Goal: Information Seeking & Learning: Learn about a topic

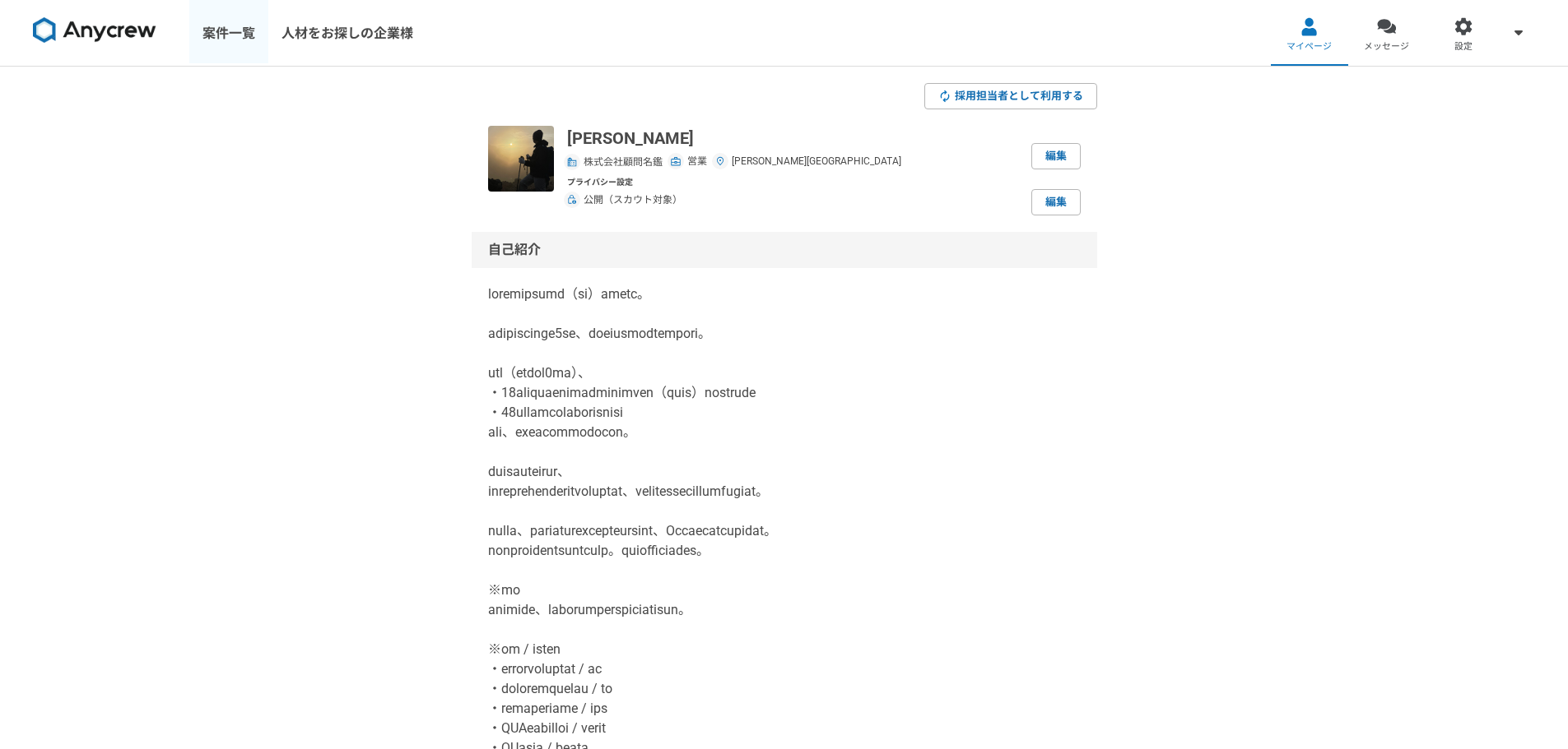
click at [209, 25] on link "案件一覧" at bounding box center [229, 32] width 79 height 66
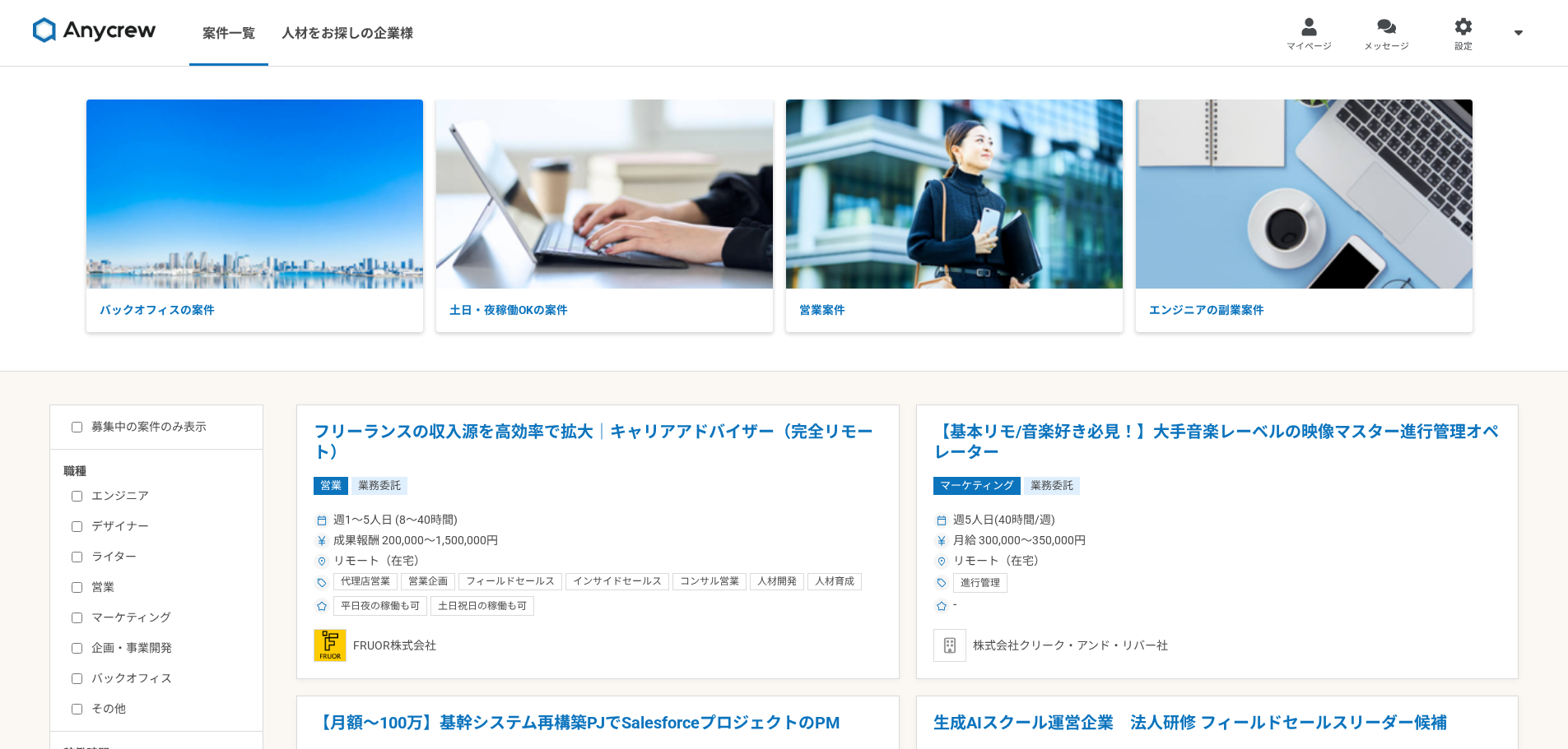
click at [102, 582] on label "営業" at bounding box center [166, 587] width 190 height 17
click at [83, 582] on input "営業" at bounding box center [77, 587] width 11 height 11
checkbox input "true"
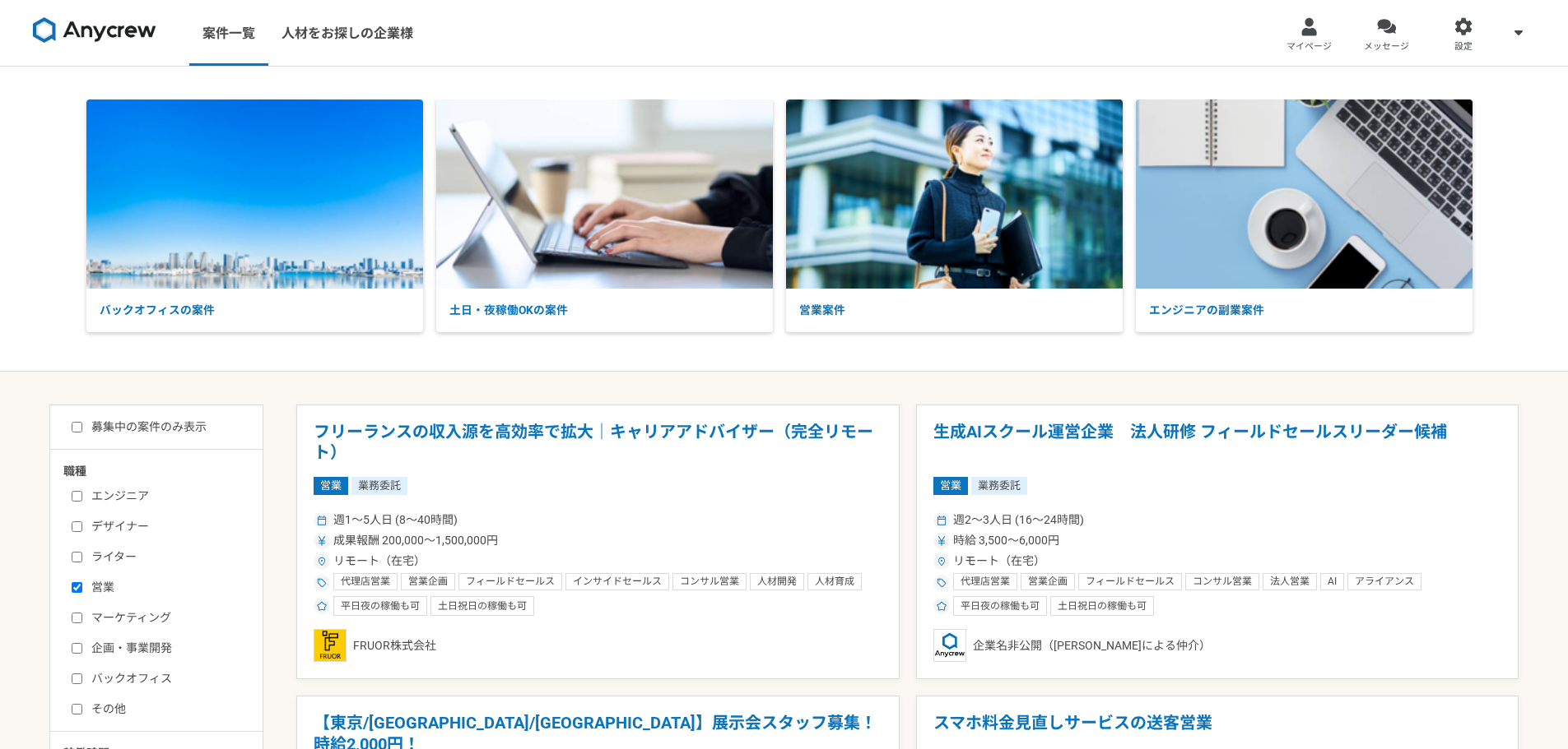
drag, startPoint x: 577, startPoint y: 427, endPoint x: 377, endPoint y: 429, distance: 200.0
click at [377, 429] on h1 "フリーランスの収入源を高効率で拡大｜キャリアアドバイザー（完全リモート）" at bounding box center [598, 443] width 569 height 42
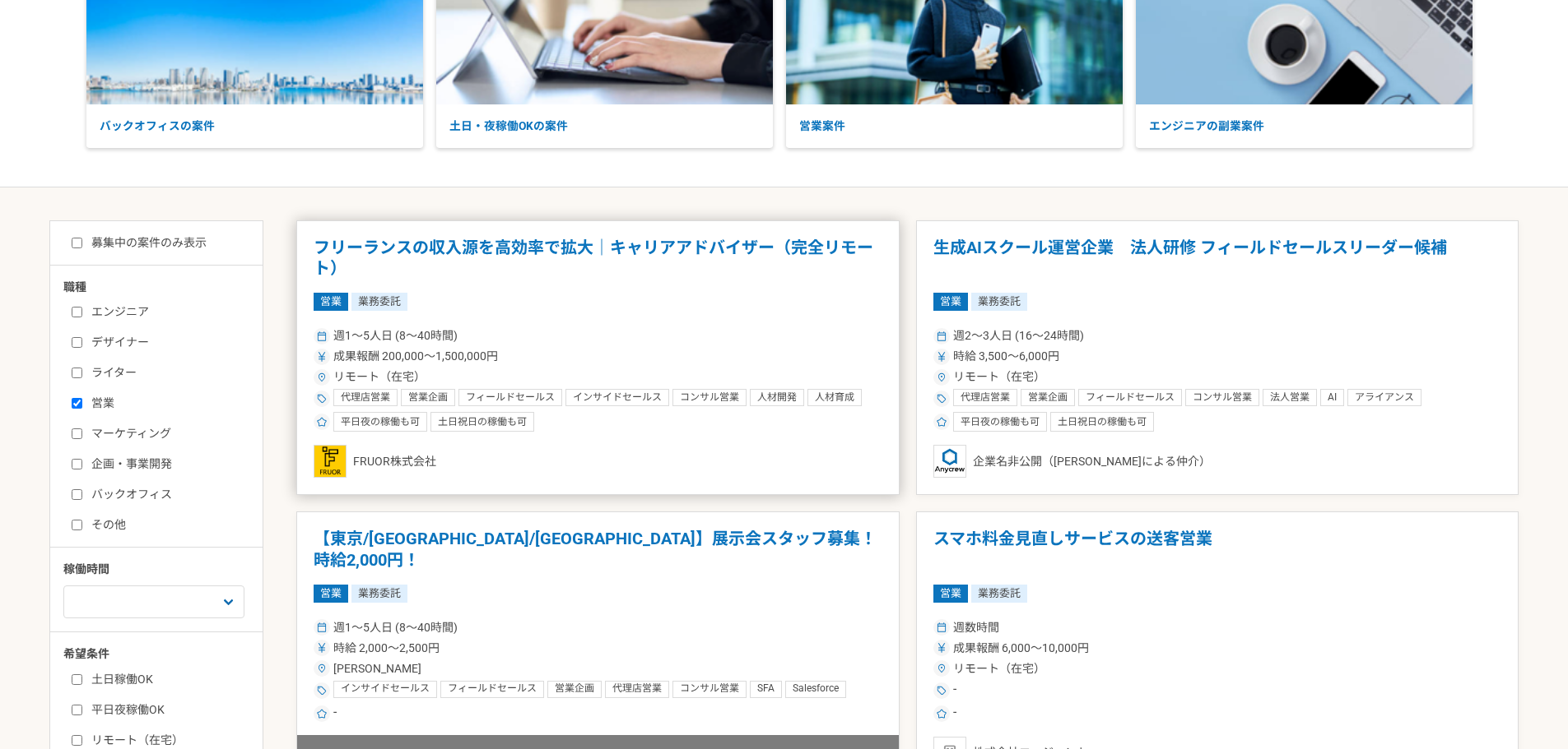
scroll to position [274, 0]
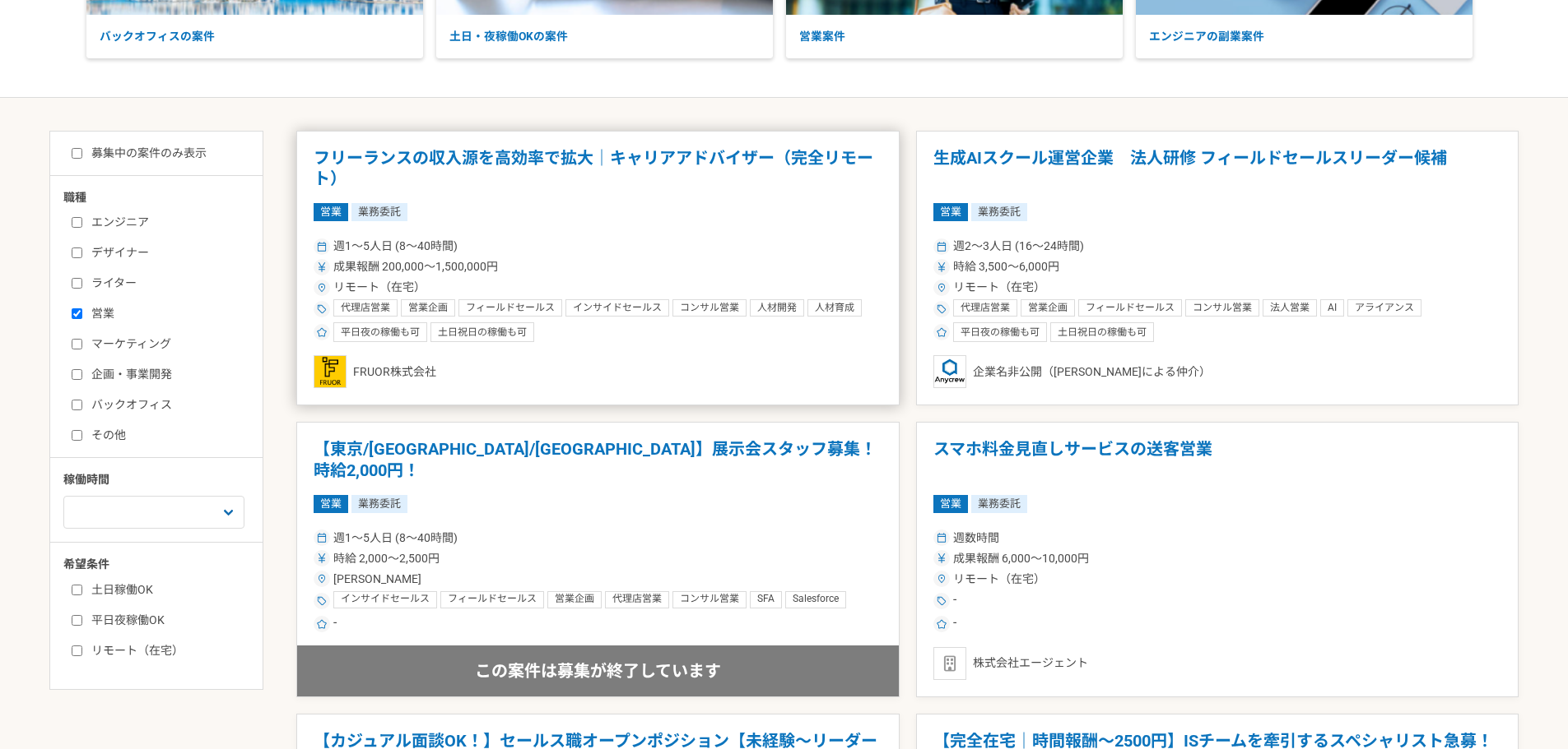
drag, startPoint x: 378, startPoint y: 160, endPoint x: 333, endPoint y: 176, distance: 47.8
drag, startPoint x: 333, startPoint y: 176, endPoint x: 689, endPoint y: 220, distance: 358.7
click at [689, 220] on div "営業 業務委託" at bounding box center [598, 212] width 569 height 18
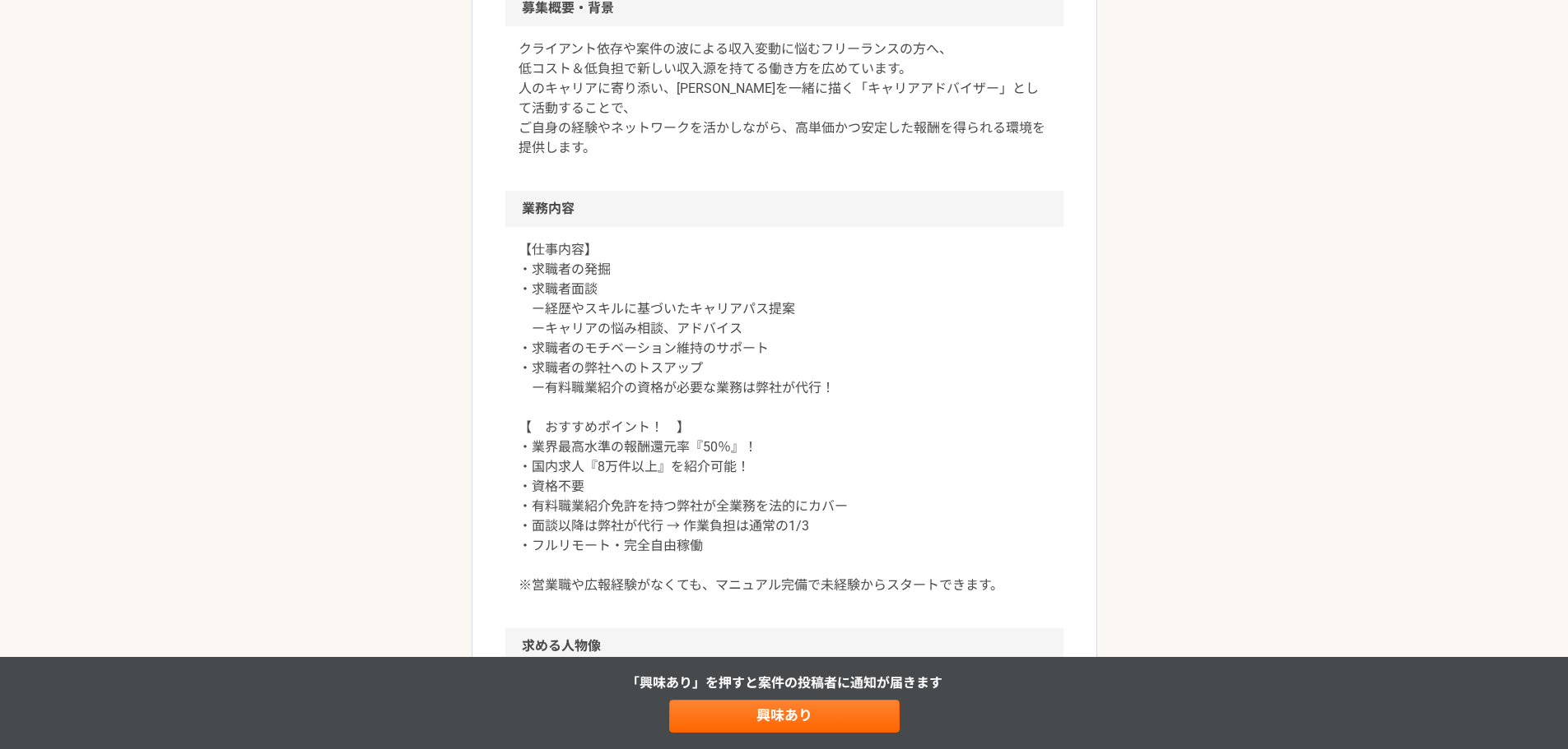
scroll to position [549, 0]
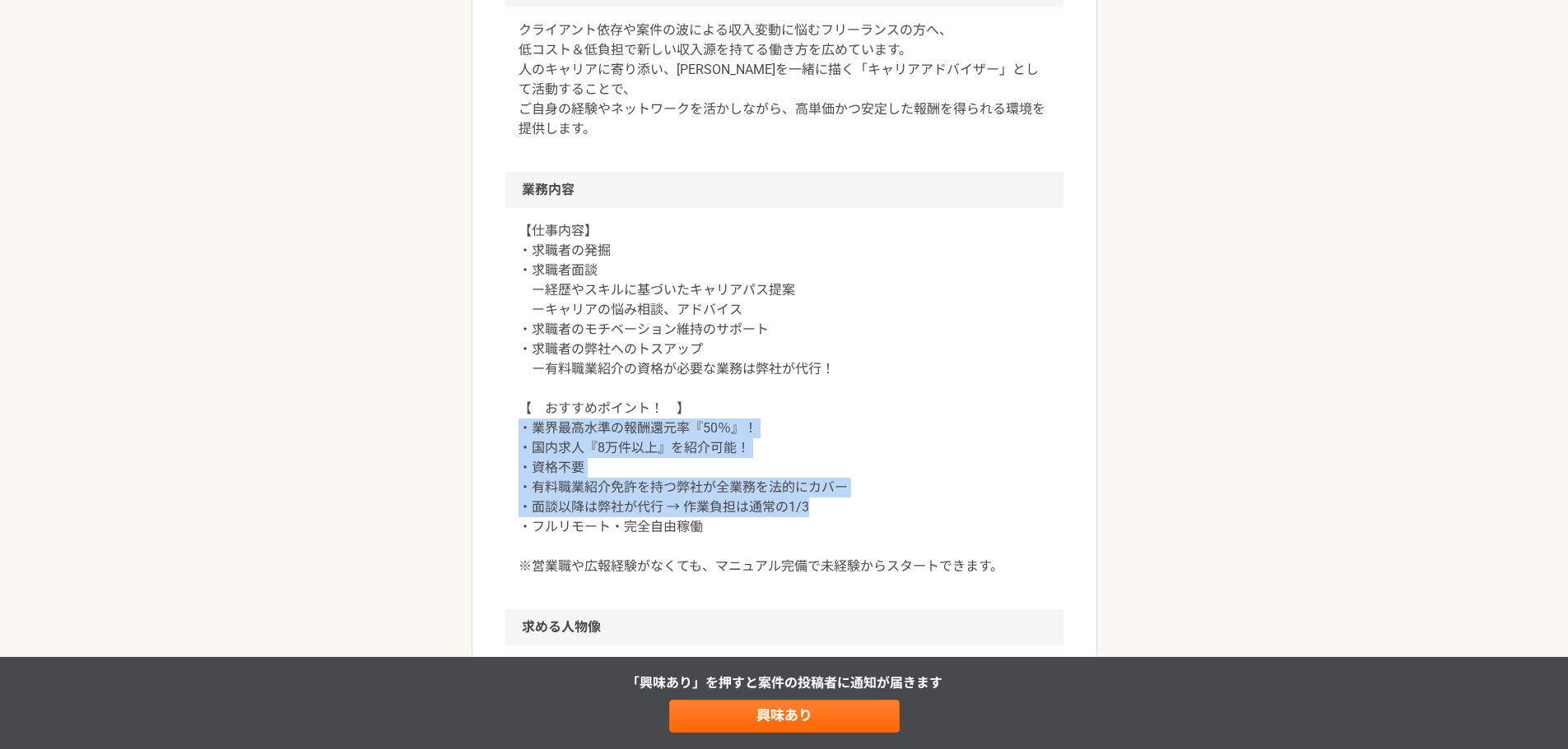
drag, startPoint x: 539, startPoint y: 436, endPoint x: 850, endPoint y: 503, distance: 318.1
click at [849, 505] on div "【仕事内容】 ・求職者の発掘 ・求職者面談 ー経歴やスキルに基づいたキャリアパス提案 ーキャリアの悩み相談、アドバイス ・求職者のモチベーション維持のサポート…" at bounding box center [784, 409] width 558 height 401
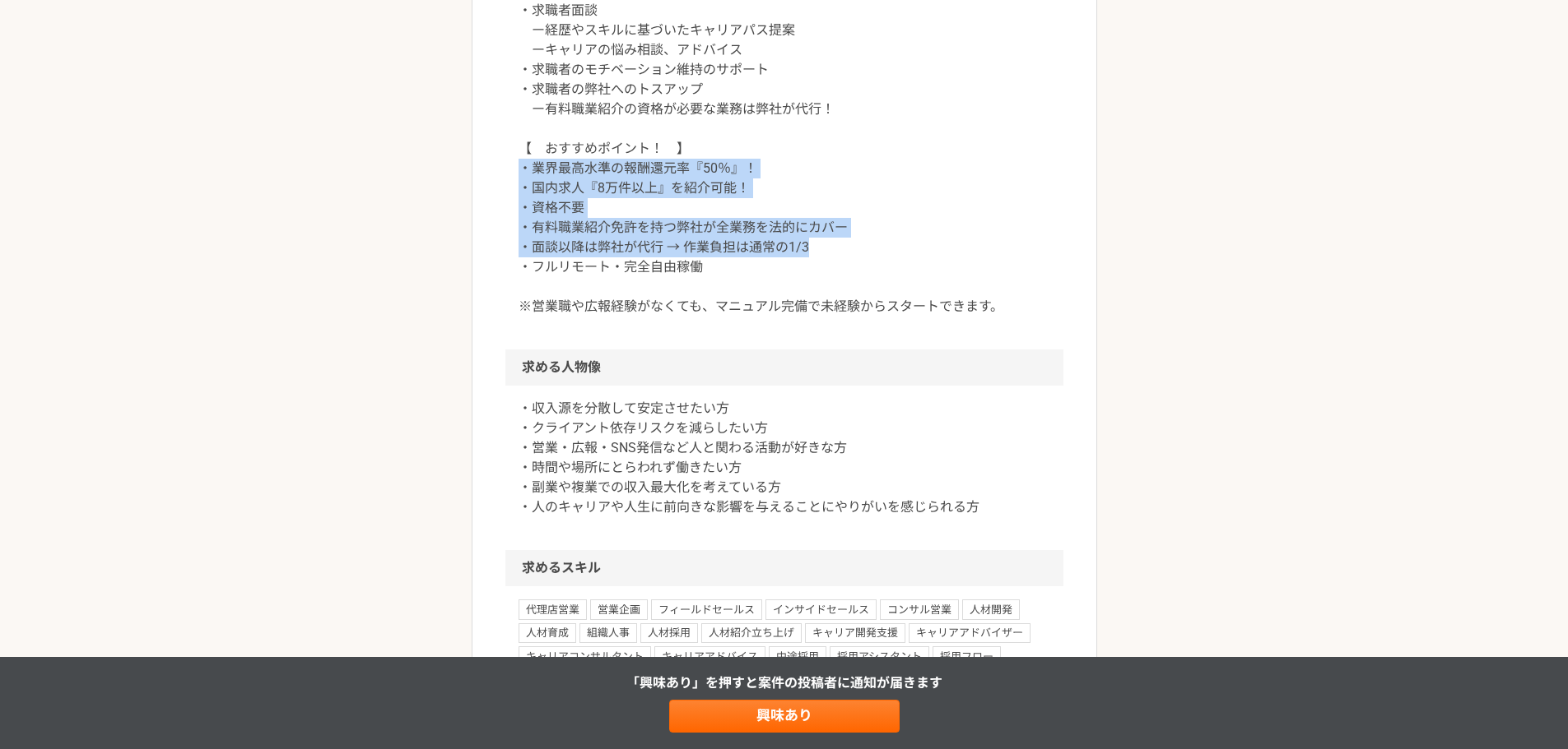
scroll to position [823, 0]
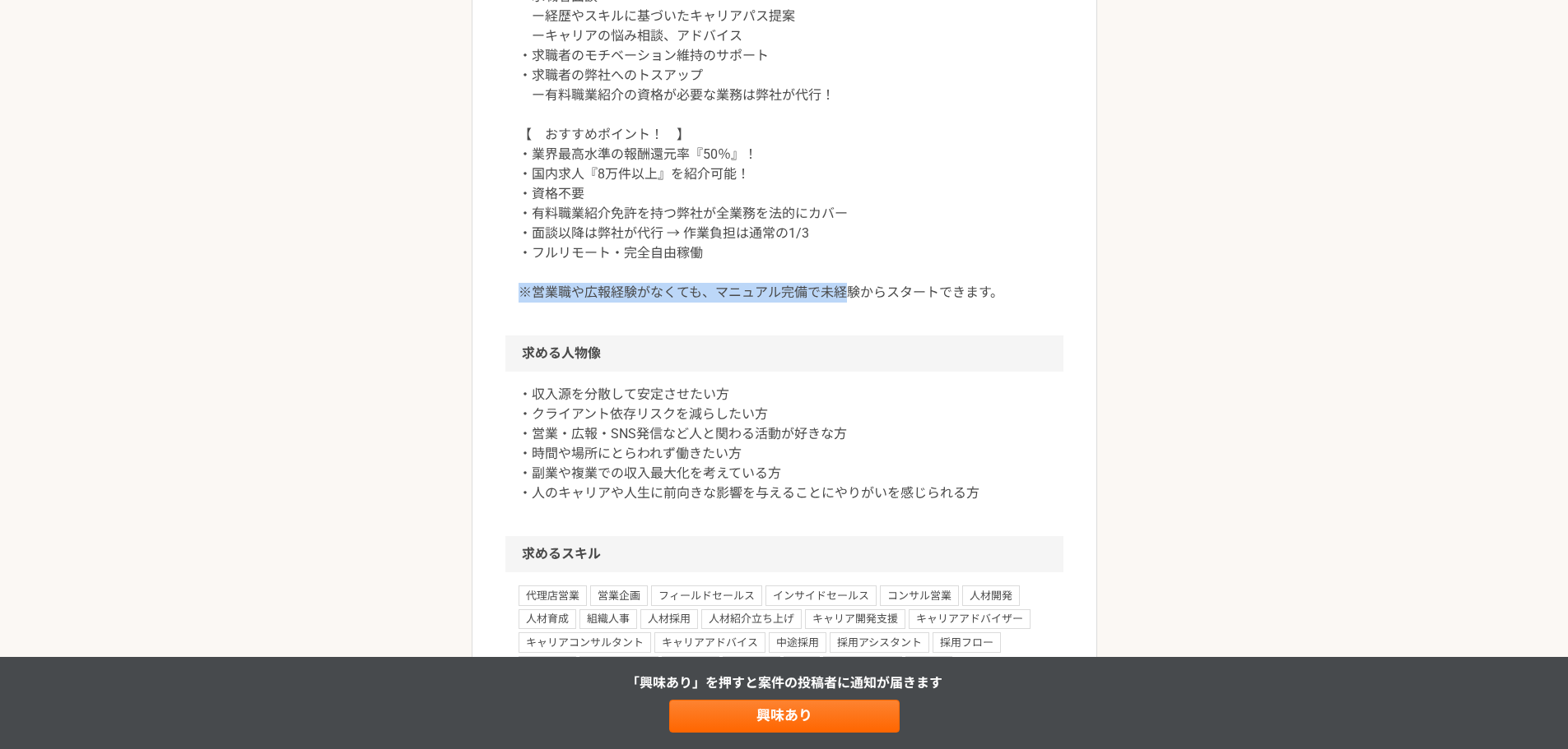
drag, startPoint x: 604, startPoint y: 297, endPoint x: 851, endPoint y: 320, distance: 248.1
click at [851, 320] on article "営業 フリーランスの収入源を高効率で拡大｜キャリアアドバイザー（完全リモート） 業務委託 平日夜の稼働も可 土日祝日の稼働も可 FRUOR株式会社 募集職種 …" at bounding box center [784, 410] width 625 height 2266
click at [700, 418] on p "・収入源を分散して安定させたい方 ・クライアント依存リスクを減らしたい方 ・営業・広報・SNS発信など人と関わる活動が好きな方 ・時間や場所にとらわれず働きた…" at bounding box center [784, 445] width 532 height 119
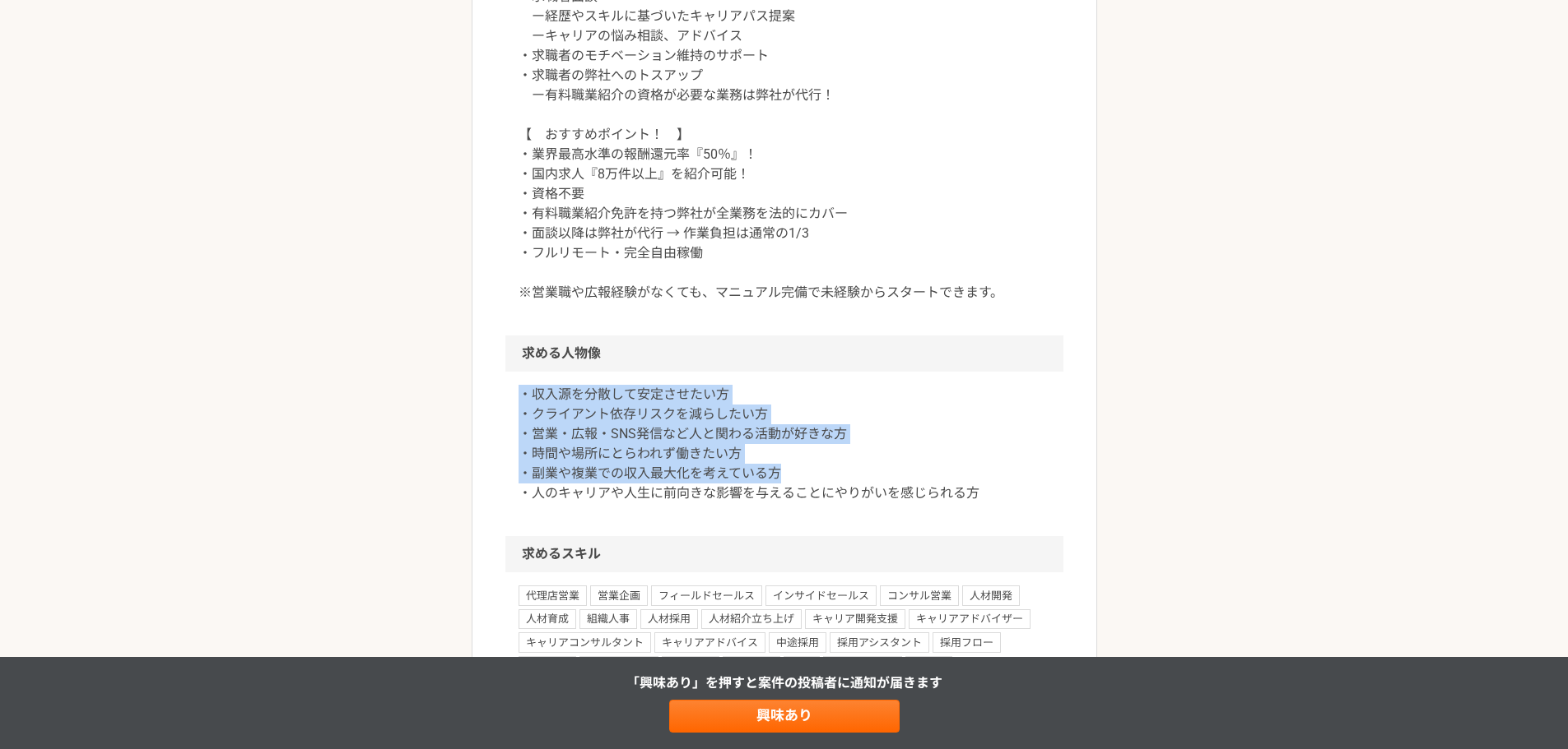
drag, startPoint x: 560, startPoint y: 410, endPoint x: 825, endPoint y: 470, distance: 271.7
click at [816, 471] on article "営業 フリーランスの収入源を高効率で拡大｜キャリアアドバイザー（完全リモート） 業務委託 平日夜の稼働も可 土日祝日の稼働も可 FRUOR株式会社 募集職種 …" at bounding box center [784, 410] width 625 height 2266
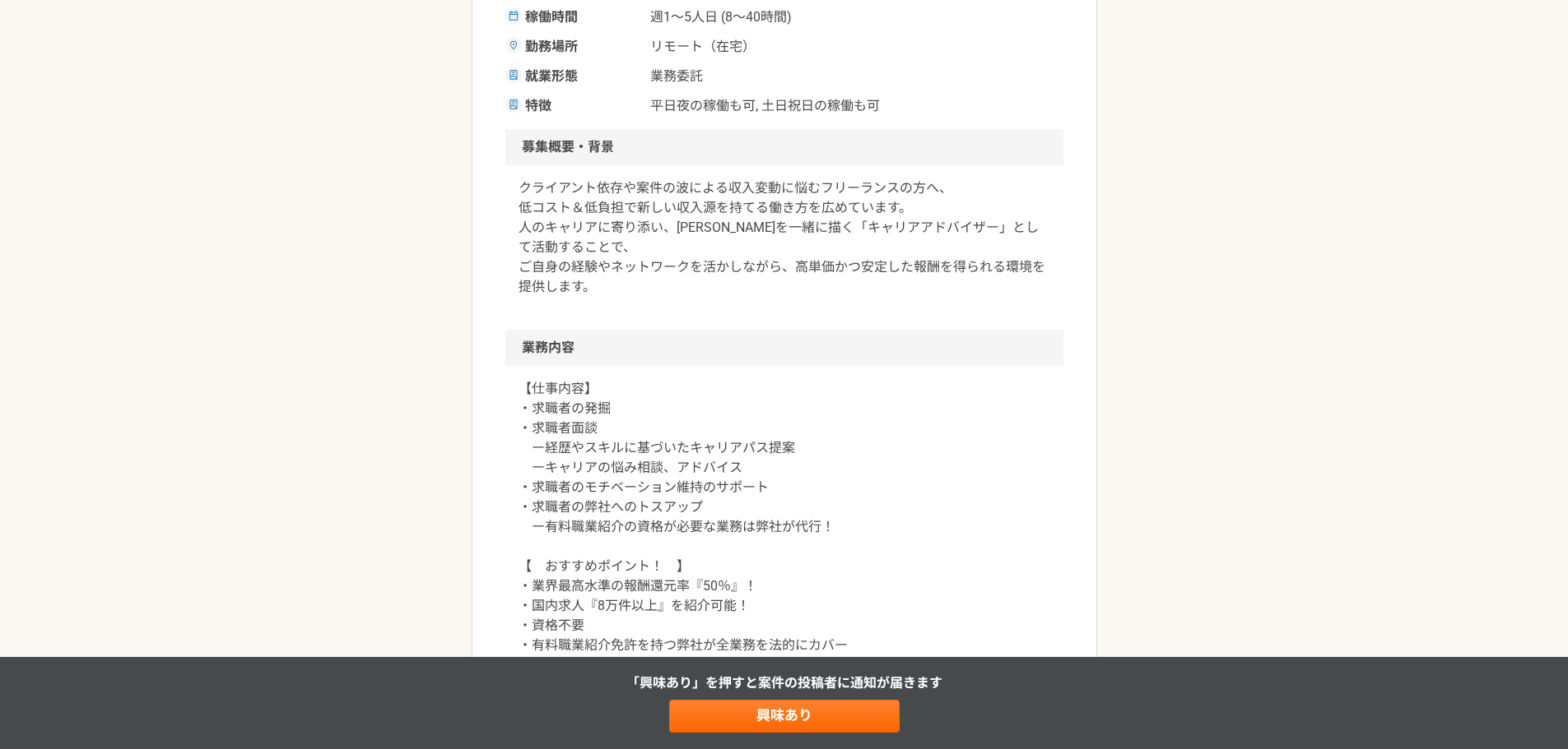
scroll to position [274, 0]
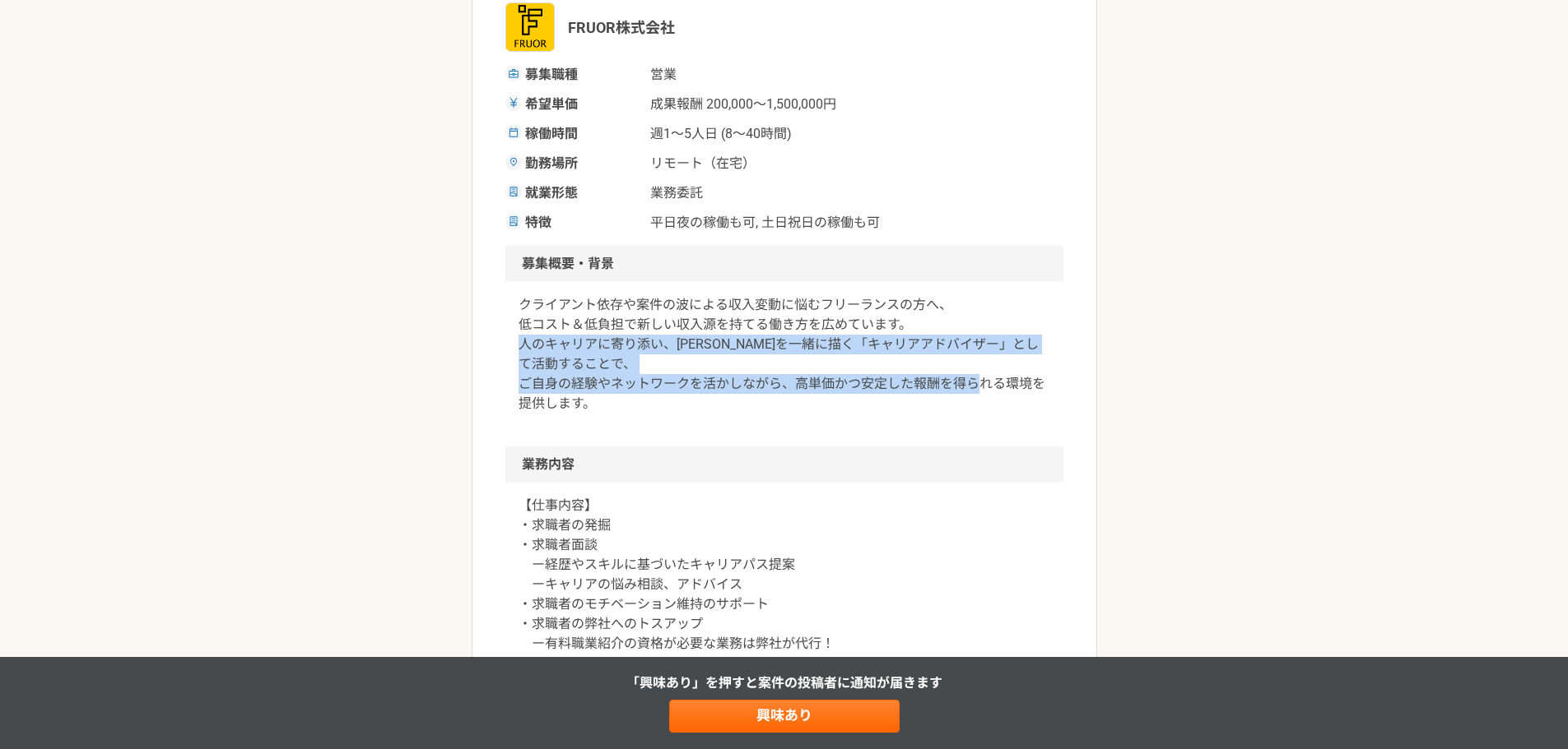
drag, startPoint x: 488, startPoint y: 348, endPoint x: 690, endPoint y: 406, distance: 210.2
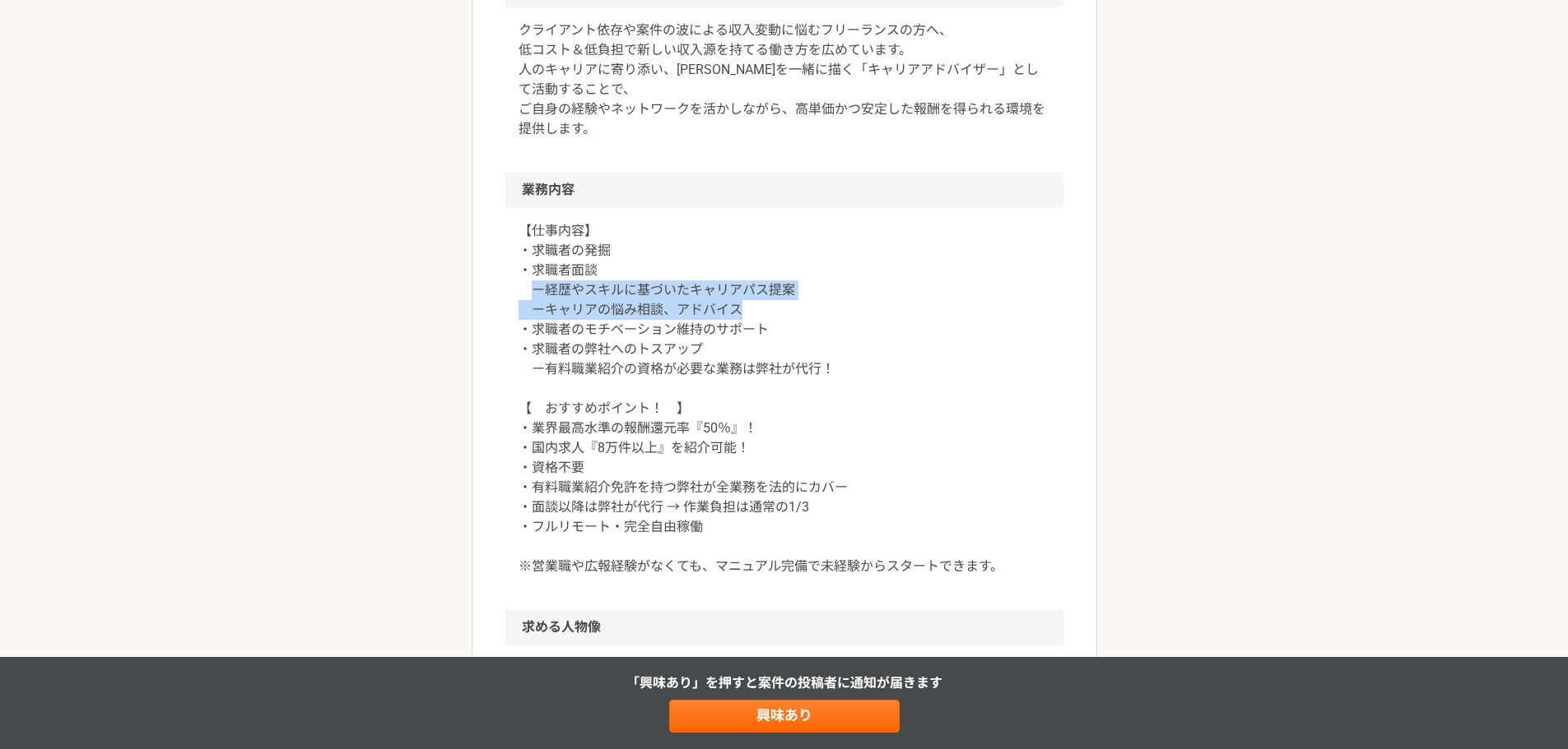
drag, startPoint x: 525, startPoint y: 287, endPoint x: 778, endPoint y: 313, distance: 254.3
click at [778, 313] on p "【仕事内容】 ・求職者の発掘 ・求職者面談 ー経歴やスキルに基づいたキャリアパス提案 ーキャリアの悩み相談、アドバイス ・求職者のモチベーション維持のサポート…" at bounding box center [784, 399] width 532 height 356
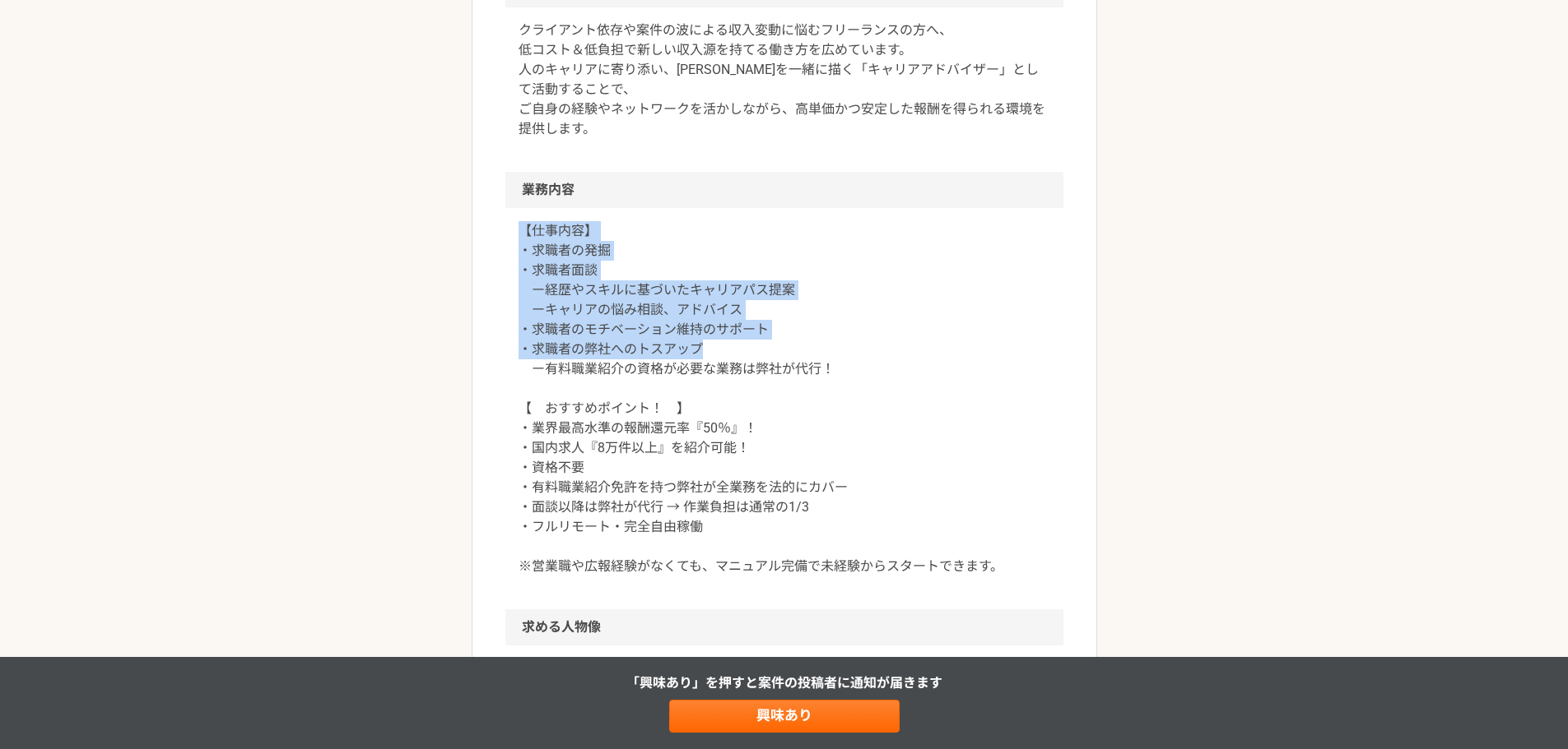
drag, startPoint x: 708, startPoint y: 344, endPoint x: 495, endPoint y: 234, distance: 239.7
click at [495, 234] on article "営業 フリーランスの収入源を高効率で拡大｜キャリアアドバイザー（完全リモート） 業務委託 平日夜の稼働も可 土日祝日の稼働も可 FRUOR株式会社 募集職種 …" at bounding box center [784, 683] width 625 height 2266
click at [771, 302] on p "【仕事内容】 ・求職者の発掘 ・求職者面談 ー経歴やスキルに基づいたキャリアパス提案 ーキャリアの悩み相談、アドバイス ・求職者のモチベーション維持のサポート…" at bounding box center [784, 399] width 532 height 356
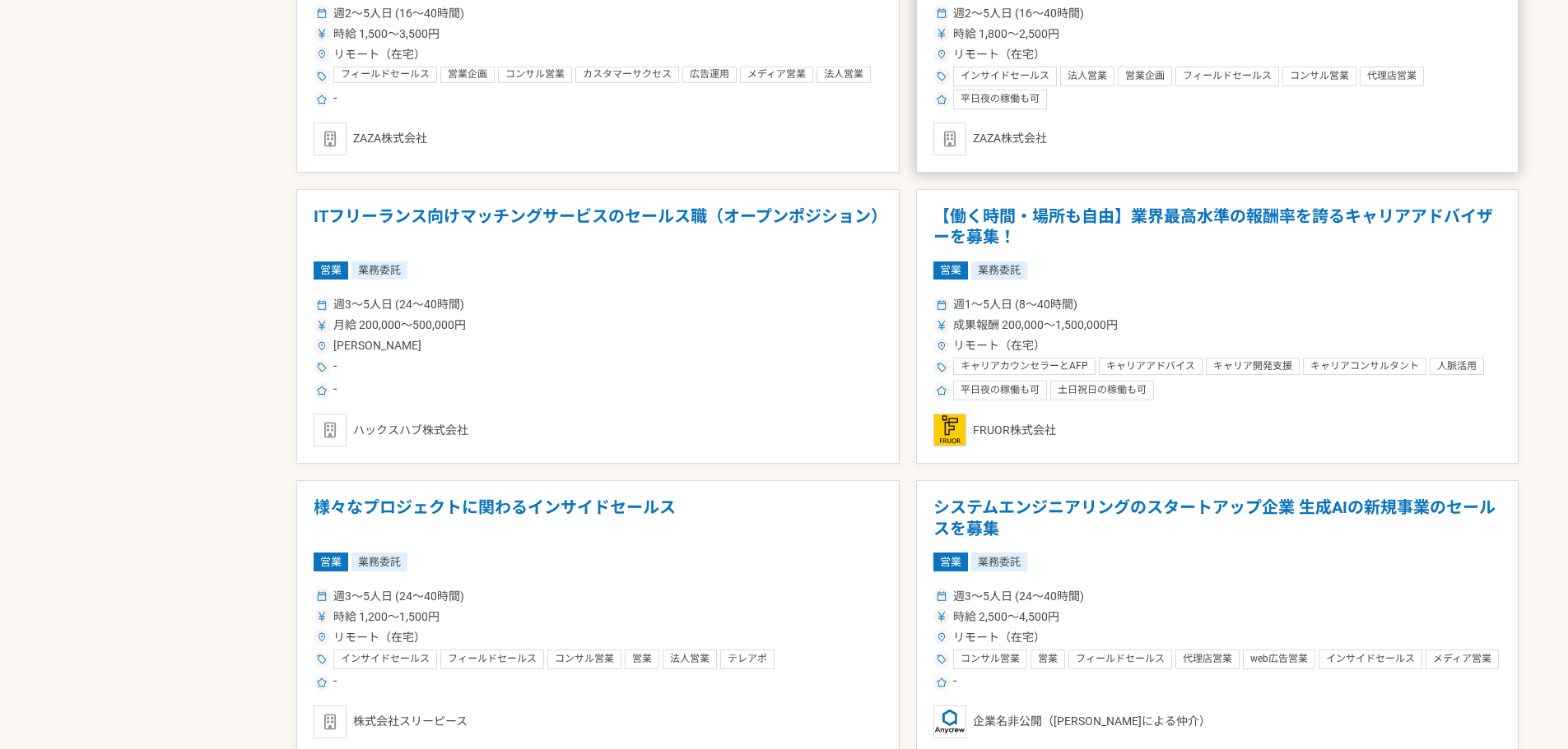
scroll to position [1097, 0]
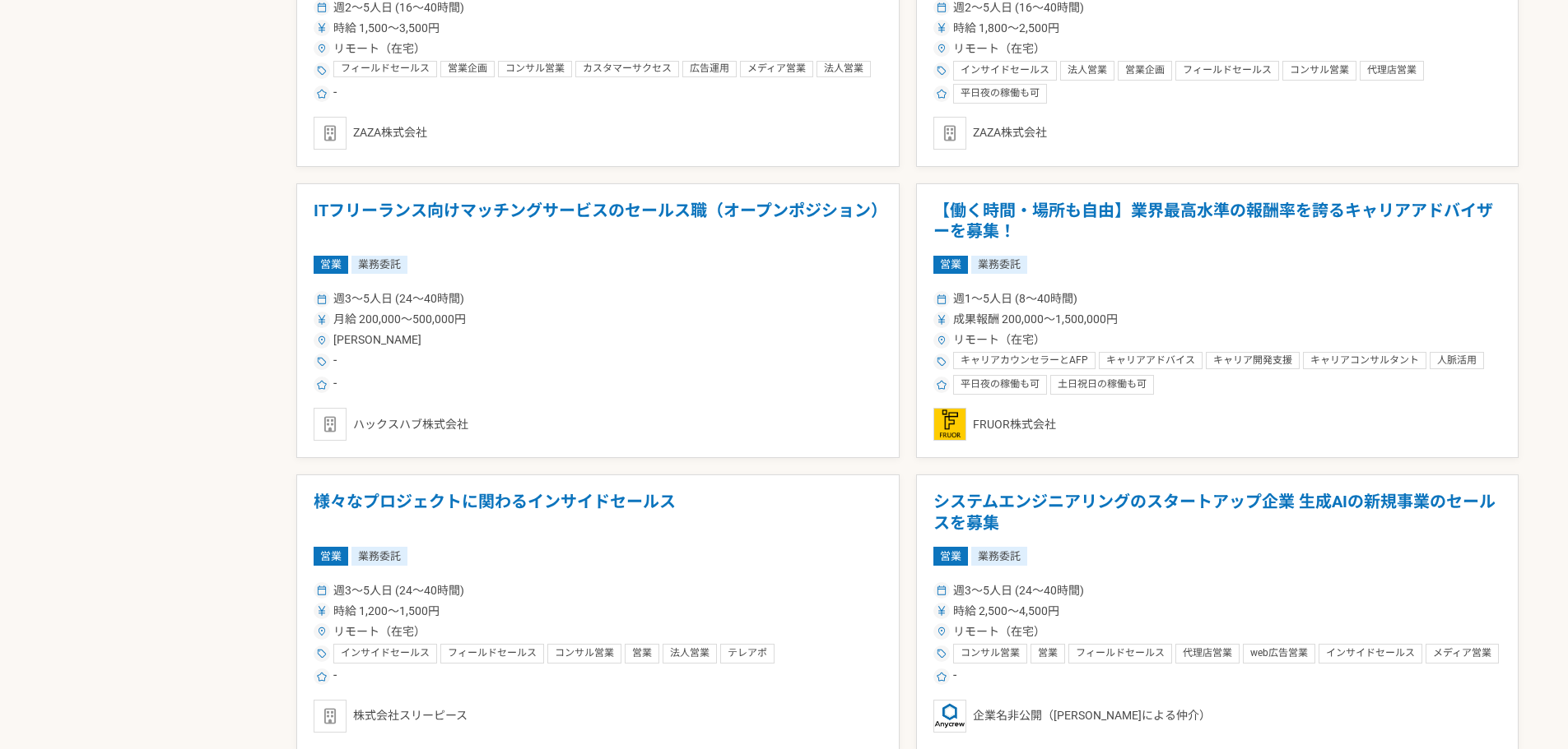
drag, startPoint x: 584, startPoint y: 210, endPoint x: 477, endPoint y: 201, distance: 107.4
click at [477, 201] on h1 "ITフリーランス向けマッチングサービスのセールス職（オープンポジション）" at bounding box center [598, 221] width 569 height 42
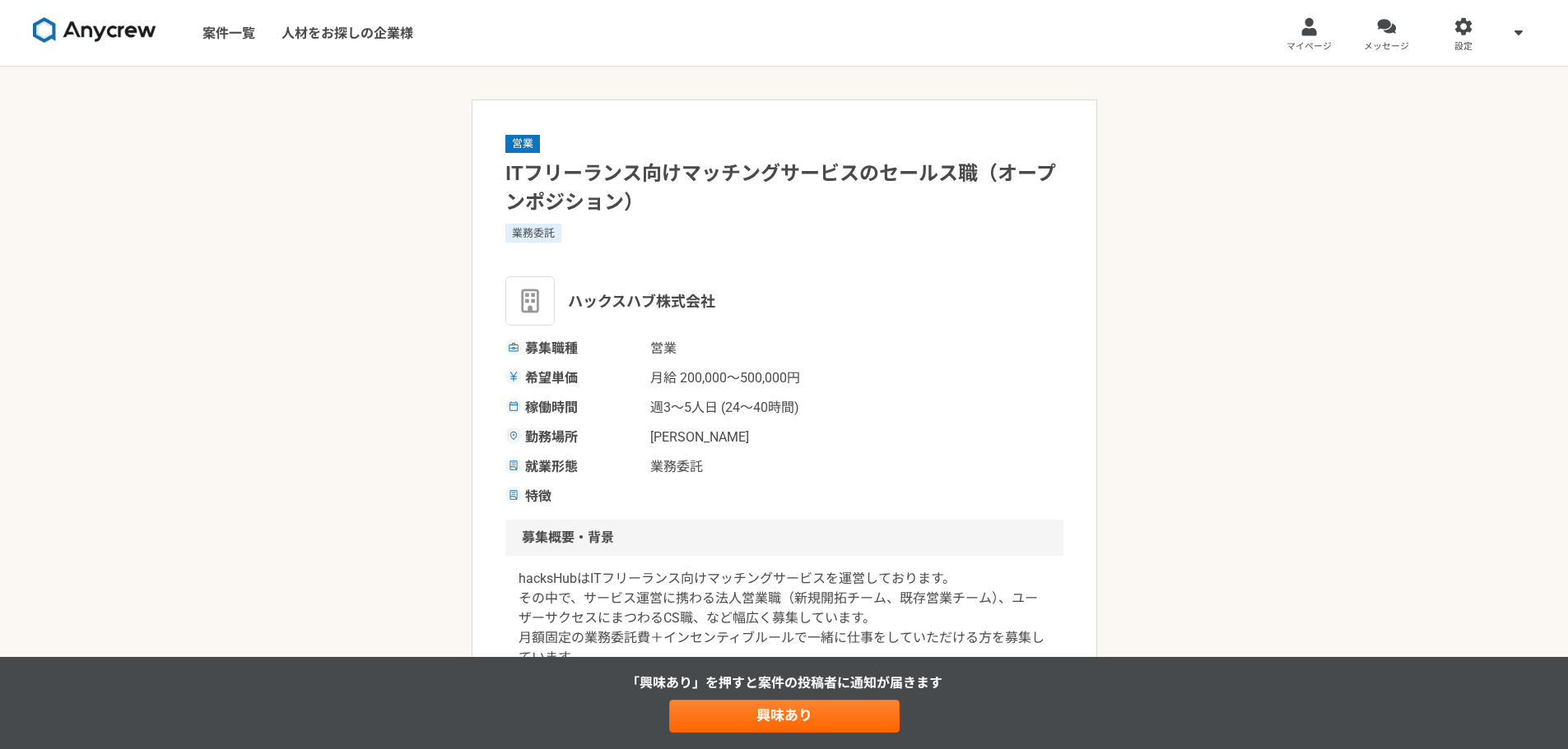
scroll to position [274, 0]
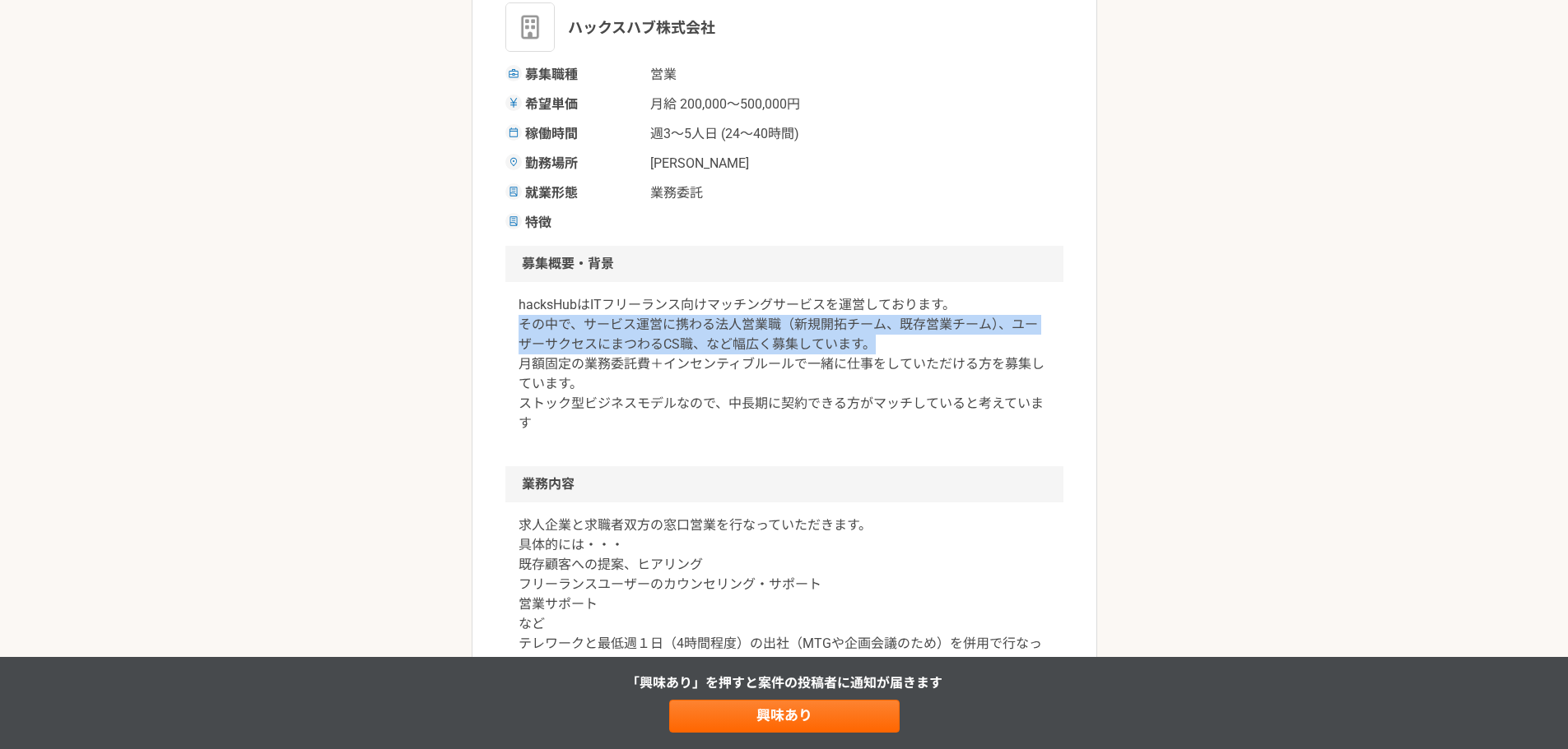
drag, startPoint x: 514, startPoint y: 325, endPoint x: 872, endPoint y: 345, distance: 358.6
click at [872, 345] on article "営業 ITフリーランス向けマッチングサービスのセールス職（オープンポジション） 業務委託 ハックスハブ株式会社 募集職種 営業 希望単価 月給 200,000…" at bounding box center [784, 653] width 625 height 1655
click at [872, 345] on p "hacksHubはITフリーランス向けマッチングサービスを運営しております。 その中で、サービス運営に携わる法人営業職（新規開拓チーム、既存営業チーム）、ユー…" at bounding box center [784, 365] width 532 height 138
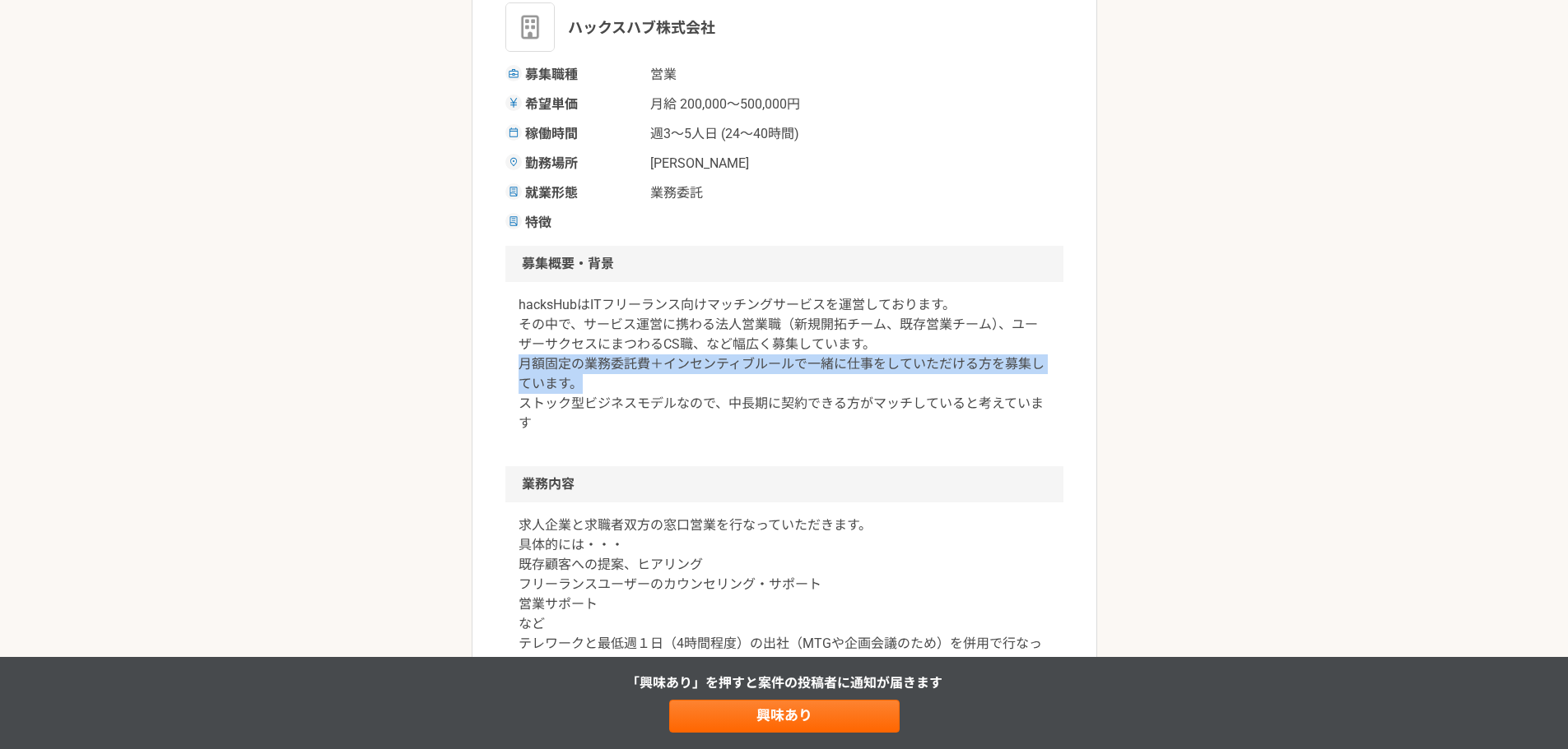
drag, startPoint x: 558, startPoint y: 374, endPoint x: 753, endPoint y: 388, distance: 195.5
click at [753, 388] on div "hacksHubはITフリーランス向けマッチングサービスを運営しております。 その中で、サービス運営に携わる法人営業職（新規開拓チーム、既存営業チーム）、ユー…" at bounding box center [784, 374] width 558 height 184
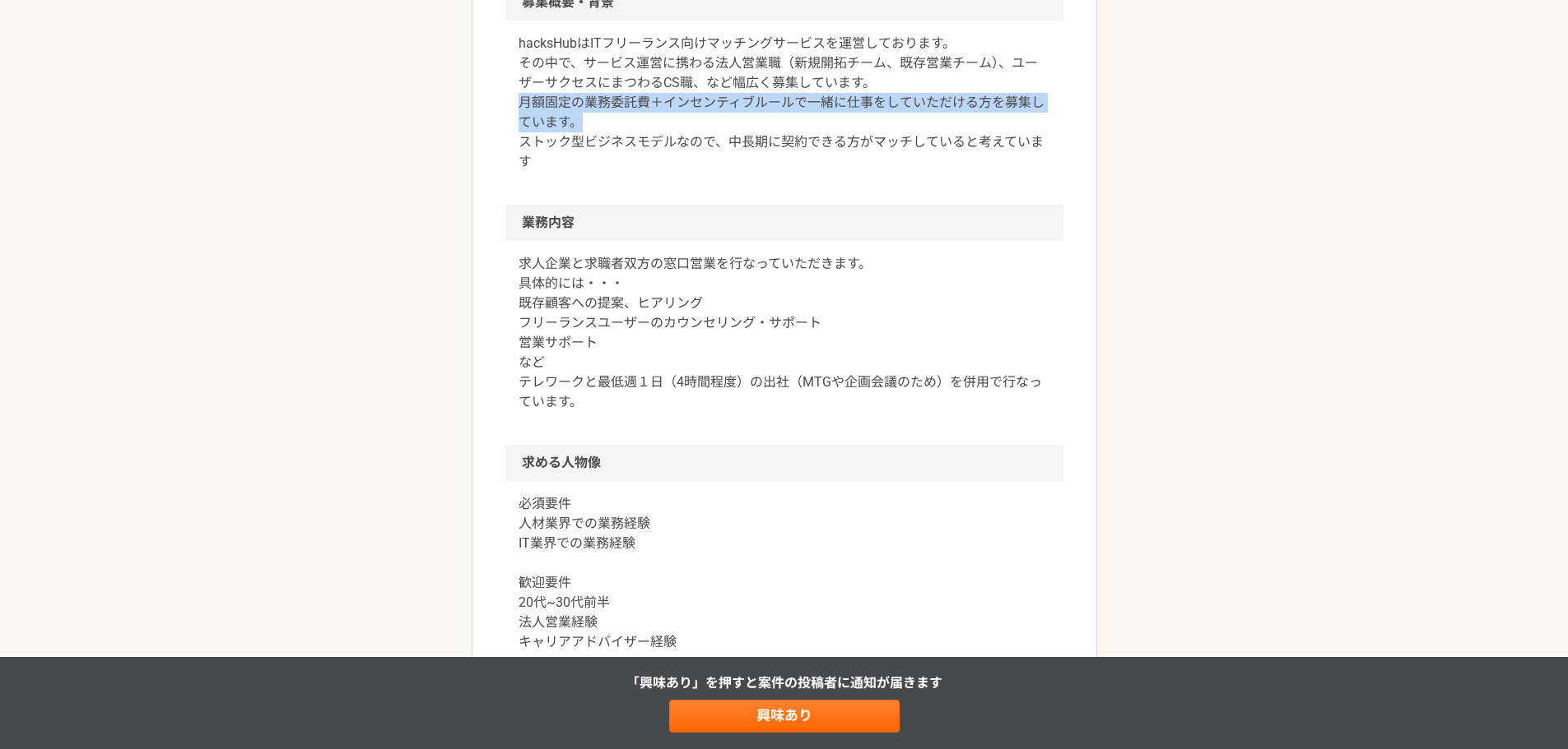
scroll to position [549, 0]
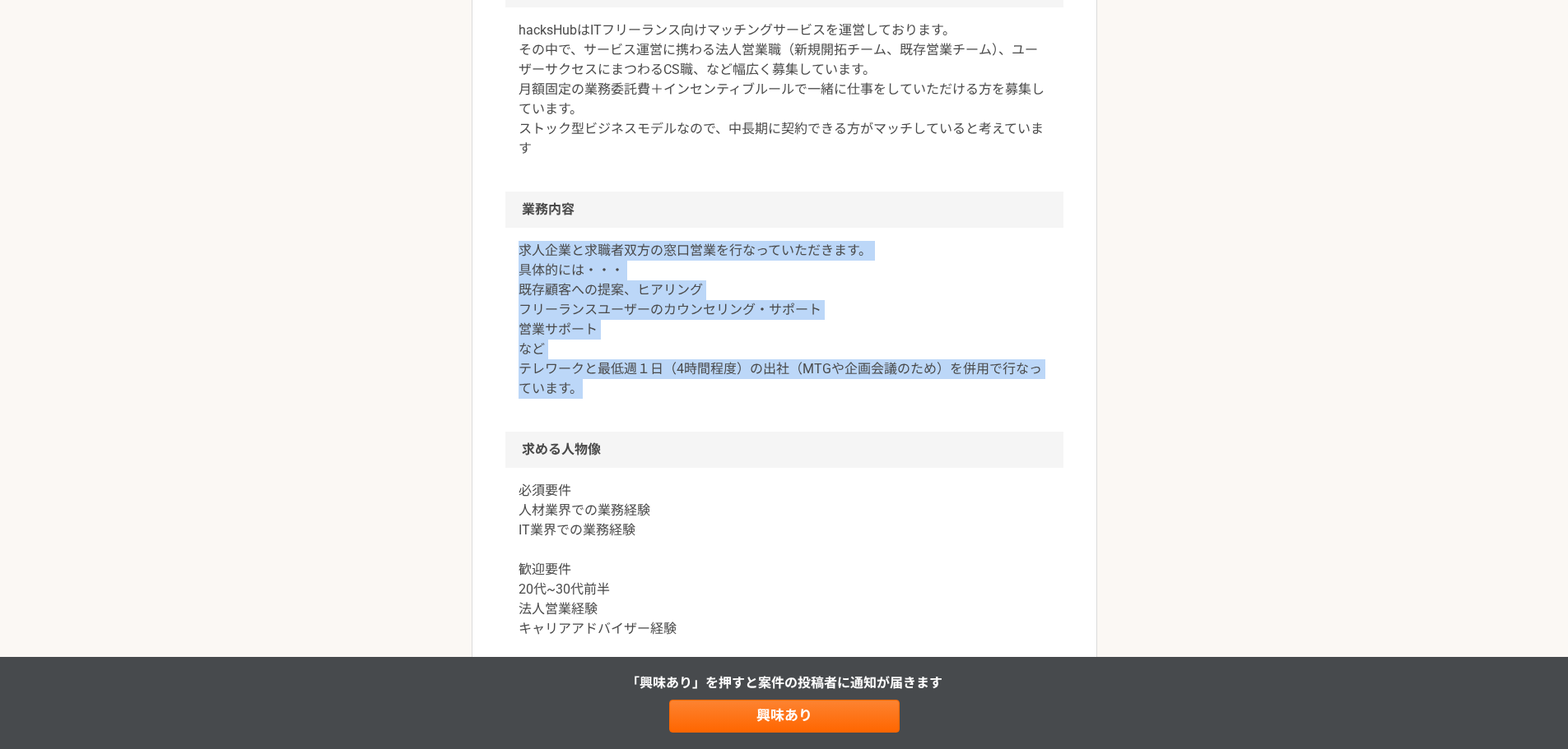
drag, startPoint x: 504, startPoint y: 240, endPoint x: 935, endPoint y: 400, distance: 459.7
click at [935, 400] on article "営業 ITフリーランス向けマッチングサービスのセールス職（オープンポジション） 業務委託 ハックスハブ株式会社 募集職種 営業 希望単価 月給 200,000…" at bounding box center [784, 378] width 625 height 1655
click at [961, 328] on p "求人企業と求職者双方の窓口営業を行なっていただきます。 具体的には・・・ 既存顧客への提案、ヒアリング フリーランスユーザーのカウンセリング・サポート 営業サ…" at bounding box center [784, 320] width 532 height 158
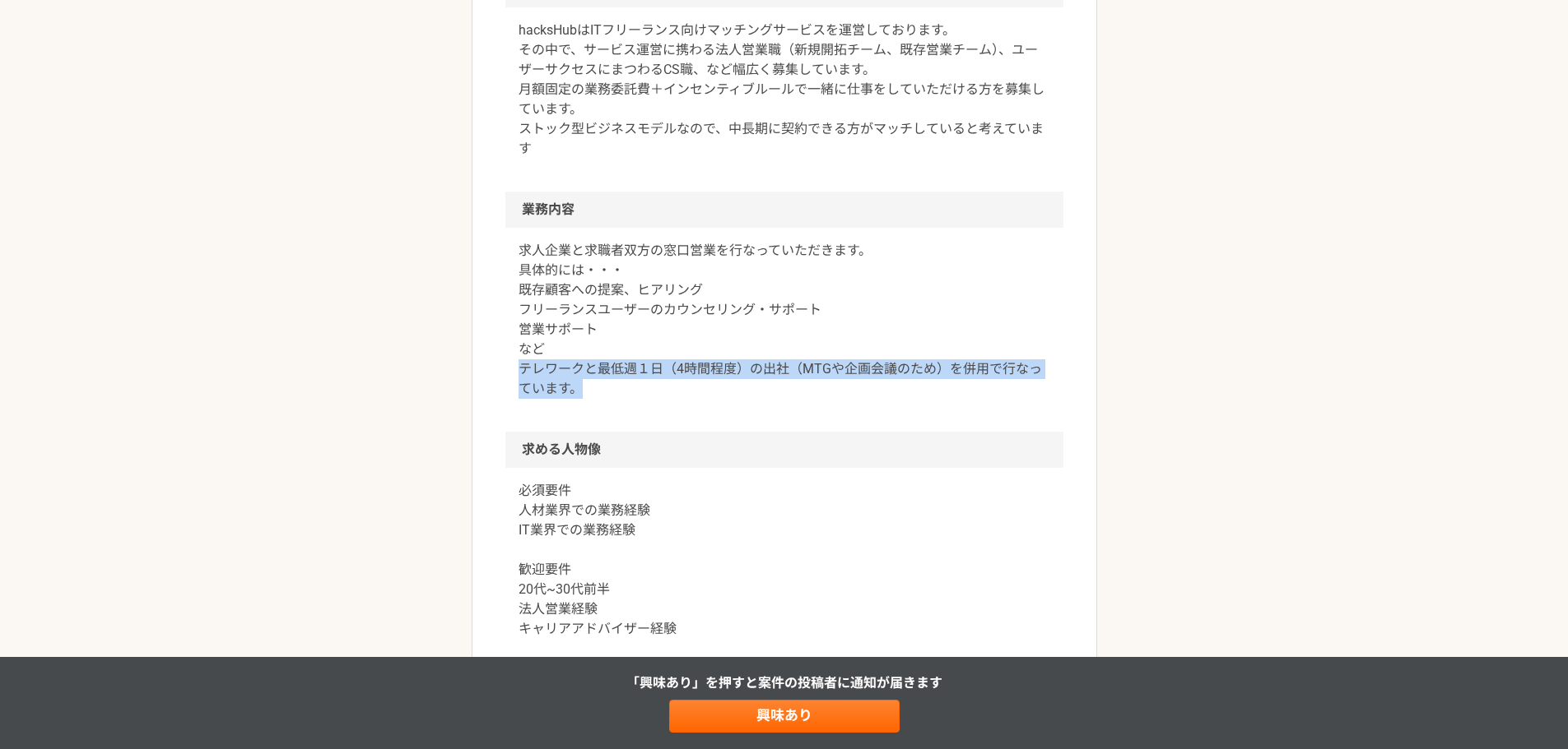
drag, startPoint x: 528, startPoint y: 368, endPoint x: 728, endPoint y: 392, distance: 201.4
click at [728, 392] on div "求人企業と求職者双方の窓口営業を行なっていただきます。 具体的には・・・ 既存顧客への提案、ヒアリング フリーランスユーザーのカウンセリング・サポート 営業サ…" at bounding box center [784, 330] width 558 height 204
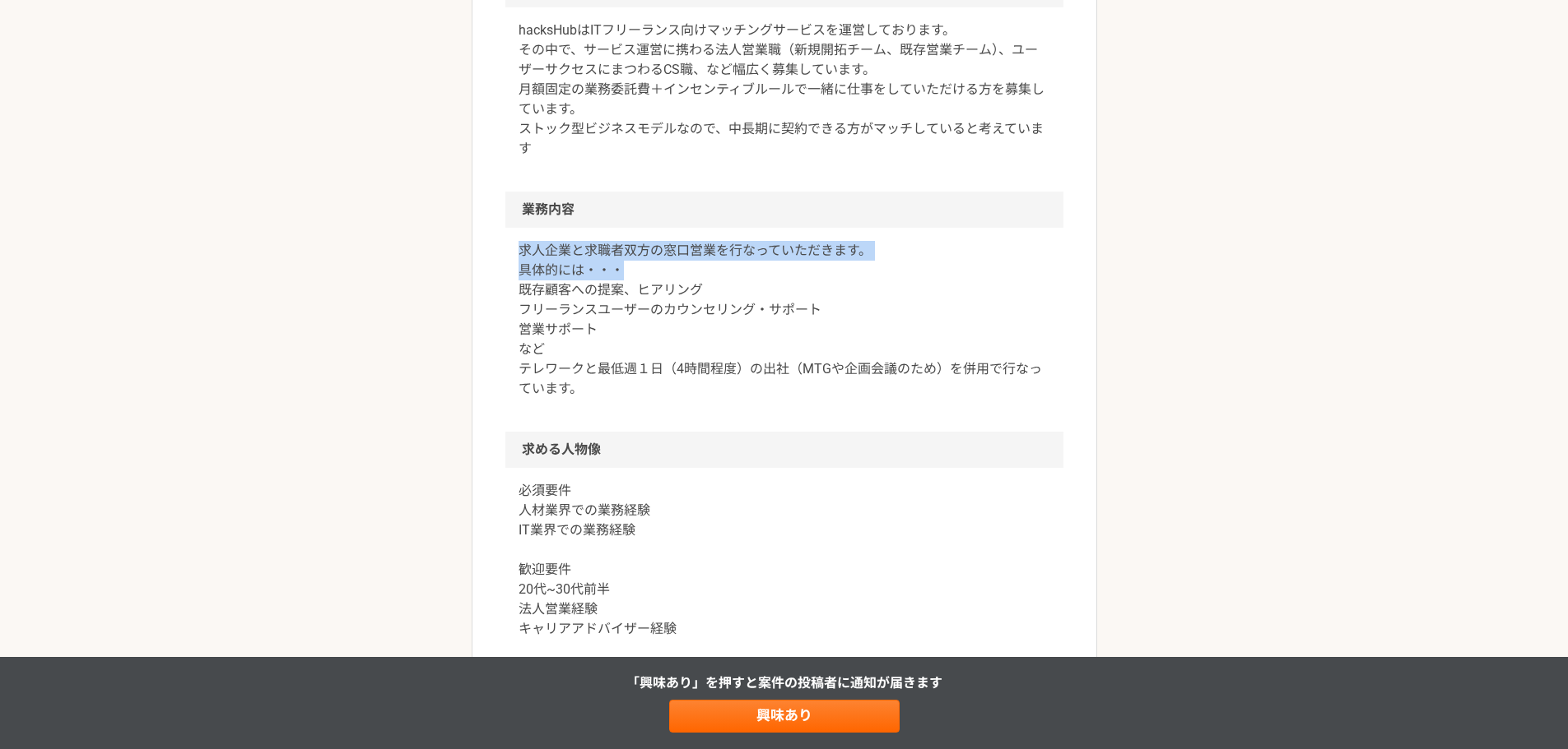
drag, startPoint x: 514, startPoint y: 257, endPoint x: 736, endPoint y: 269, distance: 222.3
click at [735, 267] on div "求人企業と求職者双方の窓口営業を行なっていただきます。 具体的には・・・ 既存顧客への提案、ヒアリング フリーランスユーザーのカウンセリング・サポート 営業サ…" at bounding box center [784, 330] width 558 height 204
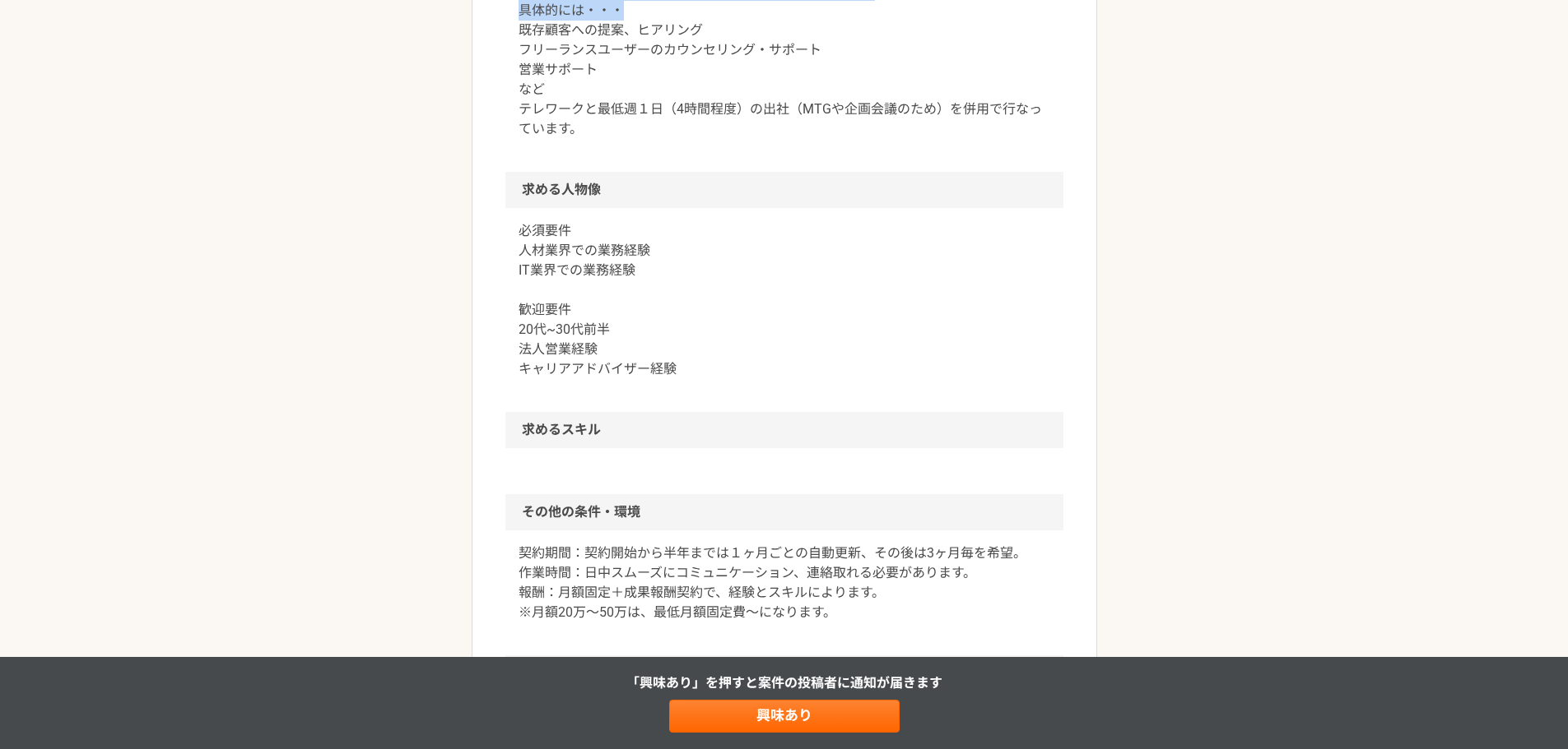
scroll to position [823, 0]
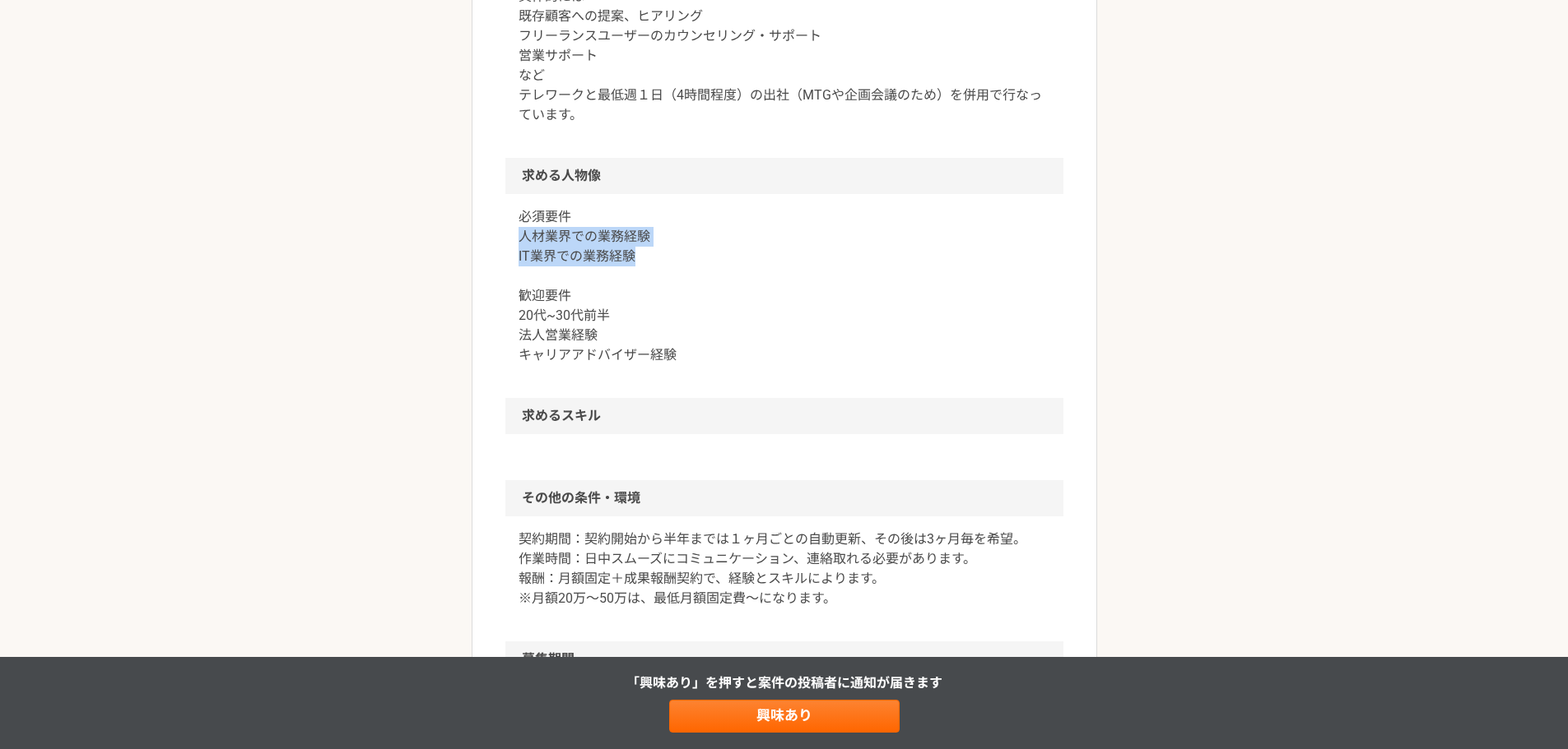
drag, startPoint x: 517, startPoint y: 243, endPoint x: 651, endPoint y: 260, distance: 135.1
click at [651, 260] on div "必須要件 人材業界での業務経験 IT業界での業務経験 歓迎要件 20代~30代前半 法人営業経験 キャリアアドバイザー経験" at bounding box center [784, 295] width 558 height 204
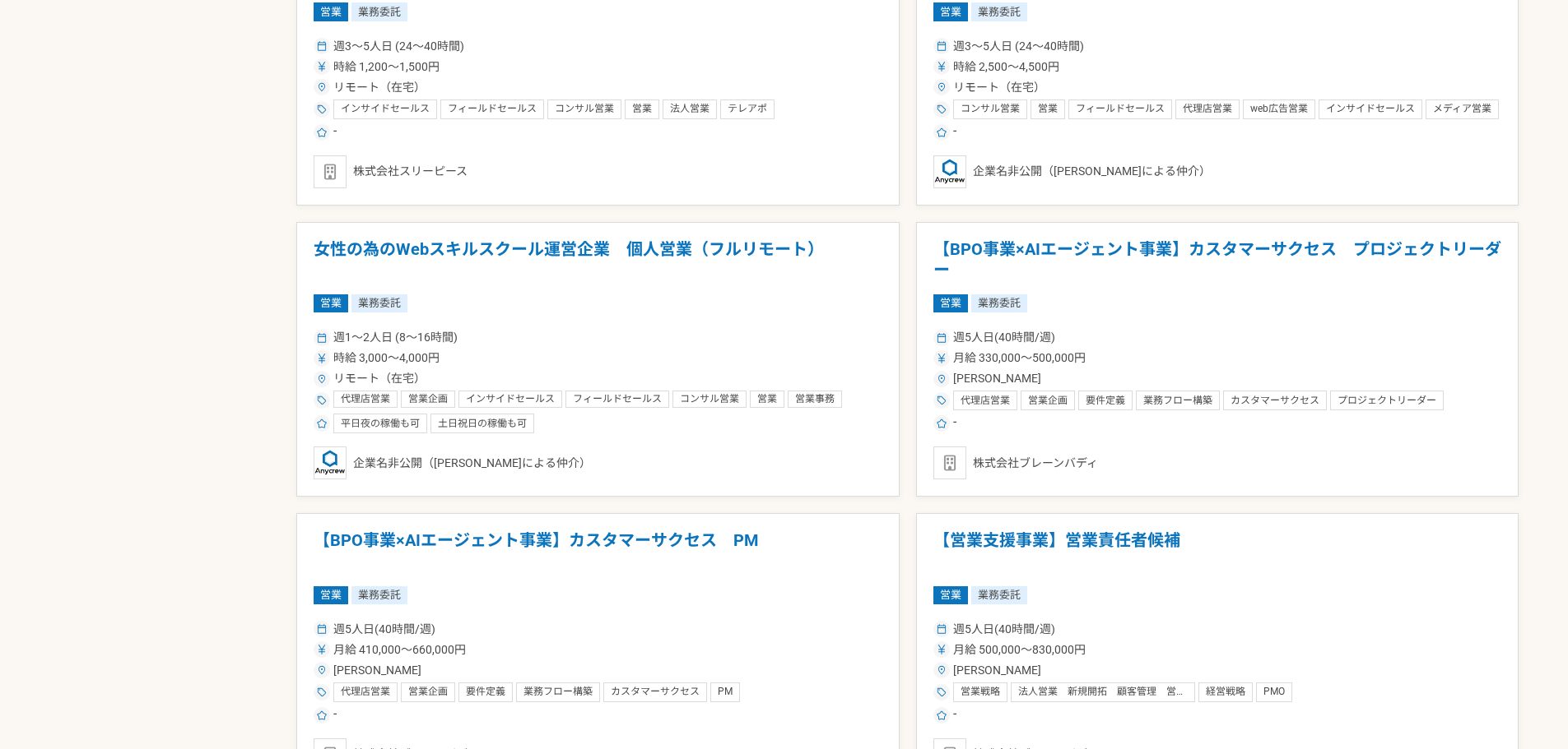
scroll to position [1645, 0]
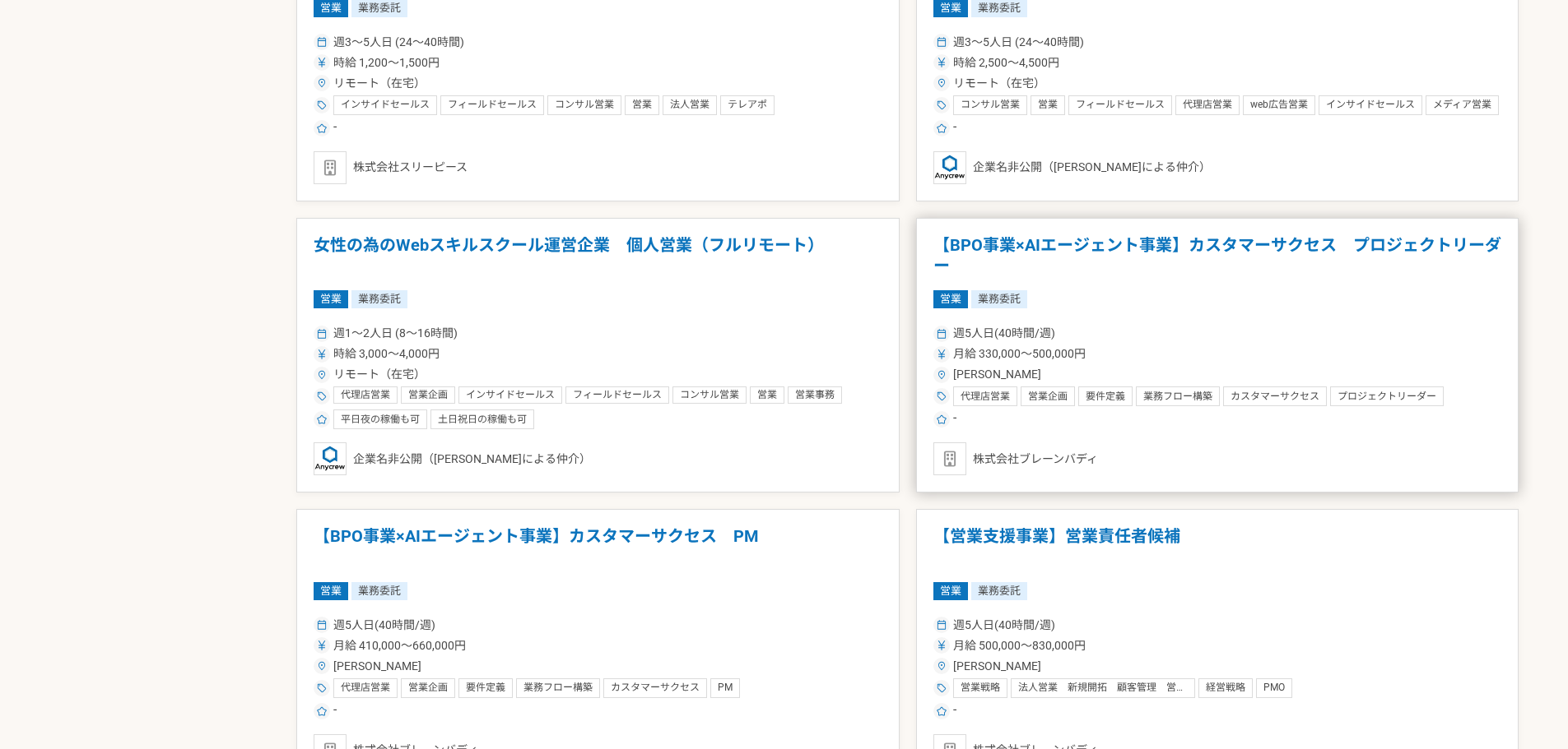
drag, startPoint x: 1141, startPoint y: 237, endPoint x: 1059, endPoint y: 234, distance: 82.1
click at [1059, 235] on h1 "【BPO事業×AIエージェント事業】カスタマーサクセス　プロジェクトリーダー" at bounding box center [1218, 256] width 569 height 42
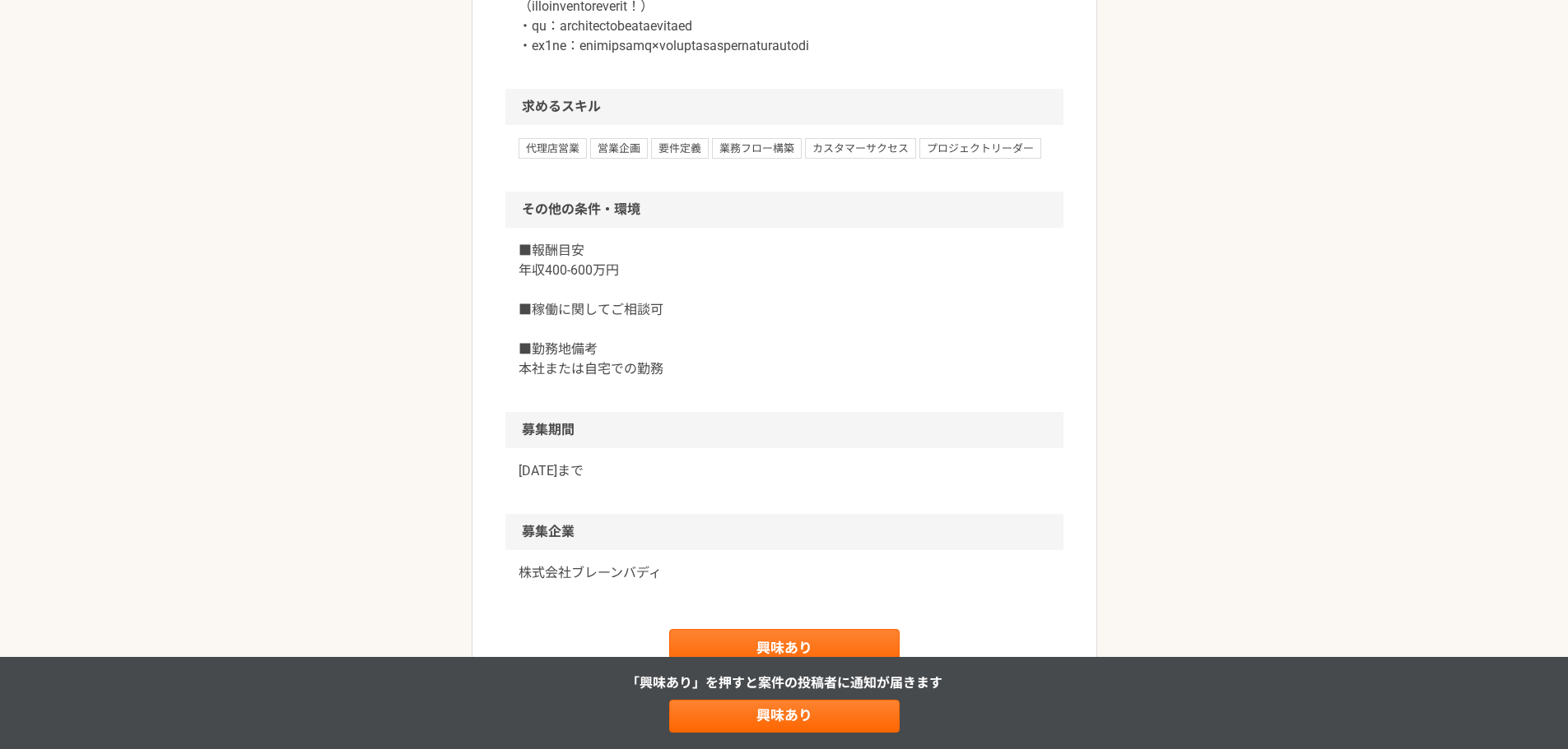
scroll to position [1919, 0]
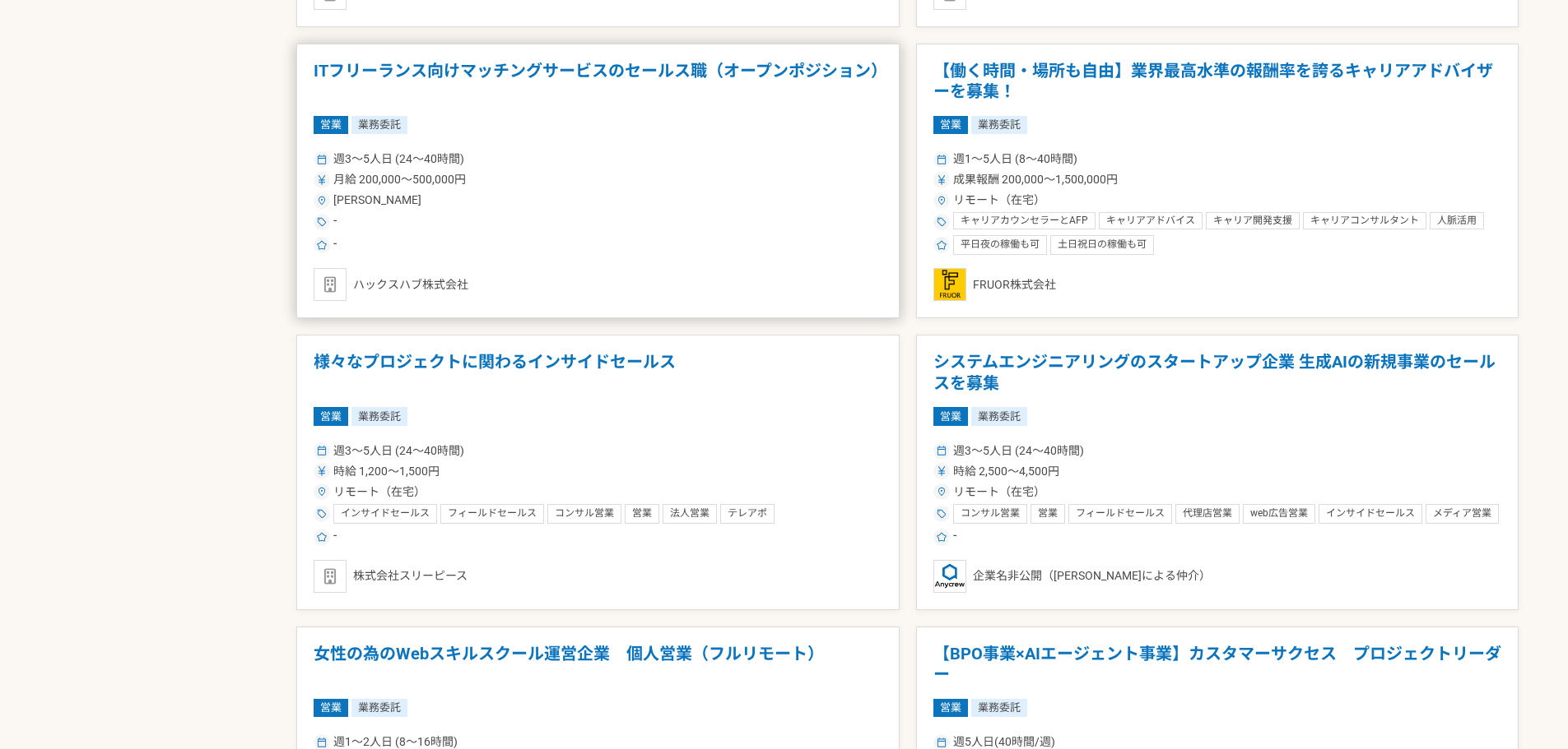
scroll to position [1645, 0]
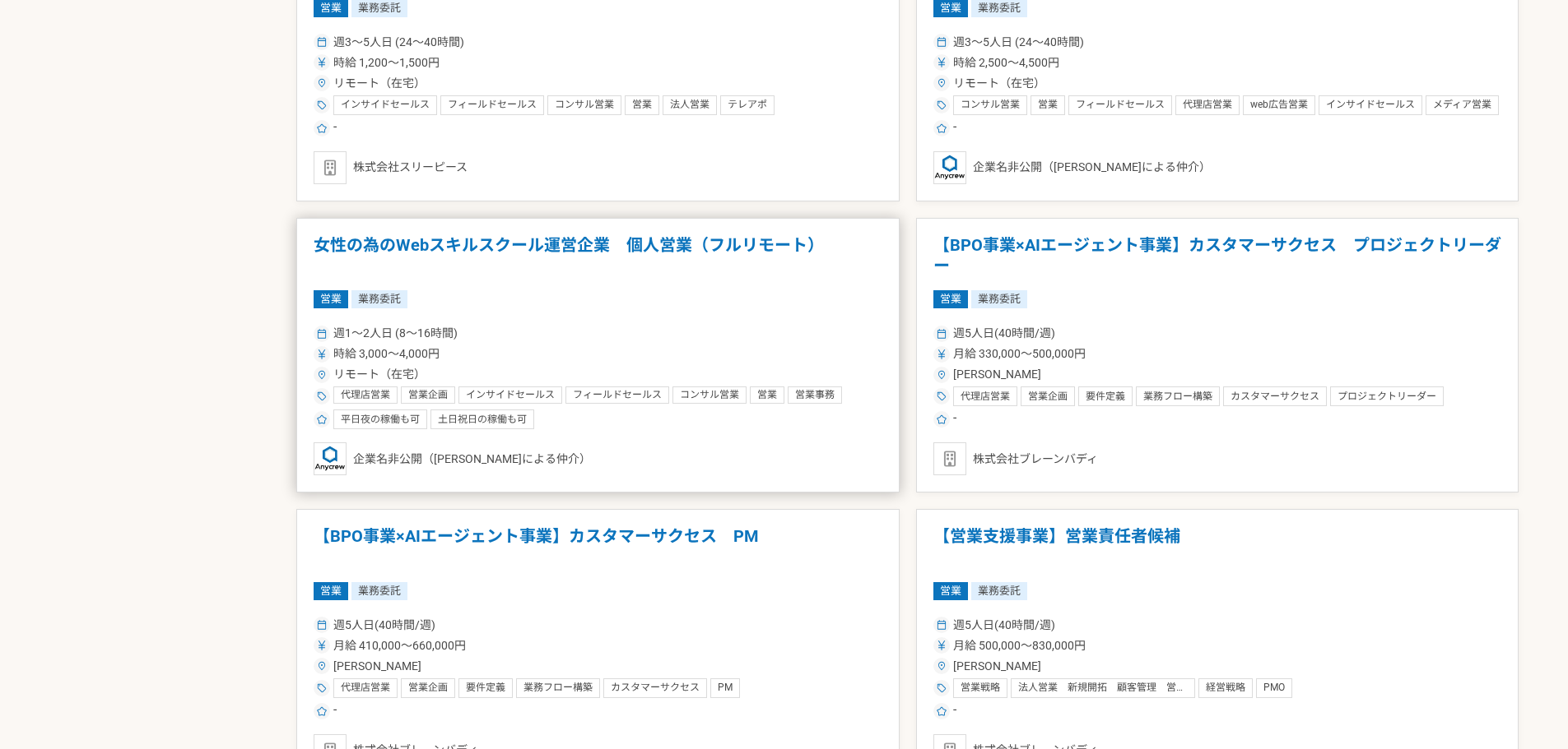
drag, startPoint x: 517, startPoint y: 241, endPoint x: 470, endPoint y: 234, distance: 47.5
click at [470, 235] on h1 "女性の為のWebスキルスクール運営企業　個人営業（フルリモート）" at bounding box center [598, 256] width 569 height 42
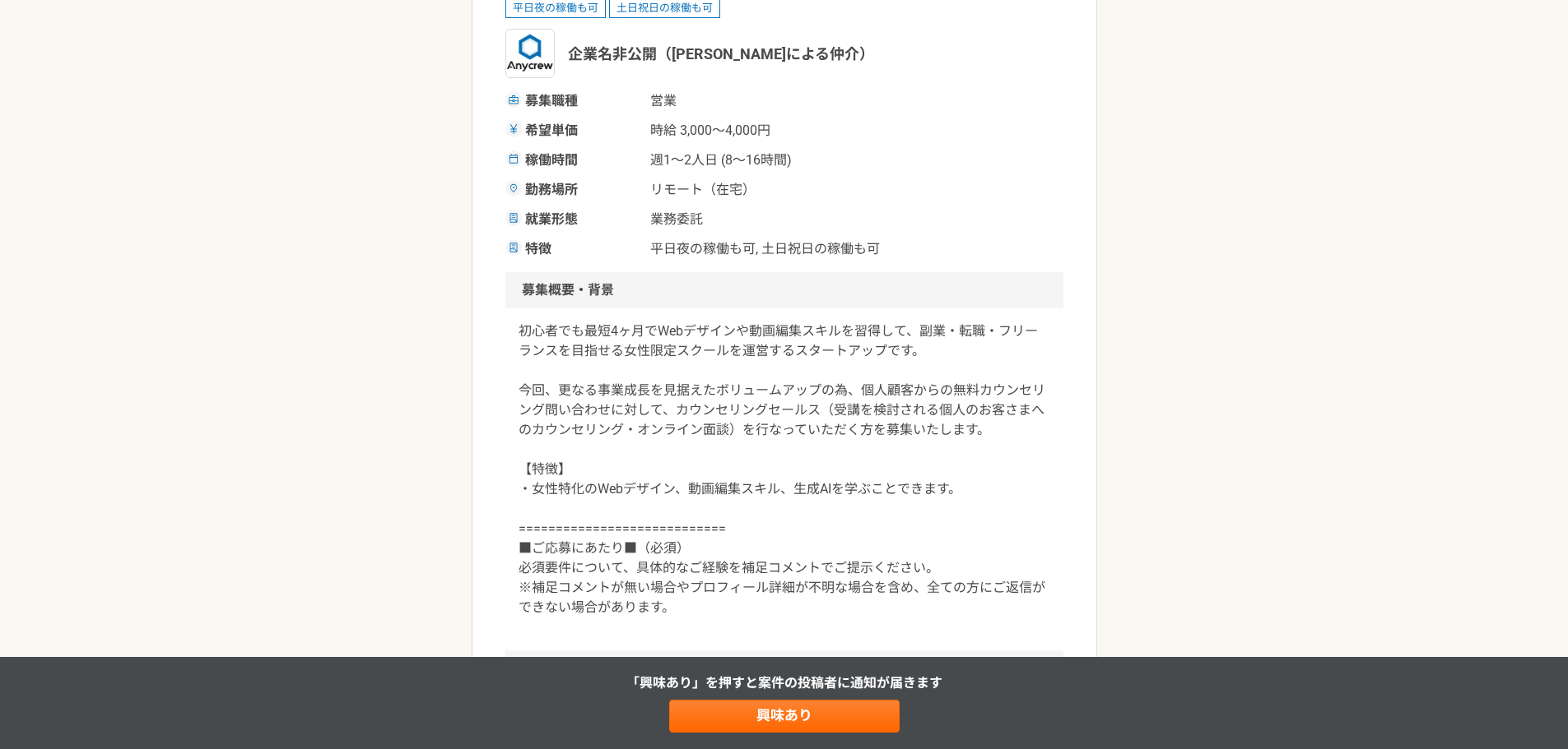
scroll to position [274, 0]
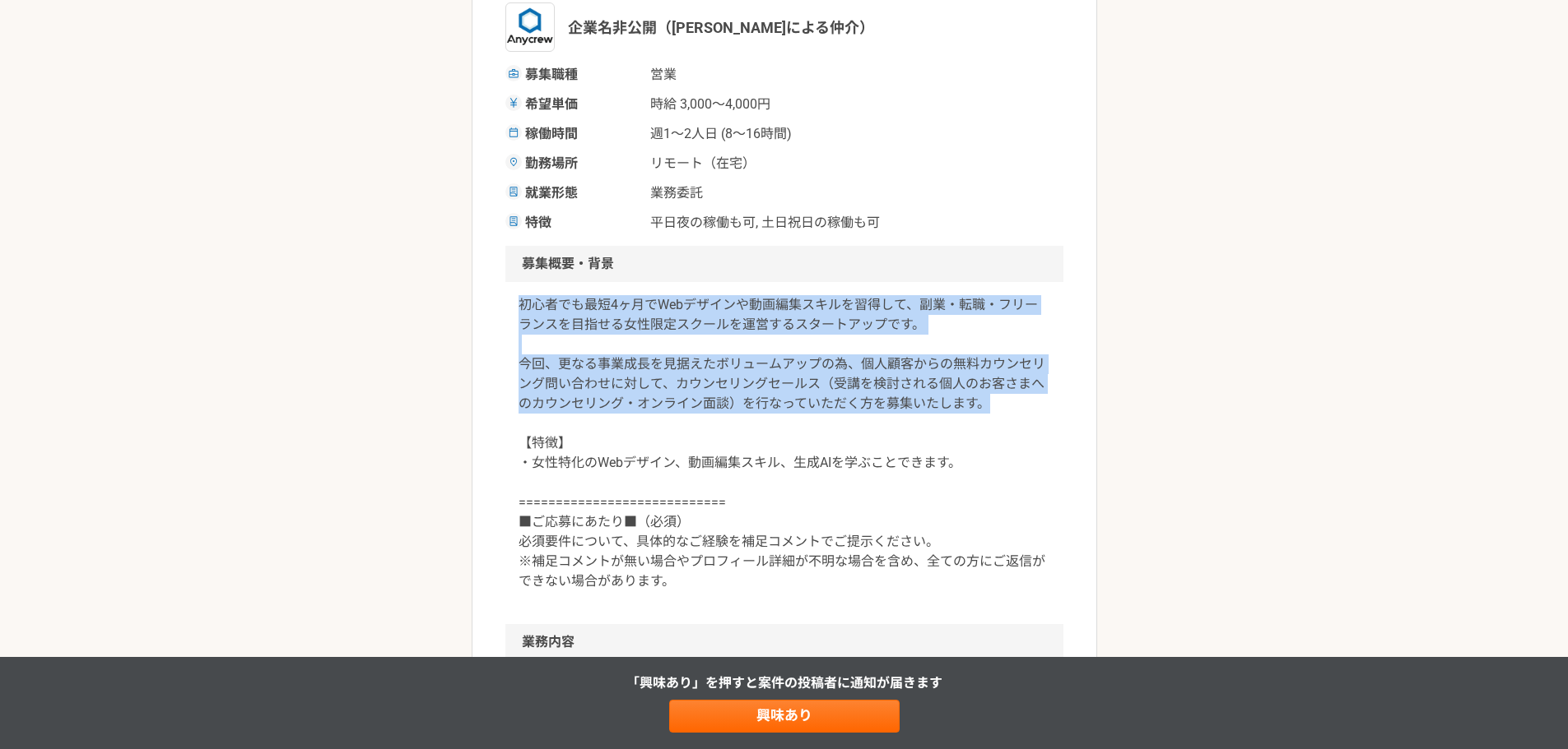
drag, startPoint x: 514, startPoint y: 305, endPoint x: 1030, endPoint y: 407, distance: 526.0
click at [1030, 407] on div "初心者でも最短4ヶ月でWebデザインや動画編集スキルを習得して、副業・転職・フリーランスを目指せる女性限定スクールを運営するスタートアップです。 今回、更なる…" at bounding box center [784, 453] width 558 height 342
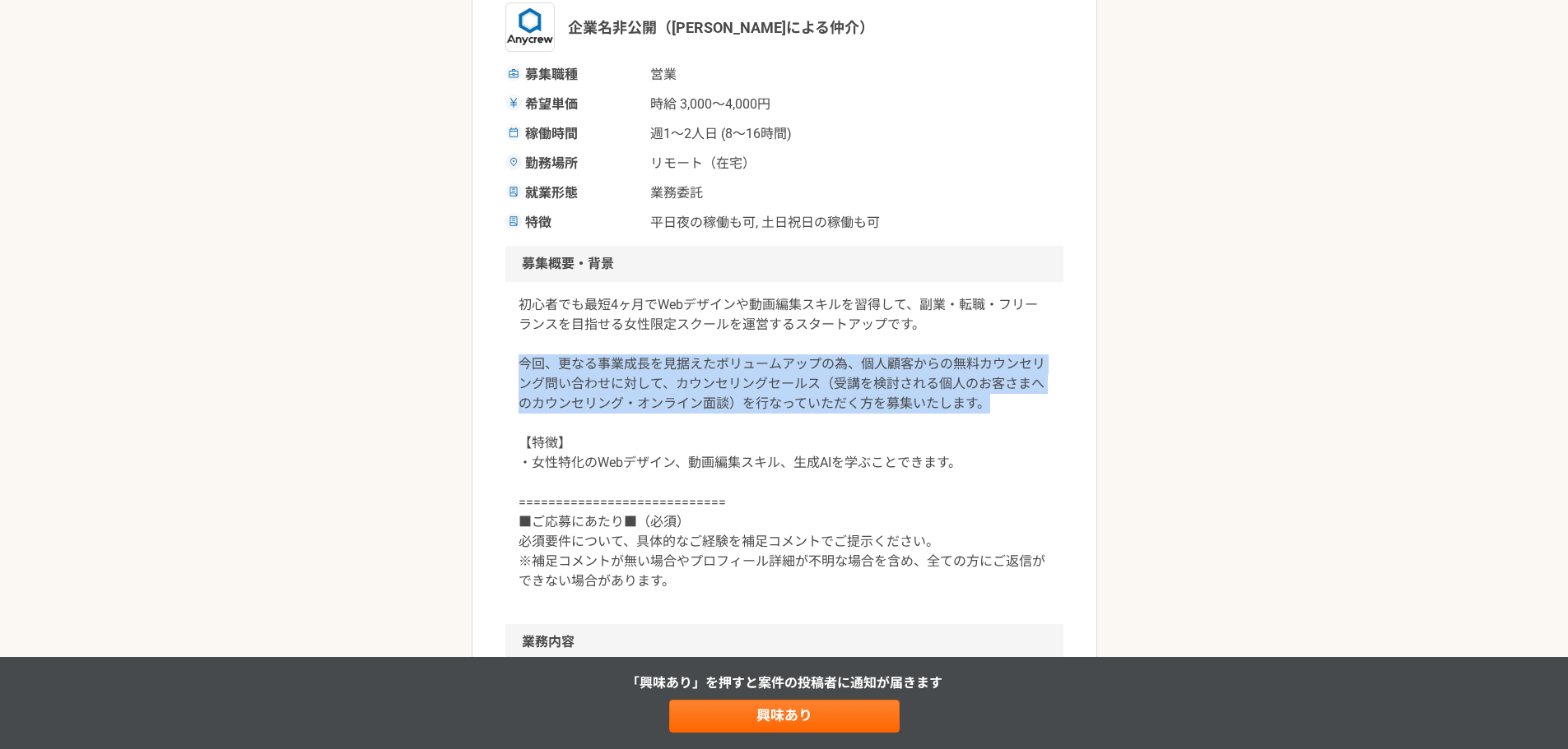
drag, startPoint x: 1014, startPoint y: 405, endPoint x: 486, endPoint y: 371, distance: 529.1
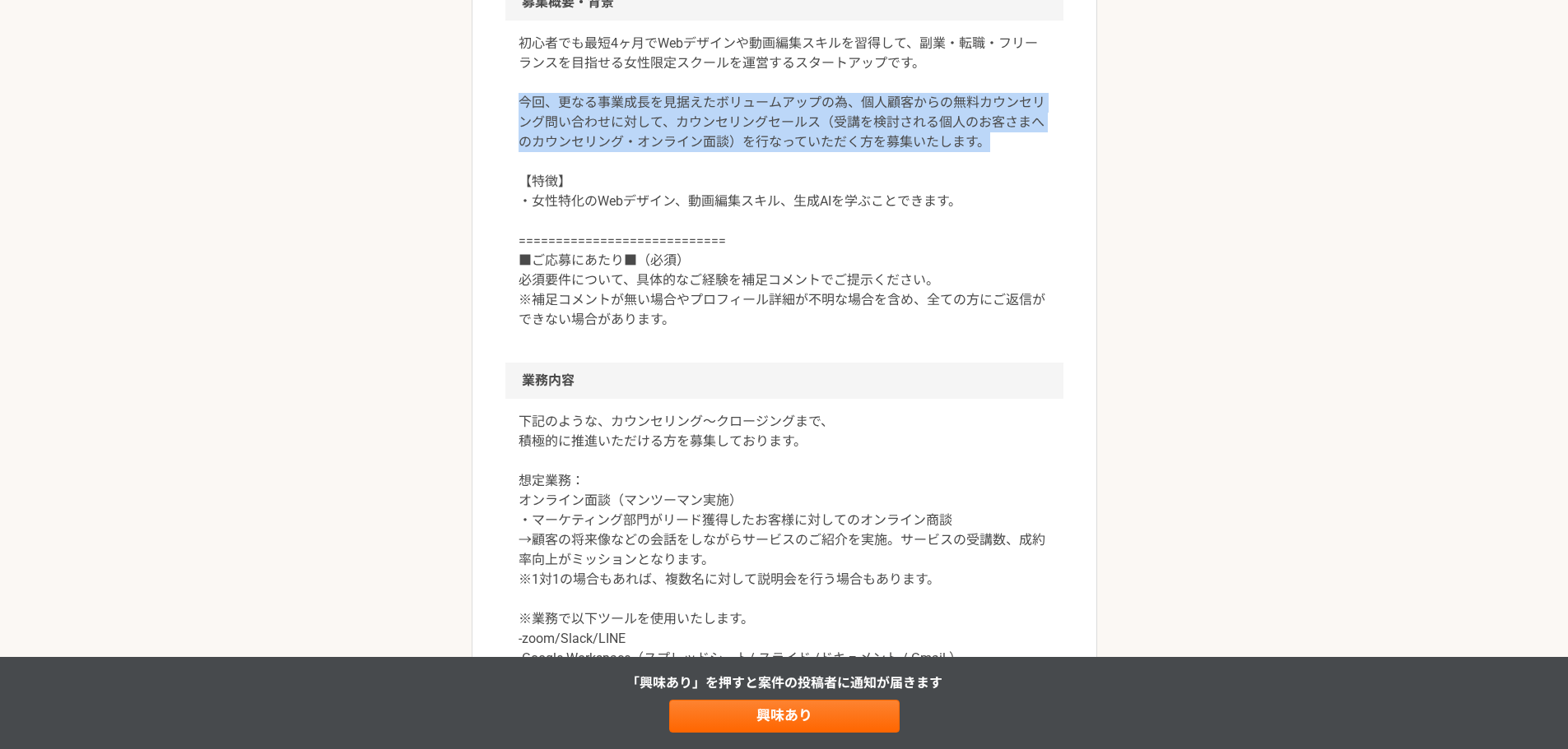
scroll to position [549, 0]
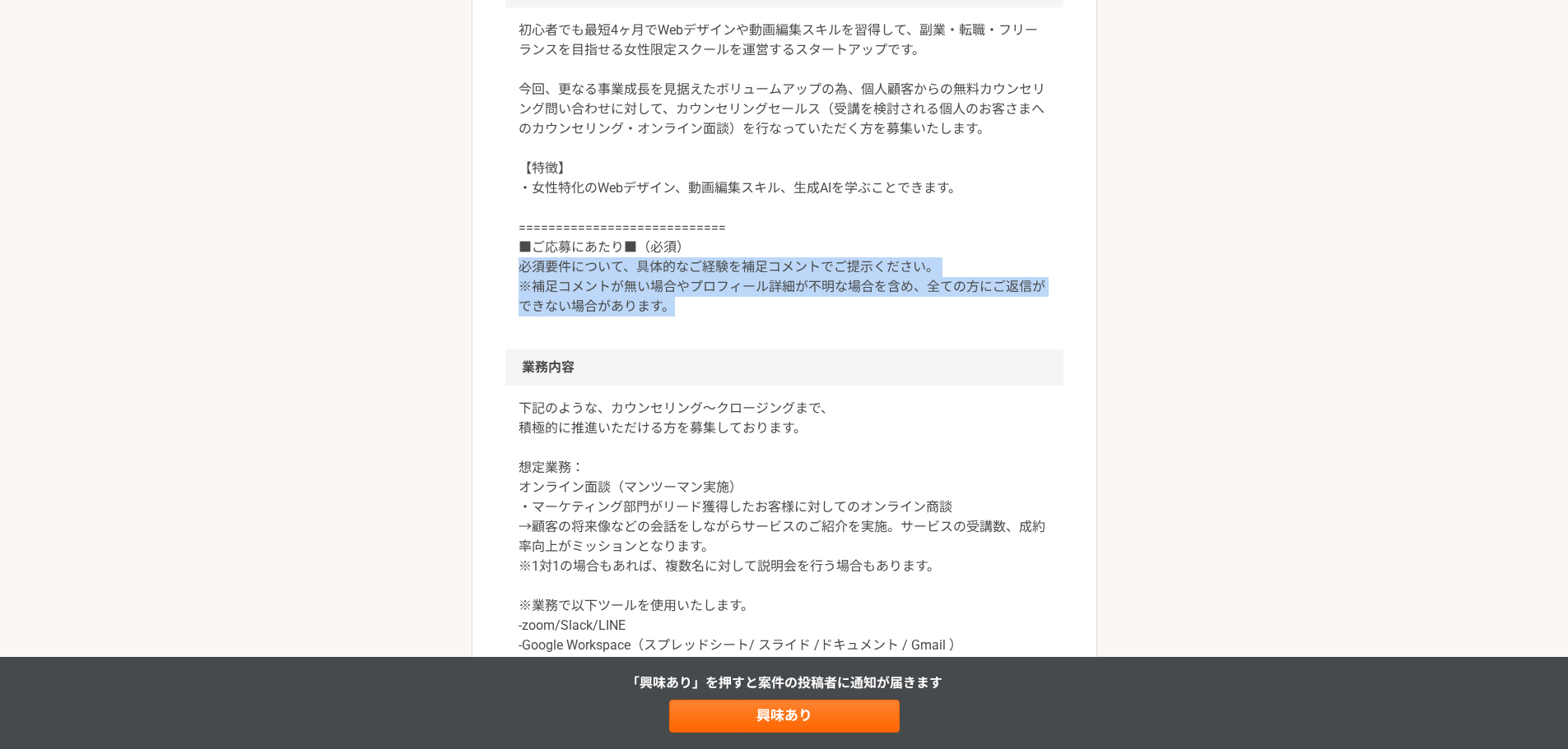
drag, startPoint x: 510, startPoint y: 269, endPoint x: 795, endPoint y: 305, distance: 287.3
click at [795, 305] on div "初心者でも最短4ヶ月でWebデザインや動画編集スキルを習得して、副業・転職・フリーランスを目指せる女性限定スクールを運営するスタートアップです。 今回、更なる…" at bounding box center [784, 178] width 558 height 342
click at [785, 307] on p "初心者でも最短4ヶ月でWebデザインや動画編集スキルを習得して、副業・転職・フリーランスを目指せる女性限定スクールを運営するスタートアップです。 今回、更なる…" at bounding box center [784, 169] width 532 height 296
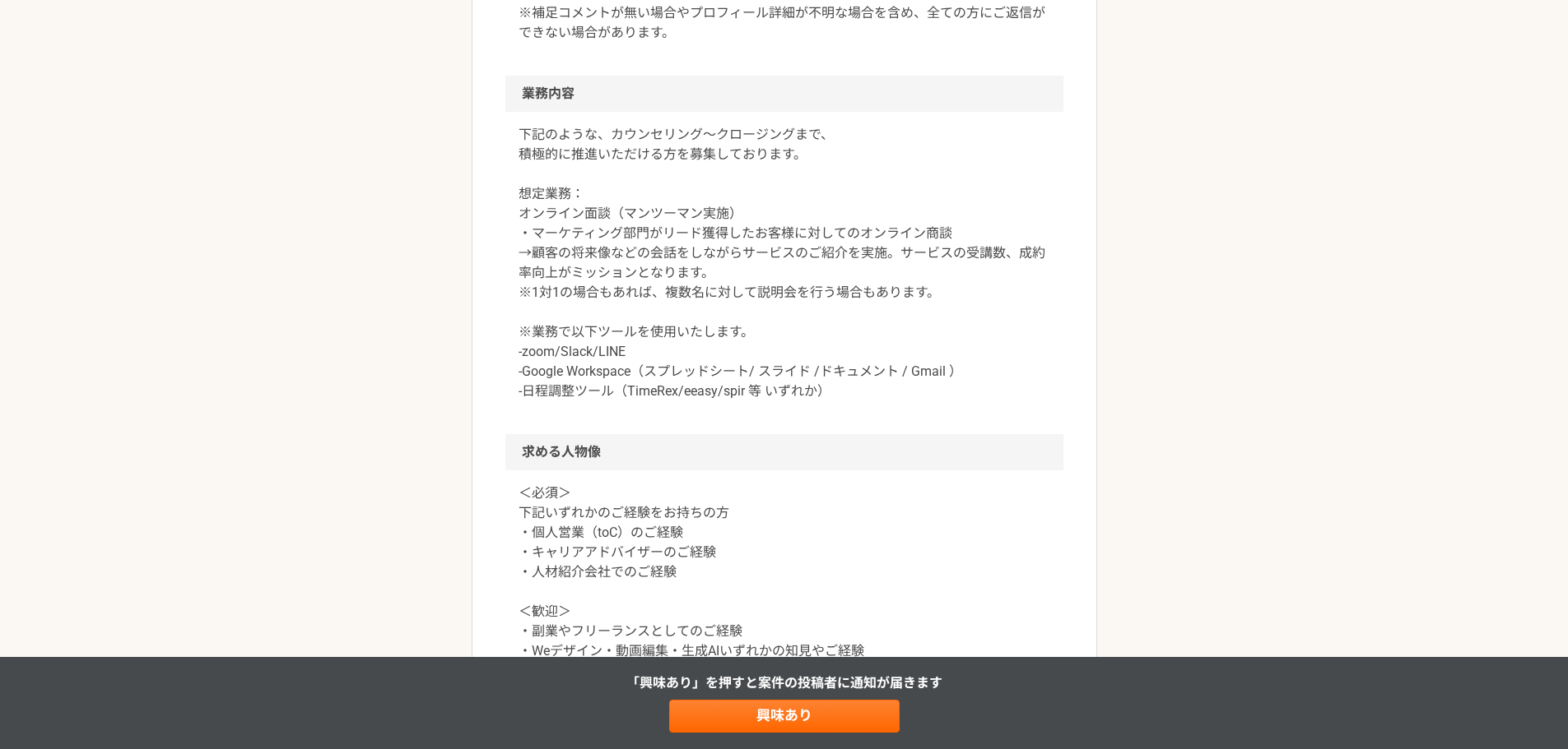
scroll to position [1097, 0]
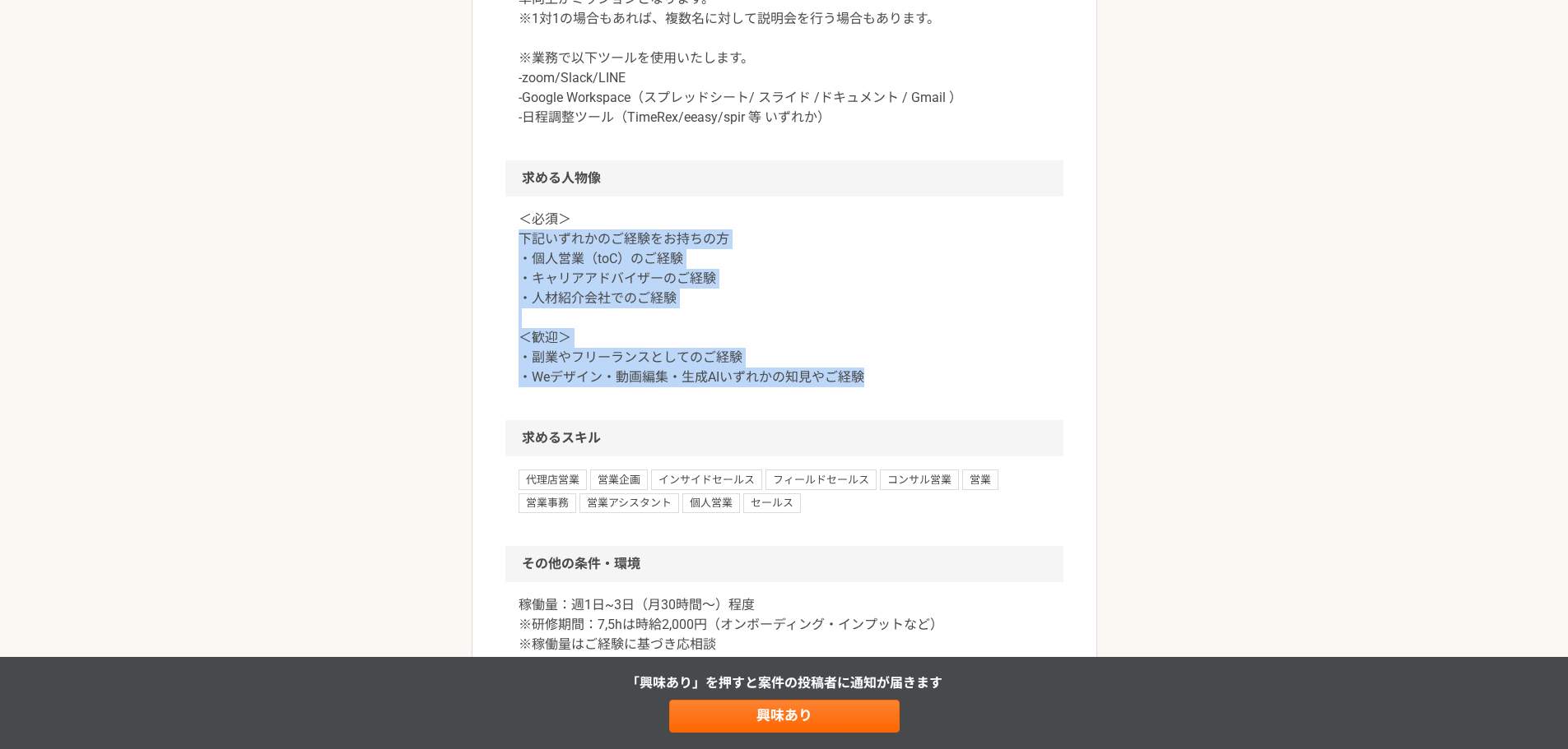
drag, startPoint x: 563, startPoint y: 242, endPoint x: 886, endPoint y: 382, distance: 352.0
click at [886, 382] on div "＜必須＞ 下記いずれかのご経験をお持ちの方 ・個人営業（toC）のご経験 ・キャリアアドバイザーのご経験 ・人材紹介会社でのご経験 ＜歓迎＞ ・副業やフリーラ…" at bounding box center [784, 308] width 558 height 224
click at [919, 377] on p "＜必須＞ 下記いずれかのご経験をお持ちの方 ・個人営業（toC）のご経験 ・キャリアアドバイザーのご経験 ・人材紹介会社でのご経験 ＜歓迎＞ ・副業やフリーラ…" at bounding box center [784, 299] width 532 height 178
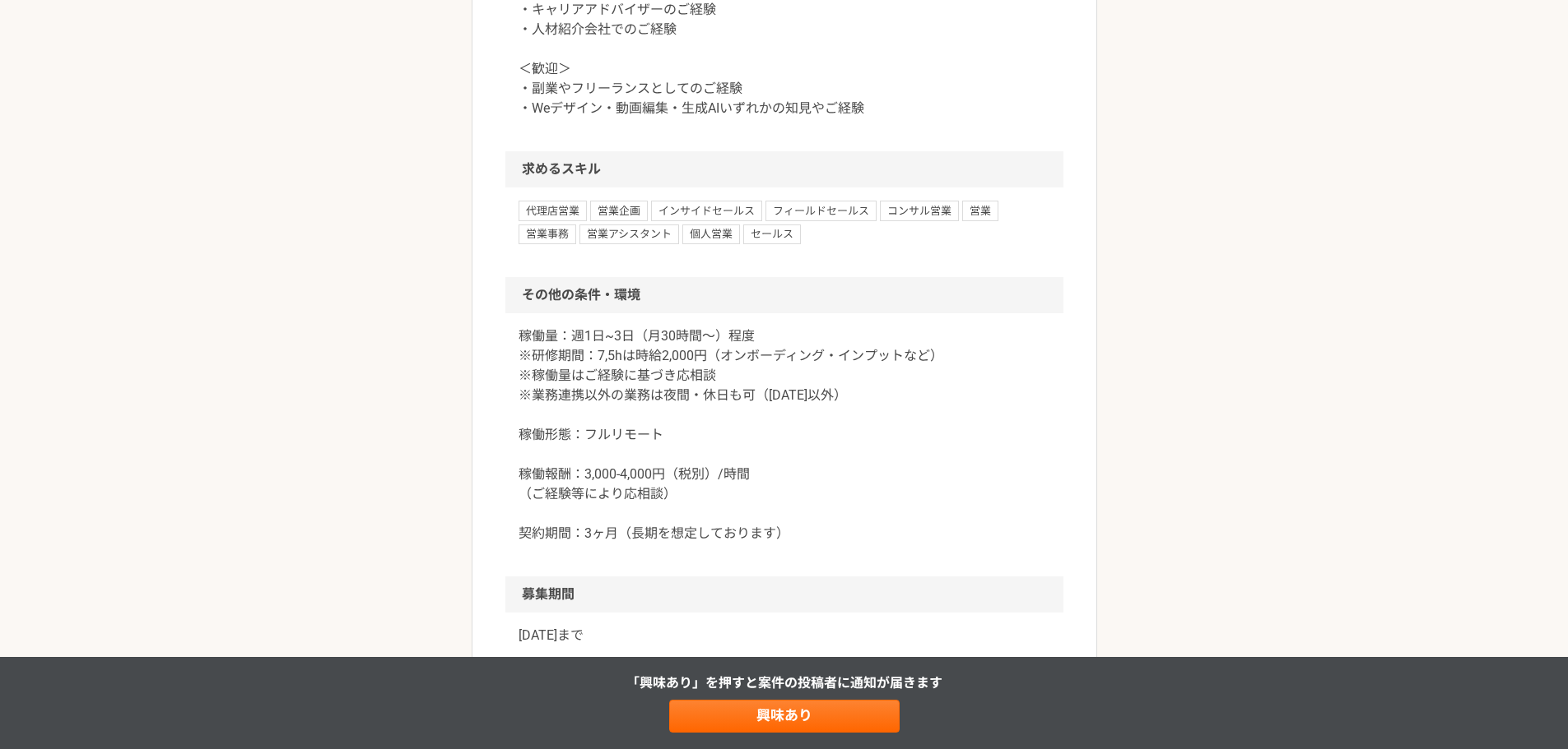
scroll to position [1371, 0]
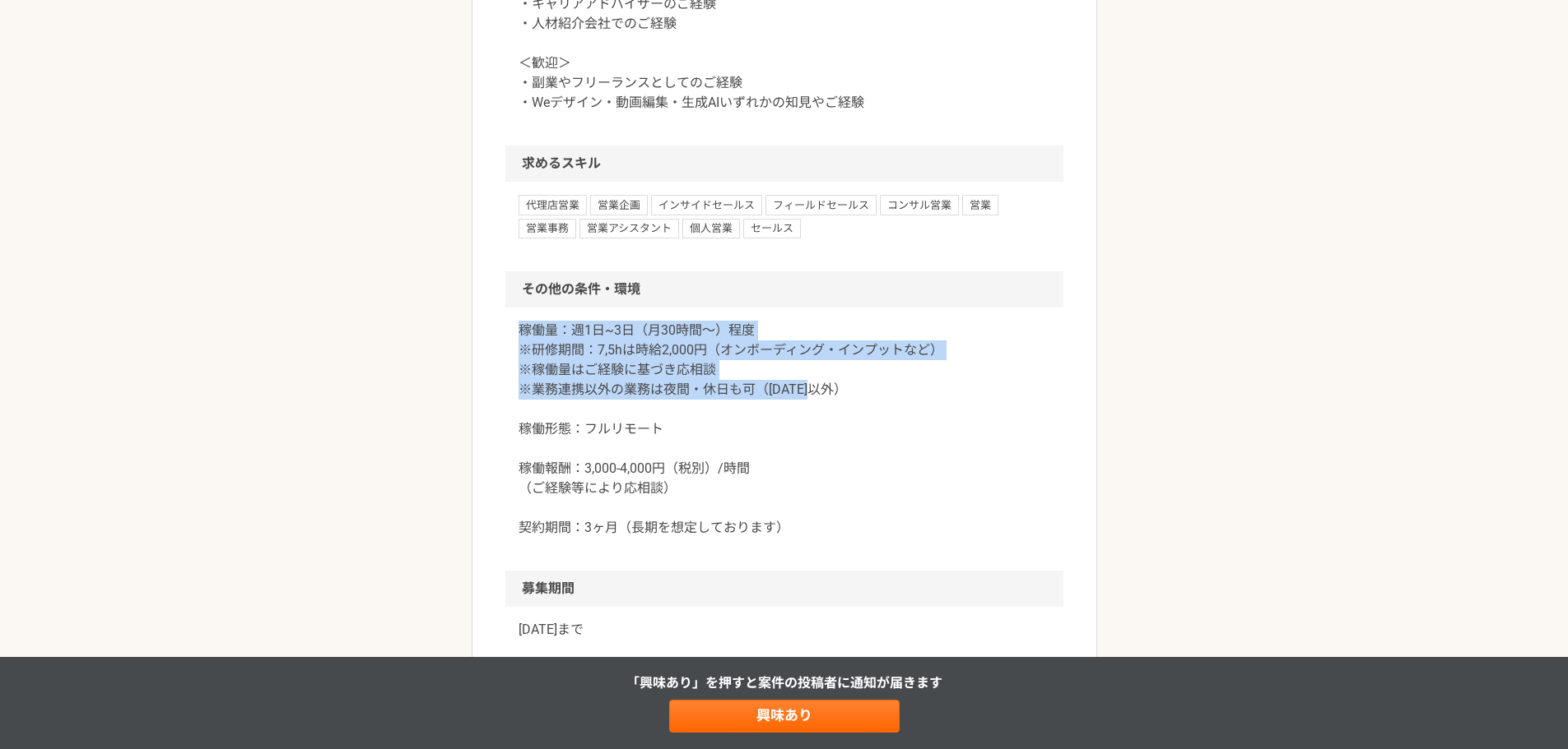
drag, startPoint x: 537, startPoint y: 332, endPoint x: 853, endPoint y: 388, distance: 320.9
click at [853, 388] on div "稼働量：週1日~3日（月30時間〜）程度 ※研修期間：7,5hは時給2,000円（オンボーディング・インプットなど） ※稼働量はご経験に基づき応相談 ※業務連…" at bounding box center [784, 439] width 558 height 263
click at [851, 383] on p "稼働量：週1日~3日（月30時間〜）程度 ※研修期間：7,5hは時給2,000円（オンボーディング・インプットなど） ※稼働量はご経験に基づき応相談 ※業務連…" at bounding box center [784, 429] width 532 height 217
drag, startPoint x: 534, startPoint y: 330, endPoint x: 868, endPoint y: 386, distance: 338.7
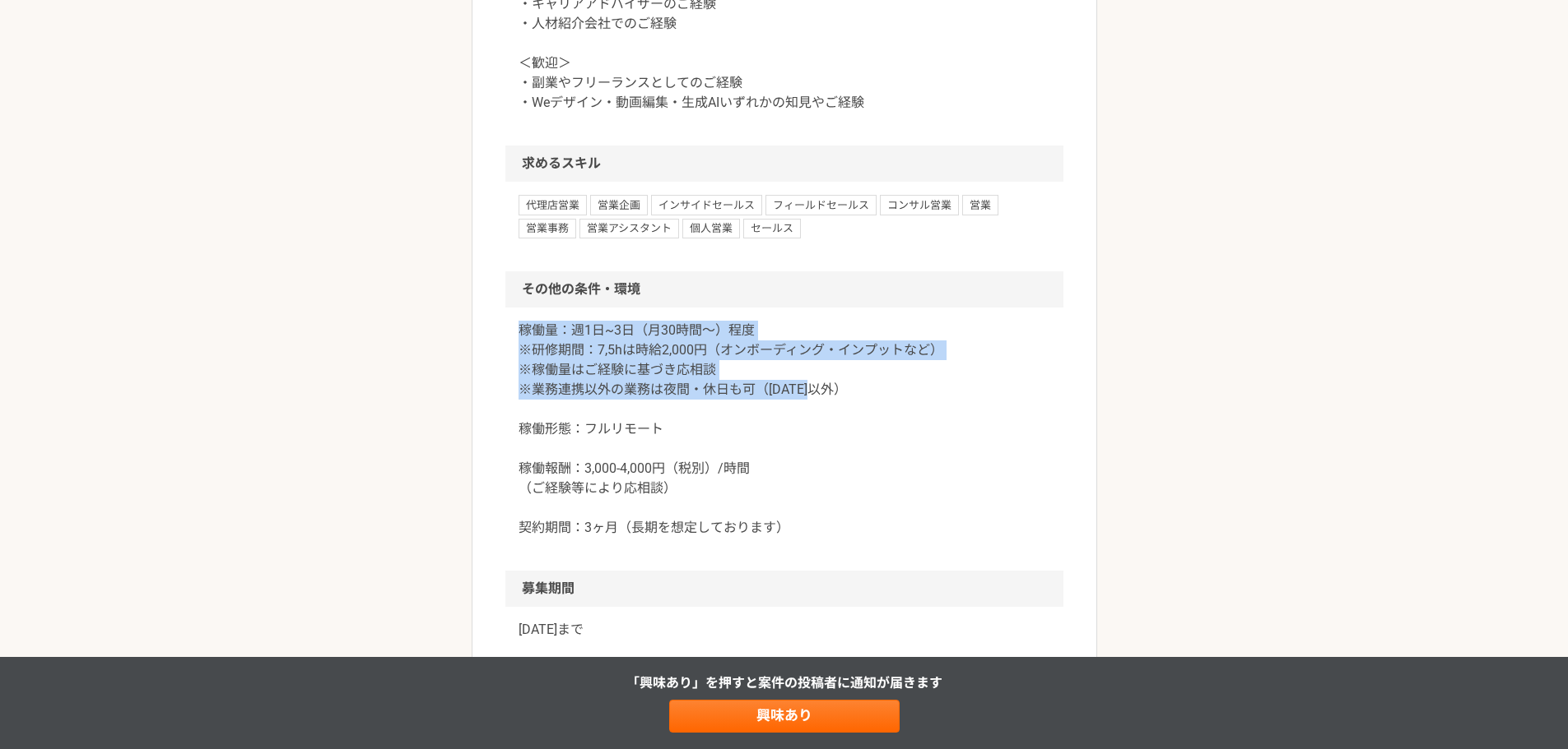
click at [880, 386] on p "稼働量：週1日~3日（月30時間〜）程度 ※研修期間：7,5hは時給2,000円（オンボーディング・インプットなど） ※稼働量はご経験に基づき応相談 ※業務連…" at bounding box center [784, 429] width 532 height 217
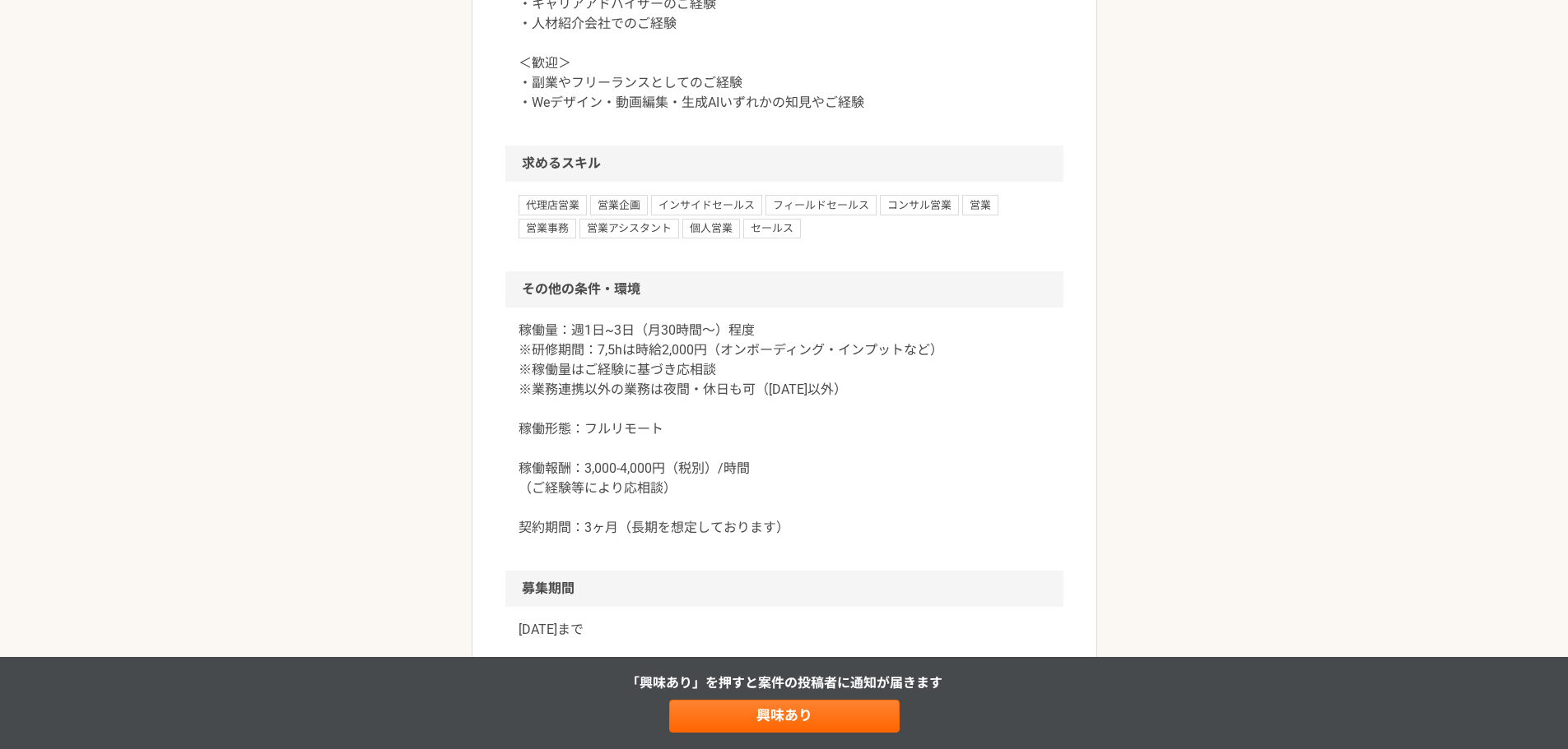
scroll to position [1645, 0]
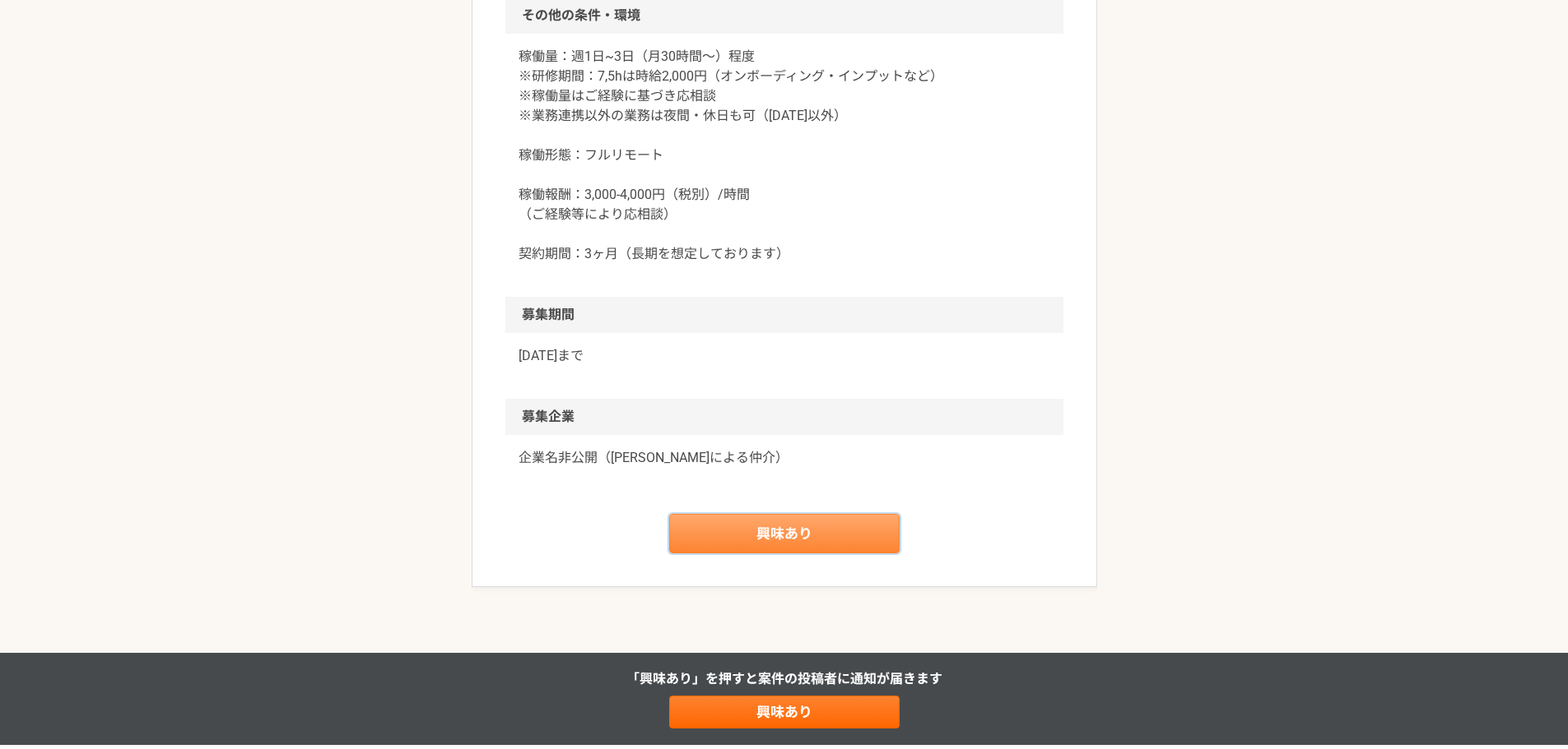
click at [814, 534] on link "興味あり" at bounding box center [784, 533] width 230 height 40
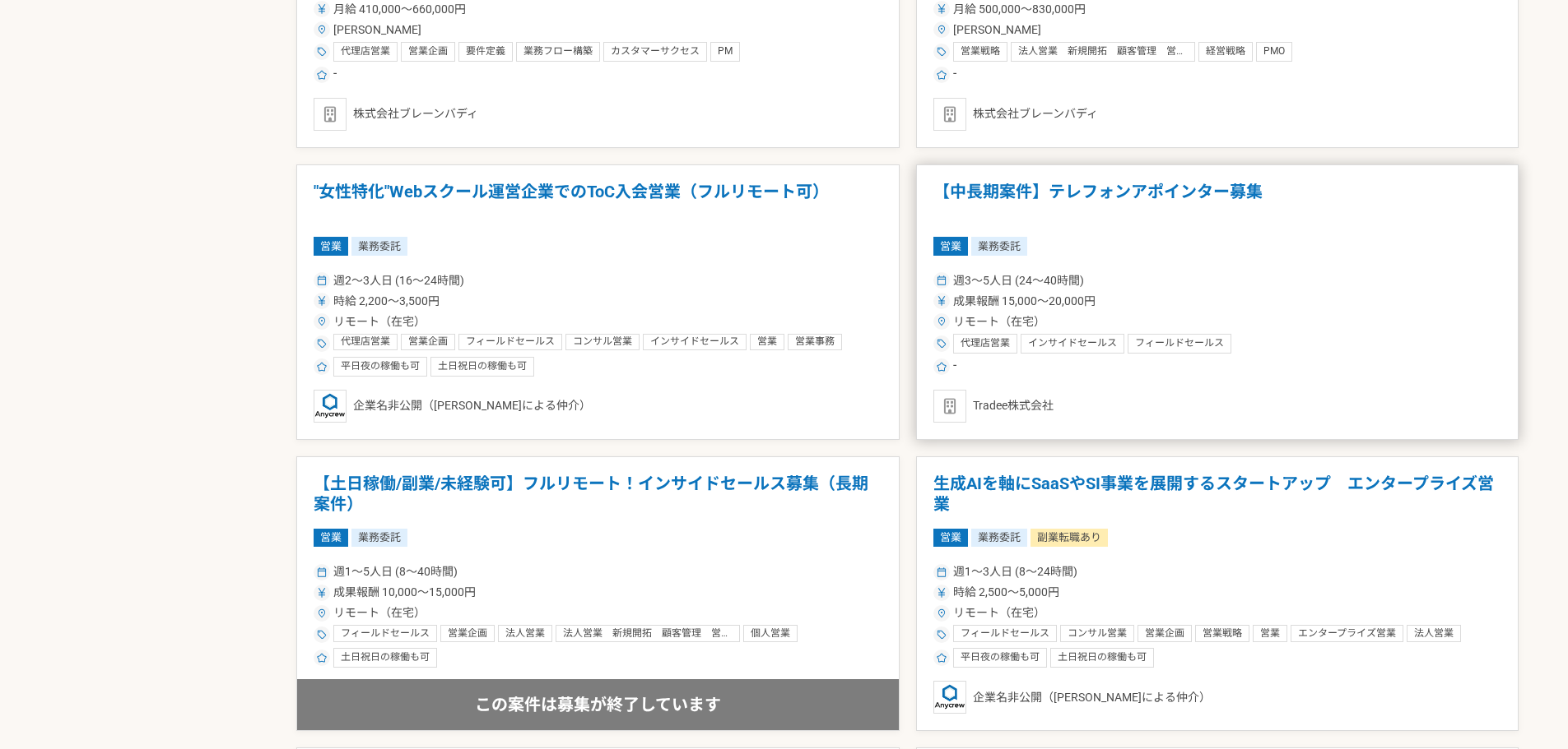
scroll to position [2557, 0]
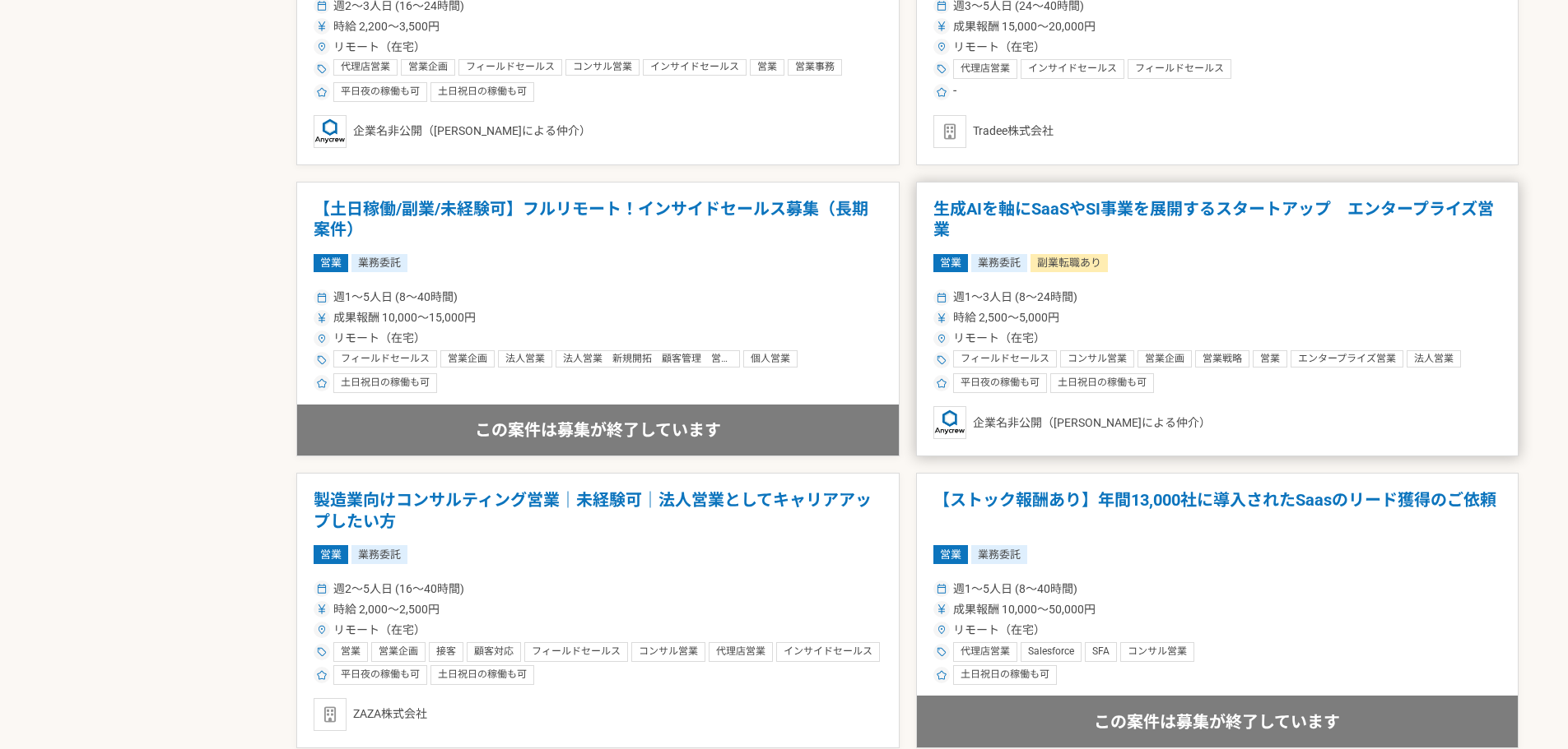
click at [1114, 210] on h1 "生成AIを軸にSaaSやSI事業を展開するスタートアップ　エンタープライズ営業" at bounding box center [1218, 220] width 569 height 42
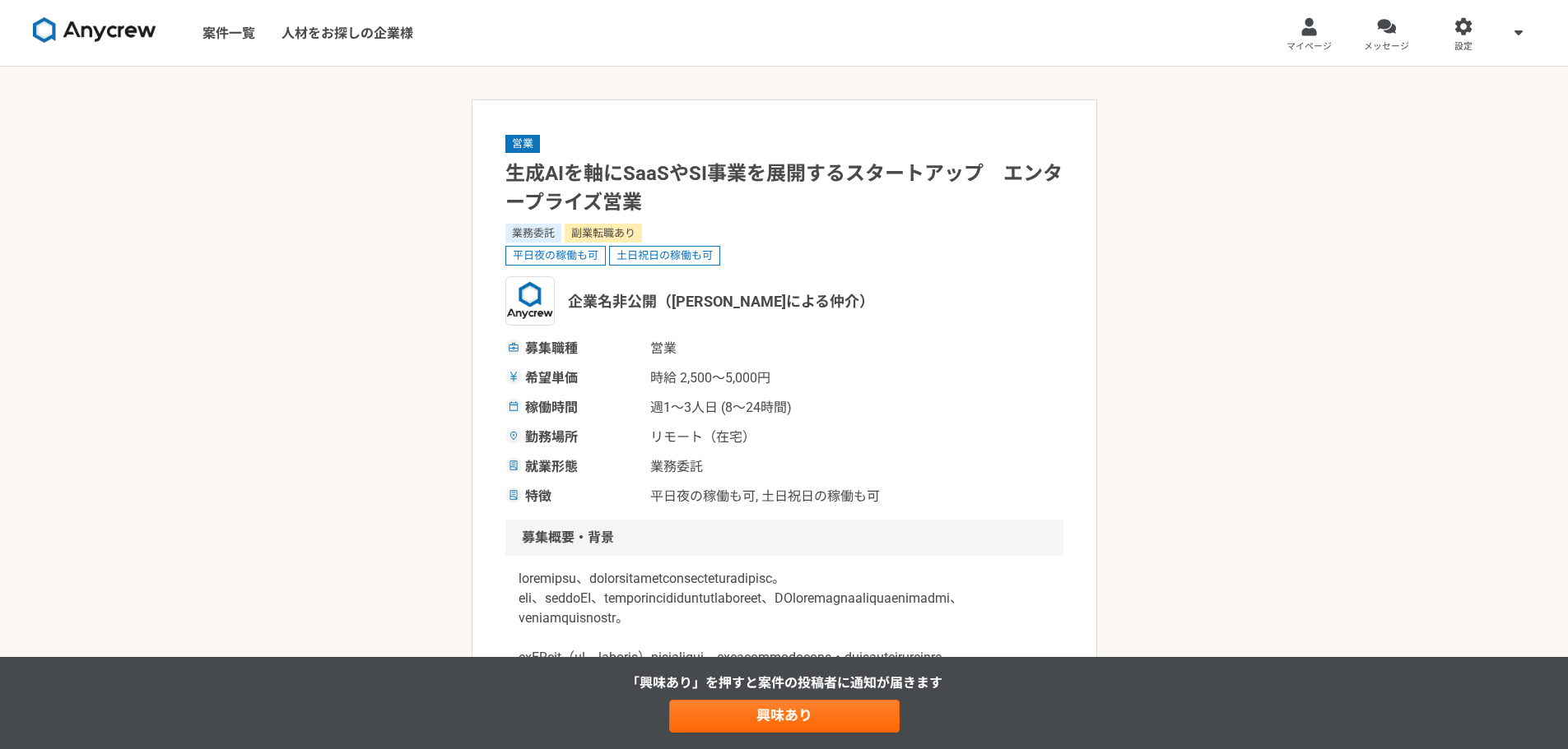
scroll to position [274, 0]
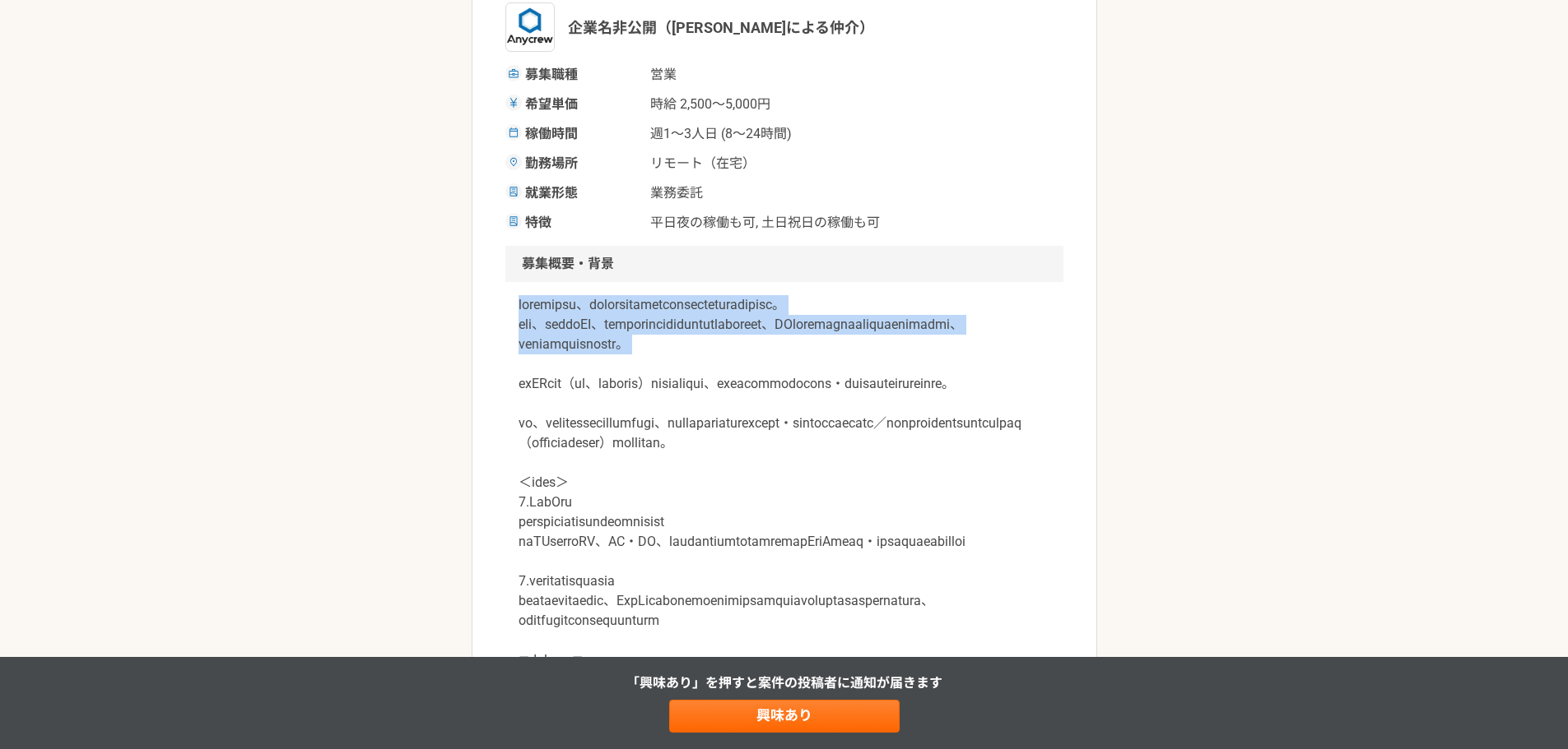
drag, startPoint x: 522, startPoint y: 306, endPoint x: 990, endPoint y: 389, distance: 475.3
click at [990, 389] on div at bounding box center [784, 680] width 558 height 797
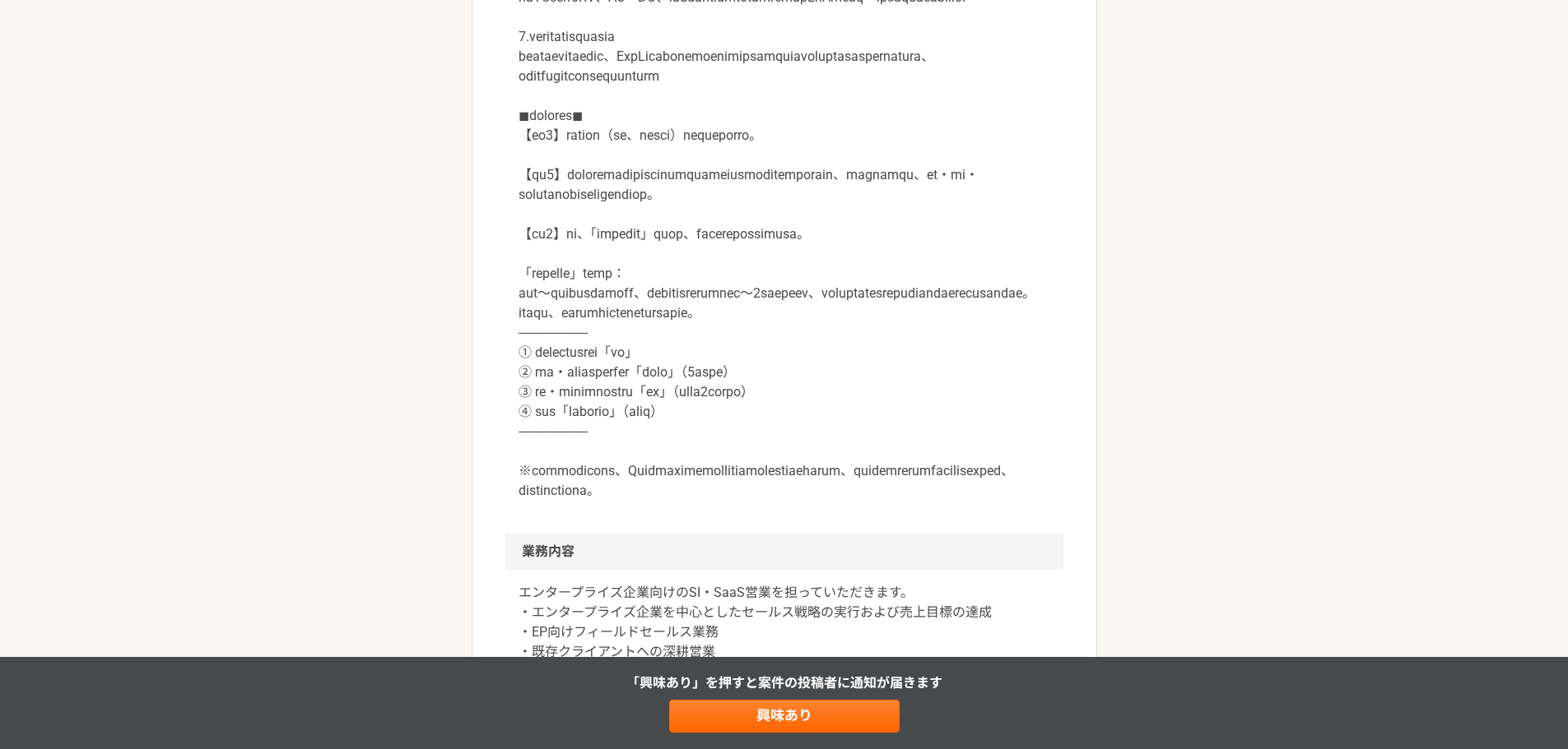
scroll to position [823, 0]
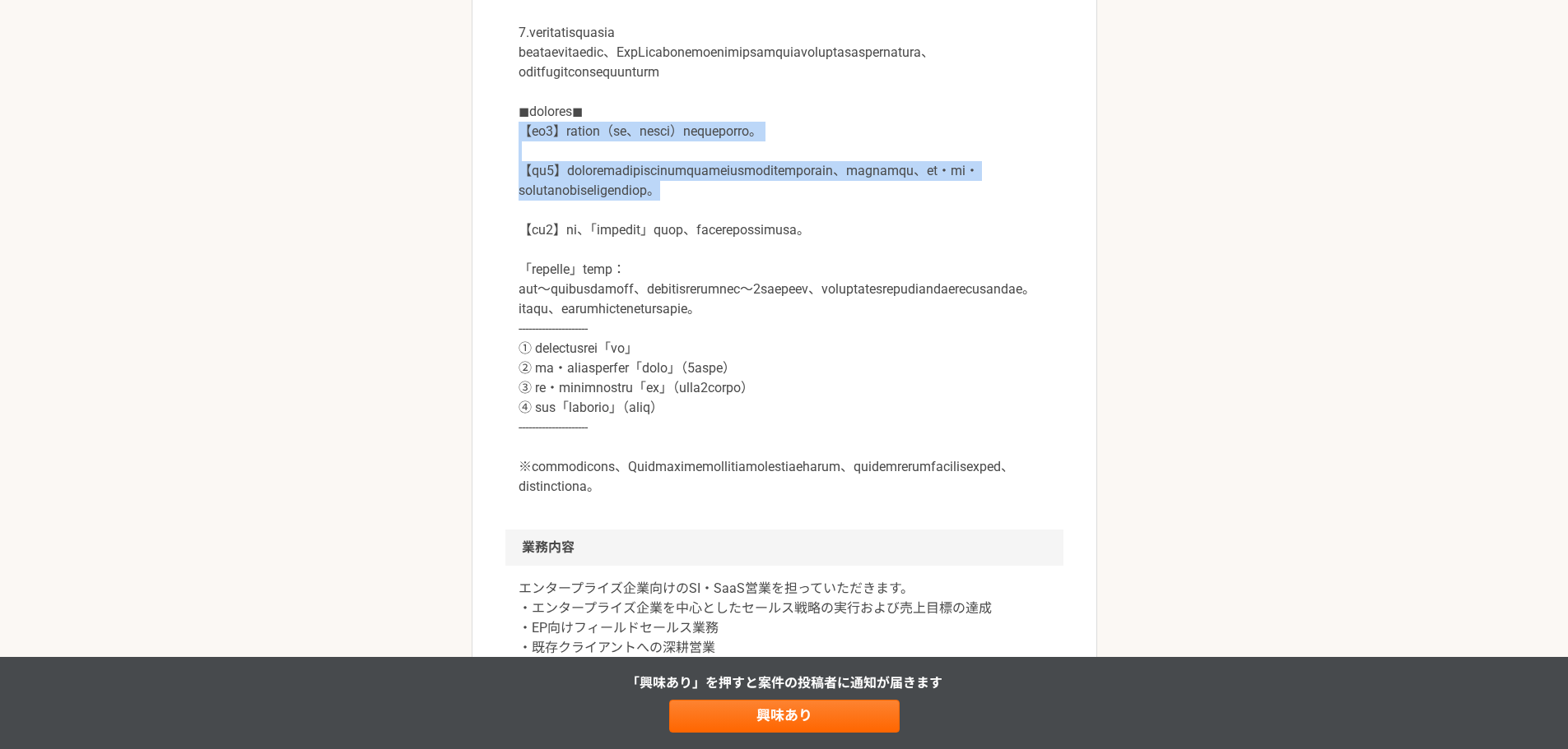
drag, startPoint x: 542, startPoint y: 232, endPoint x: 1046, endPoint y: 313, distance: 510.5
click at [1046, 313] on div at bounding box center [784, 131] width 558 height 797
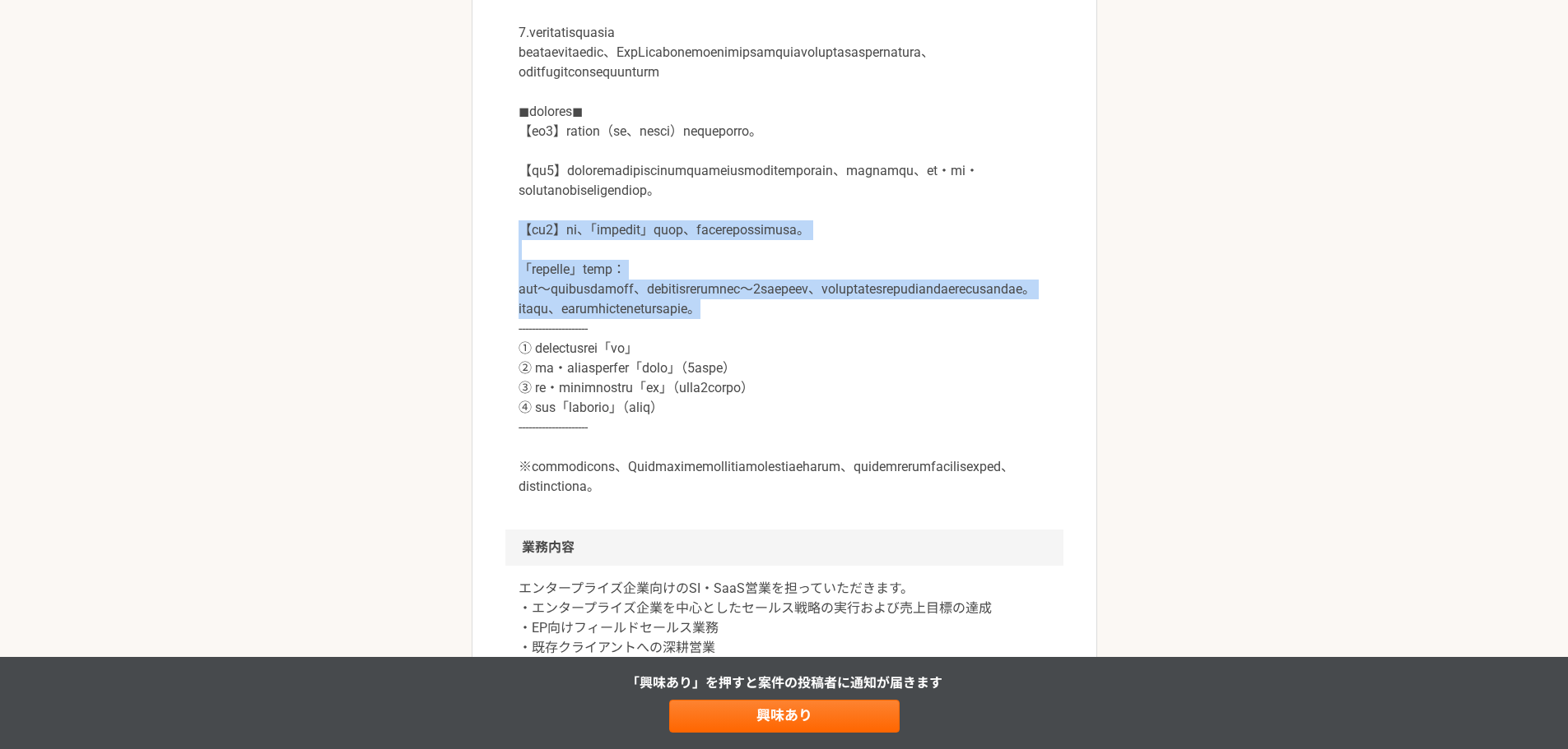
drag, startPoint x: 504, startPoint y: 350, endPoint x: 1034, endPoint y: 449, distance: 539.2
click at [1034, 449] on article "営業 生成AIを軸にSaaSやSI事業を展開するスタートアップ　エンタープライズ営業 業務委託 副業転職あり 平日夜の稼働も可 土日祝日の稼働も可 企業名非公…" at bounding box center [784, 560] width 625 height 2568
click at [1170, 422] on div "営業 生成AIを軸にSaaSやSI事業を展開するスタートアップ　エンタープライズ営業 業務委託 副業転職あり 平日夜の稼働も可 土日祝日の稼働も可 企業名非公…" at bounding box center [784, 577] width 1568 height 2666
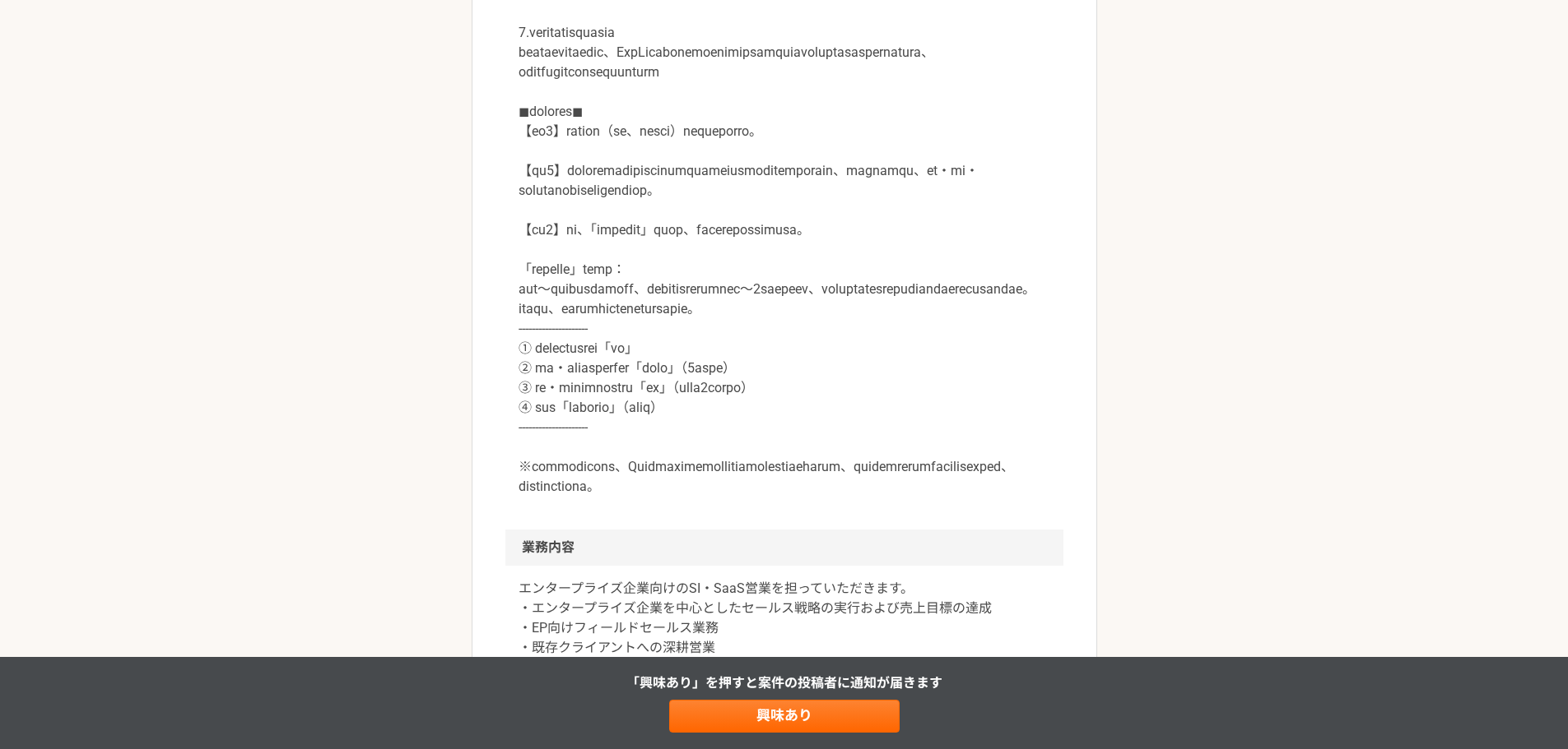
scroll to position [1097, 0]
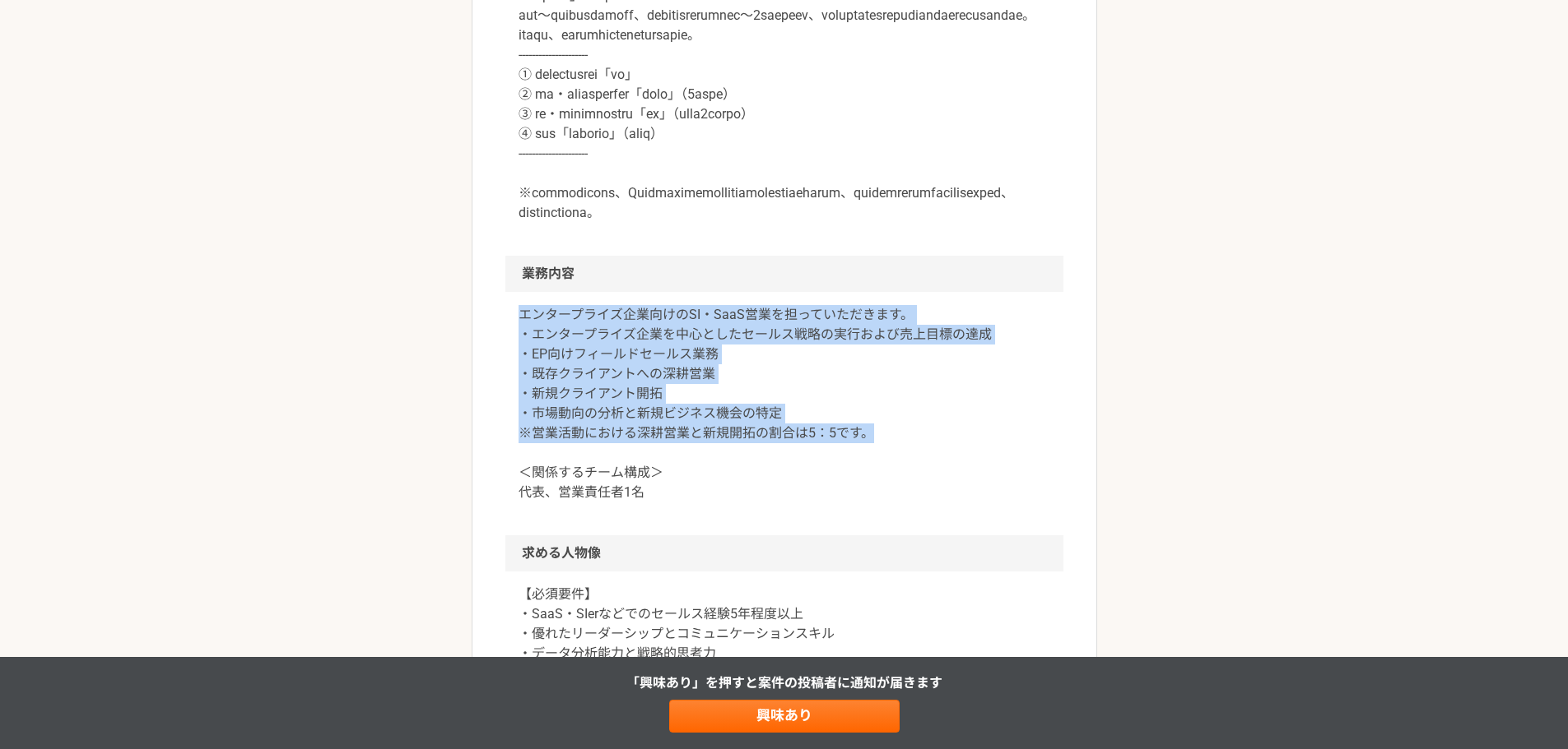
drag, startPoint x: 510, startPoint y: 453, endPoint x: 1020, endPoint y: 568, distance: 522.8
click at [1020, 569] on article "営業 生成AIを軸にSaaSやSI事業を展開するスタートアップ　エンタープライズ営業 業務委託 副業転職あり 平日夜の稼働も可 土日祝日の稼働も可 企業名非公…" at bounding box center [784, 286] width 625 height 2568
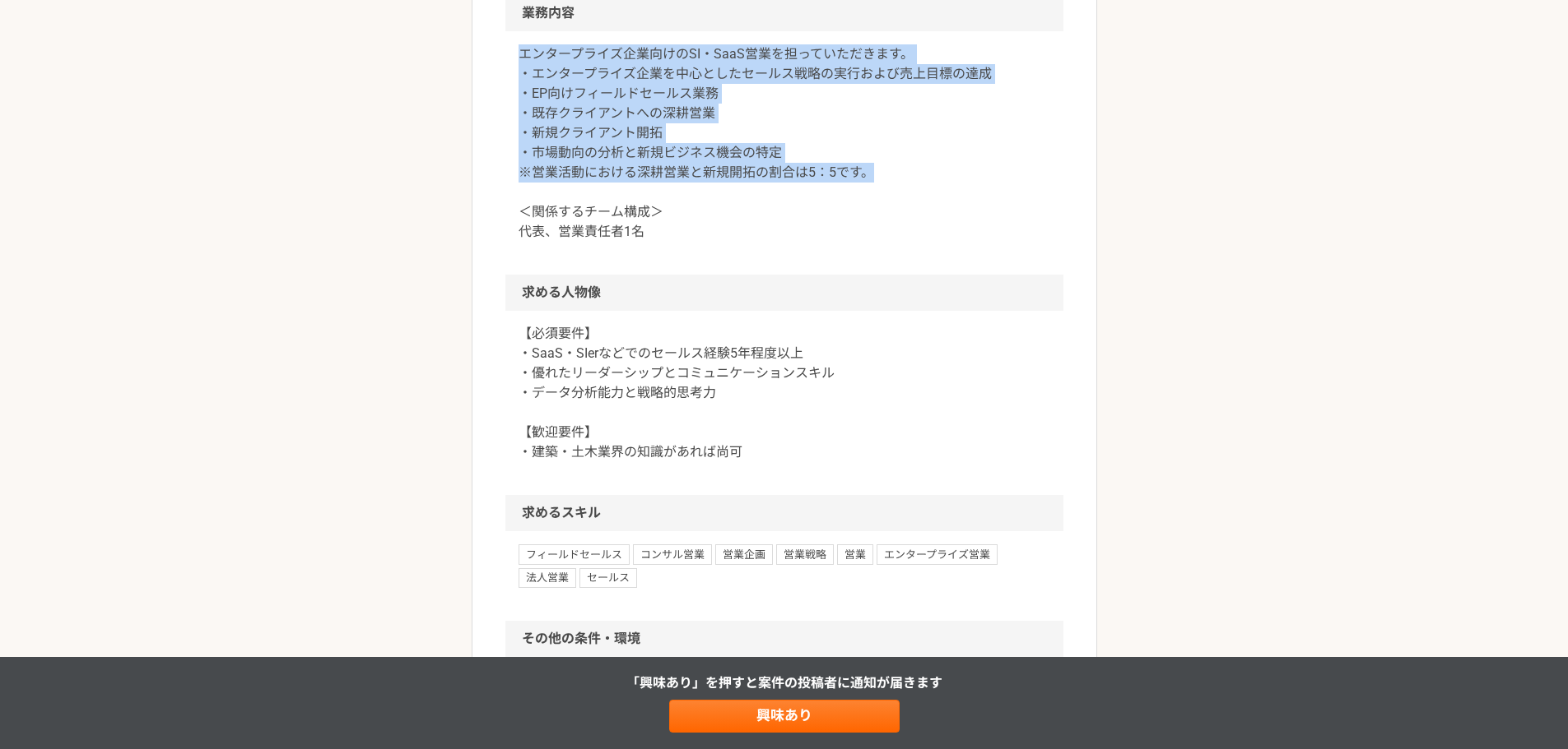
scroll to position [1371, 0]
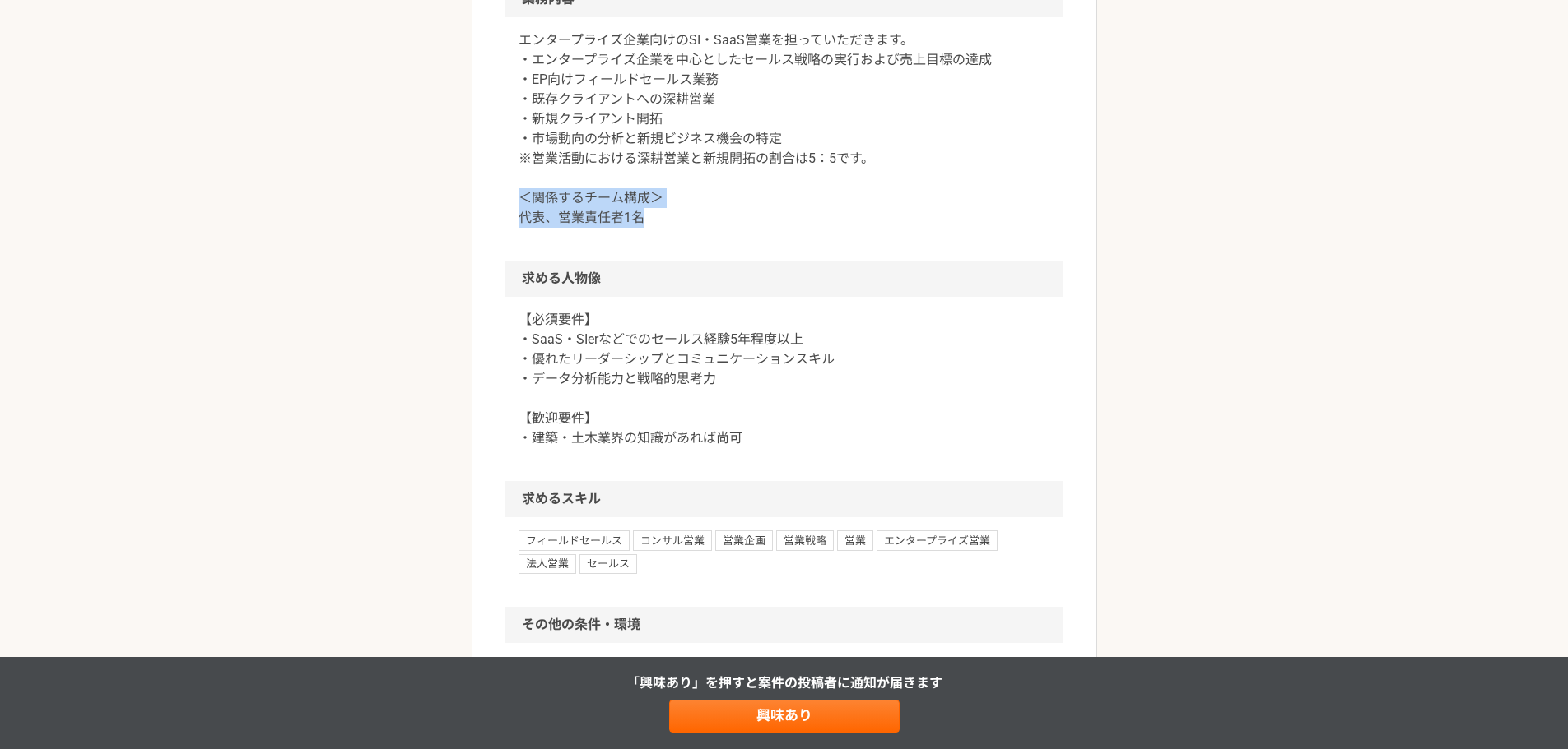
drag, startPoint x: 563, startPoint y: 340, endPoint x: 695, endPoint y: 355, distance: 132.8
click at [695, 260] on div "エンタープライズ企業向けのSI・SaaS営業を担っていただきます。 ・エンタープライズ企業を中心としたセールス戦略の実行および売上目標の達成 ・EP向けフィー…" at bounding box center [784, 138] width 558 height 243
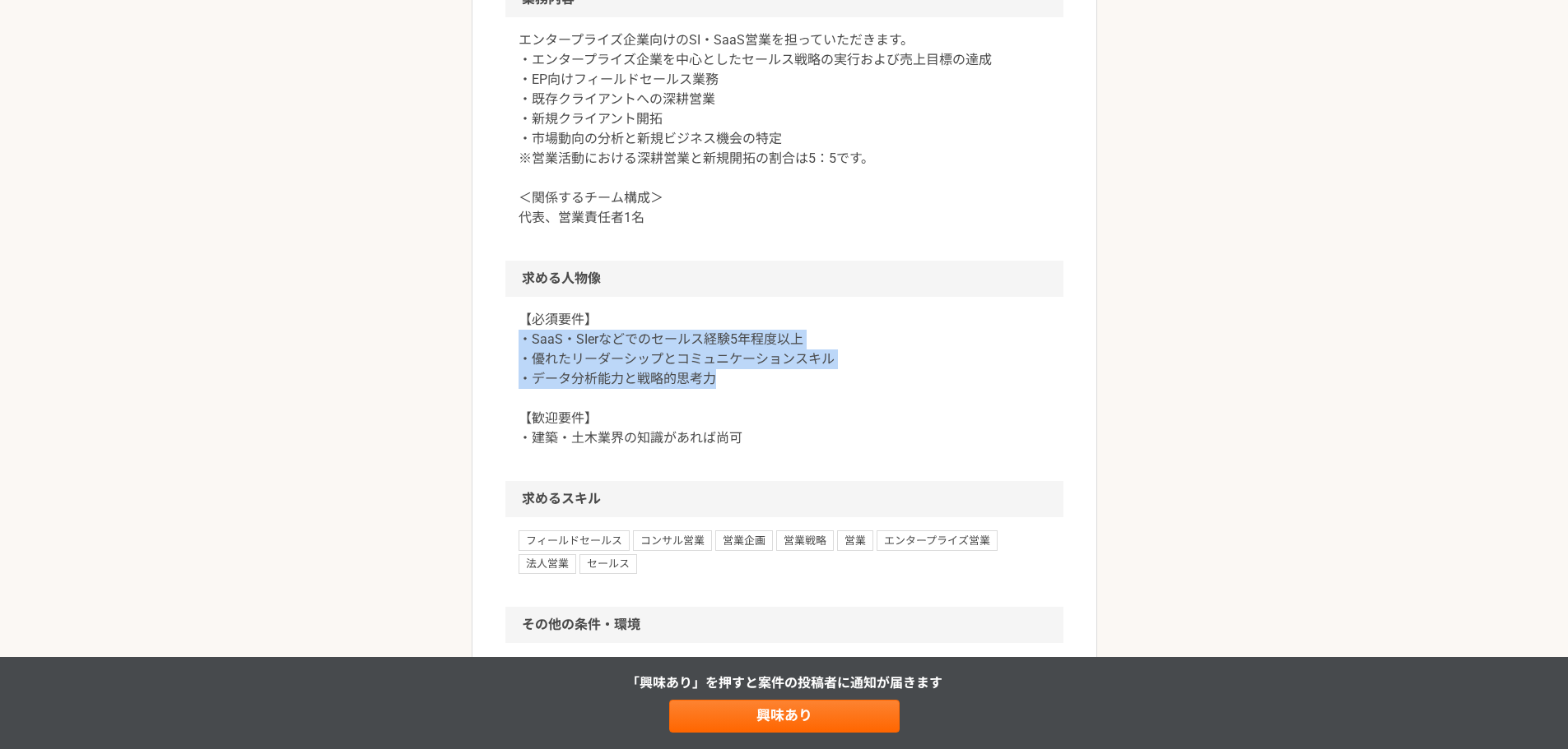
drag, startPoint x: 542, startPoint y: 478, endPoint x: 867, endPoint y: 519, distance: 327.6
click at [867, 481] on div "【必須要件】 ・SaaS・SIerなどでのセールス経験5年程度以上 ・優れたリーダーシップとコミュニケーションスキル ・データ分析能力と戦略的思考力 【歓迎要…" at bounding box center [784, 389] width 558 height 184
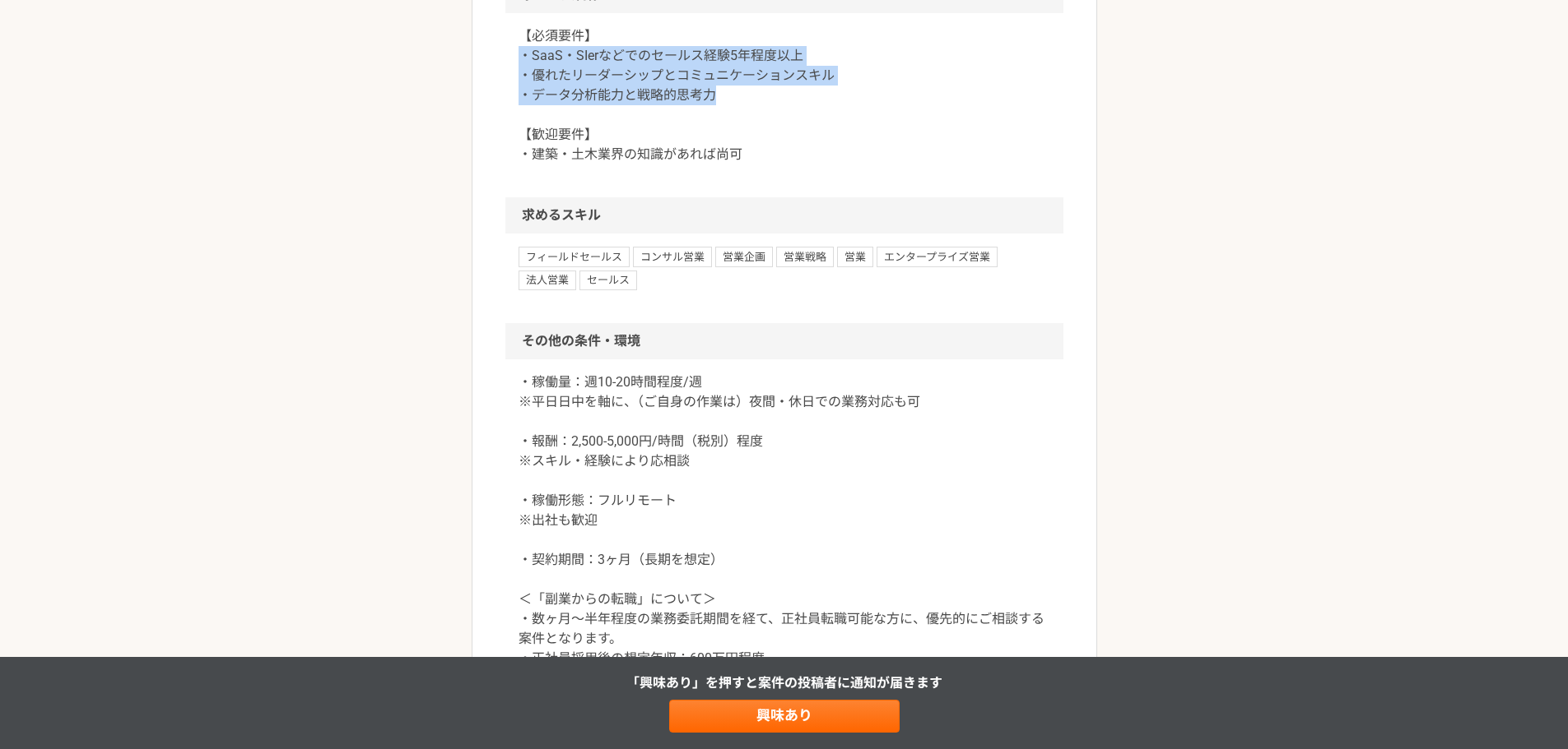
scroll to position [1645, 0]
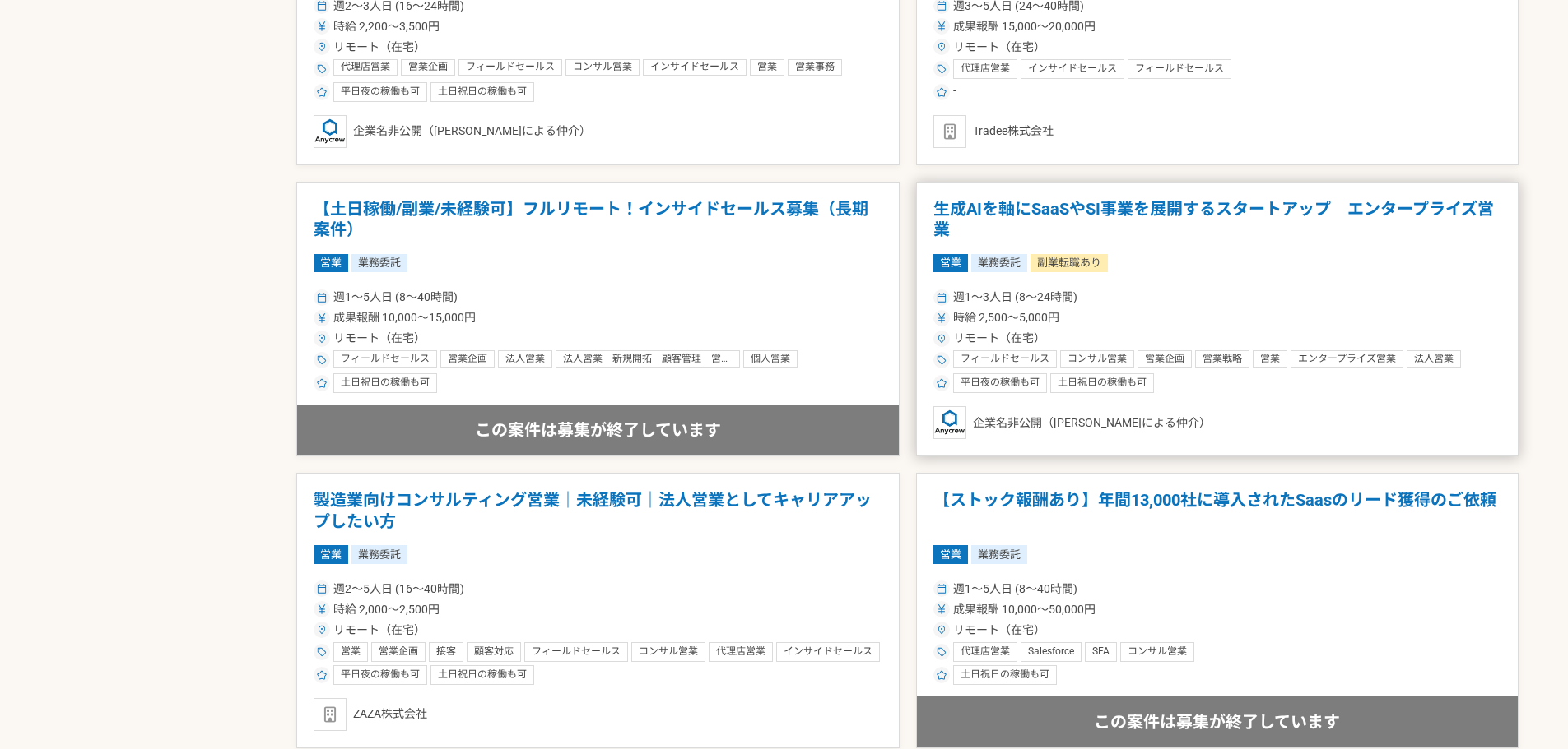
scroll to position [2831, 0]
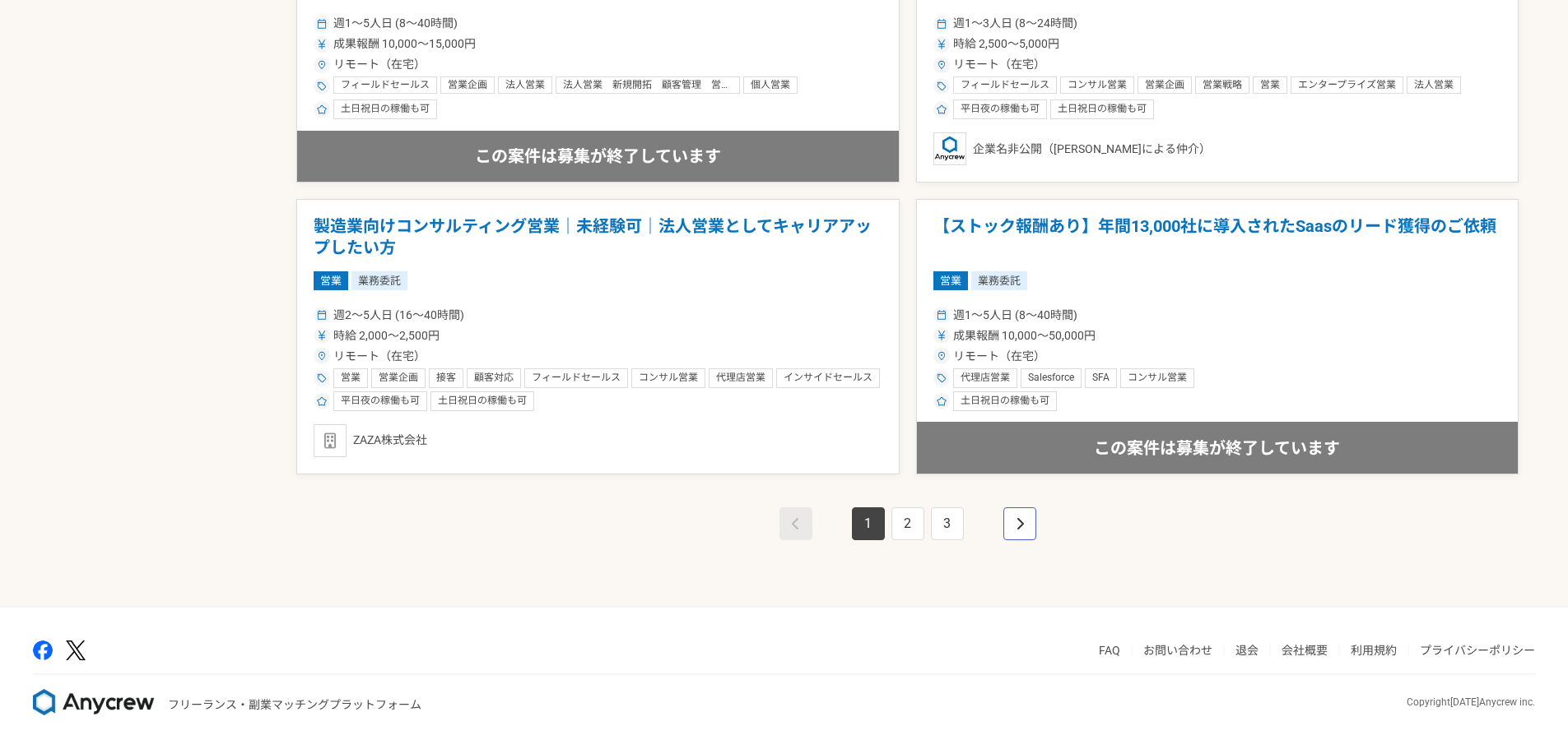
click at [1014, 516] on link "pagination" at bounding box center [1020, 524] width 33 height 33
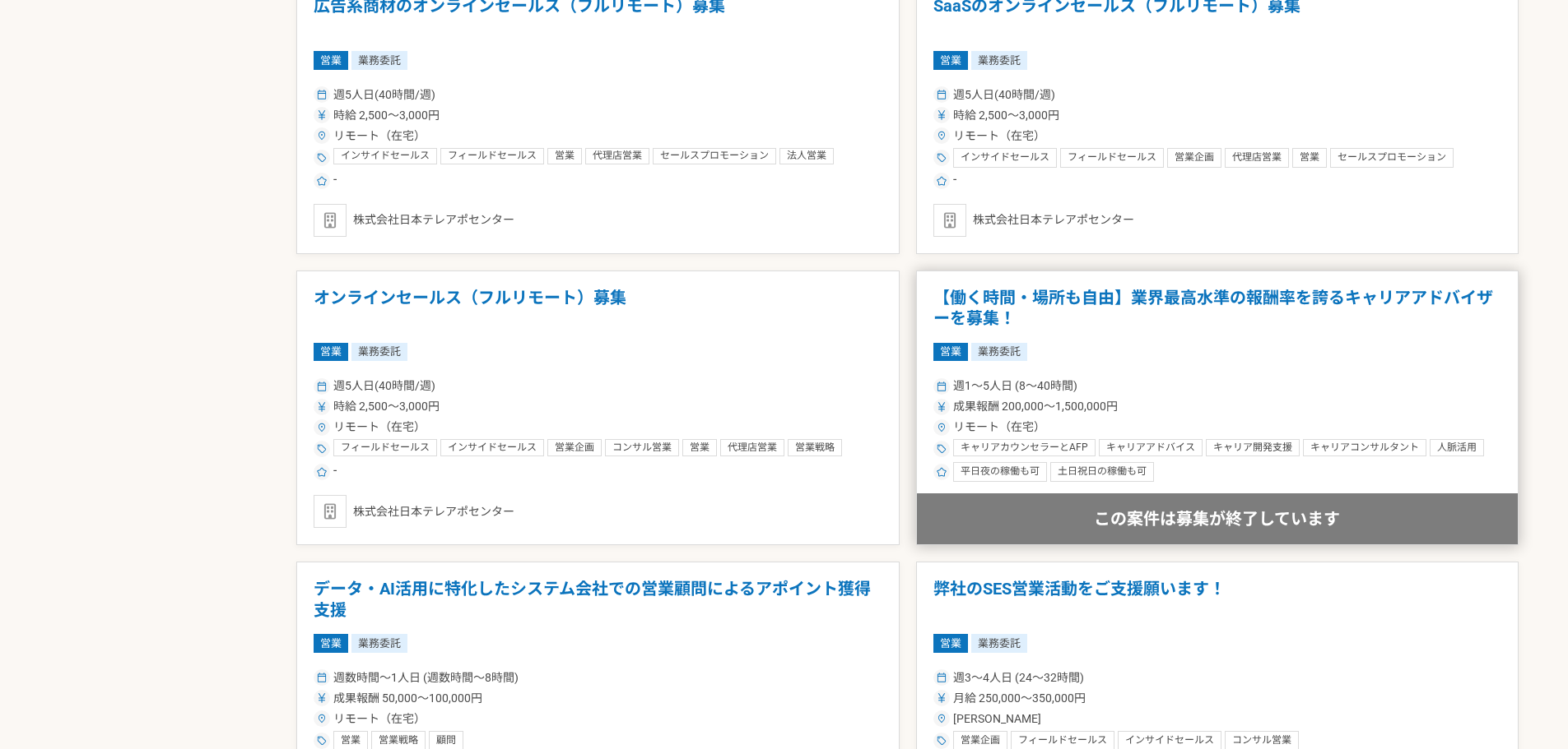
scroll to position [2831, 0]
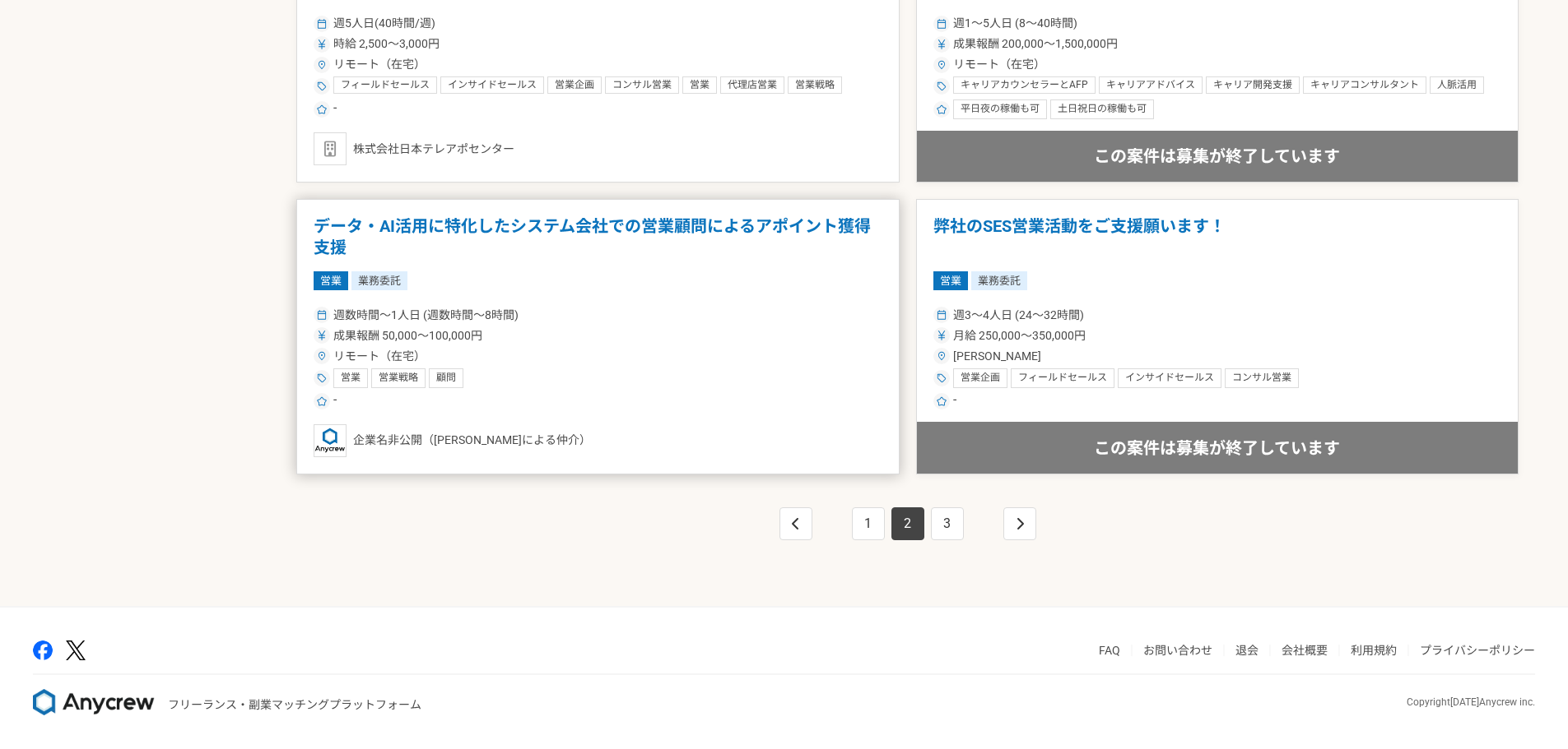
click at [674, 227] on h1 "データ・AI活用に特化したシステム会社での営業顧問によるアポイント獲得支援" at bounding box center [598, 237] width 569 height 42
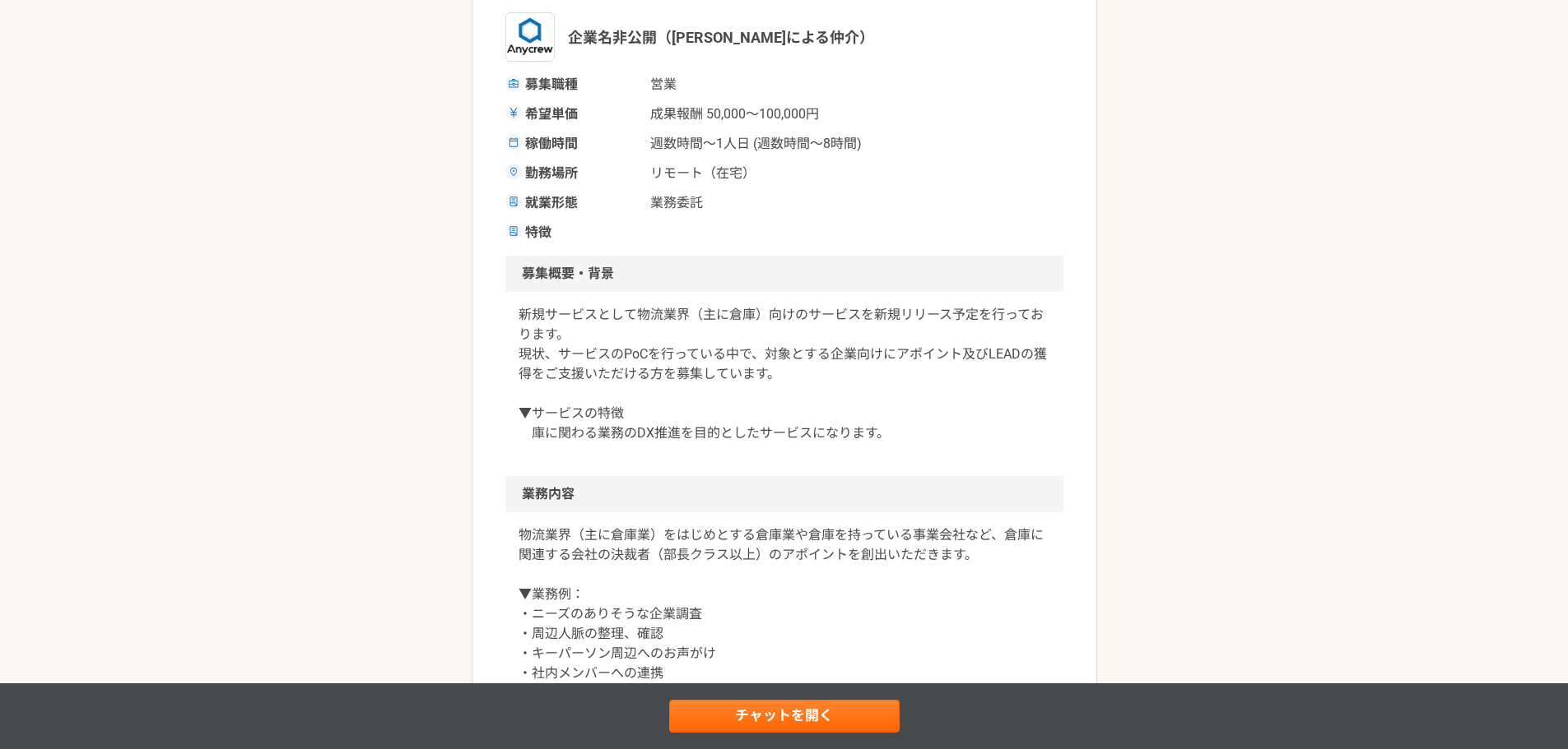
scroll to position [274, 0]
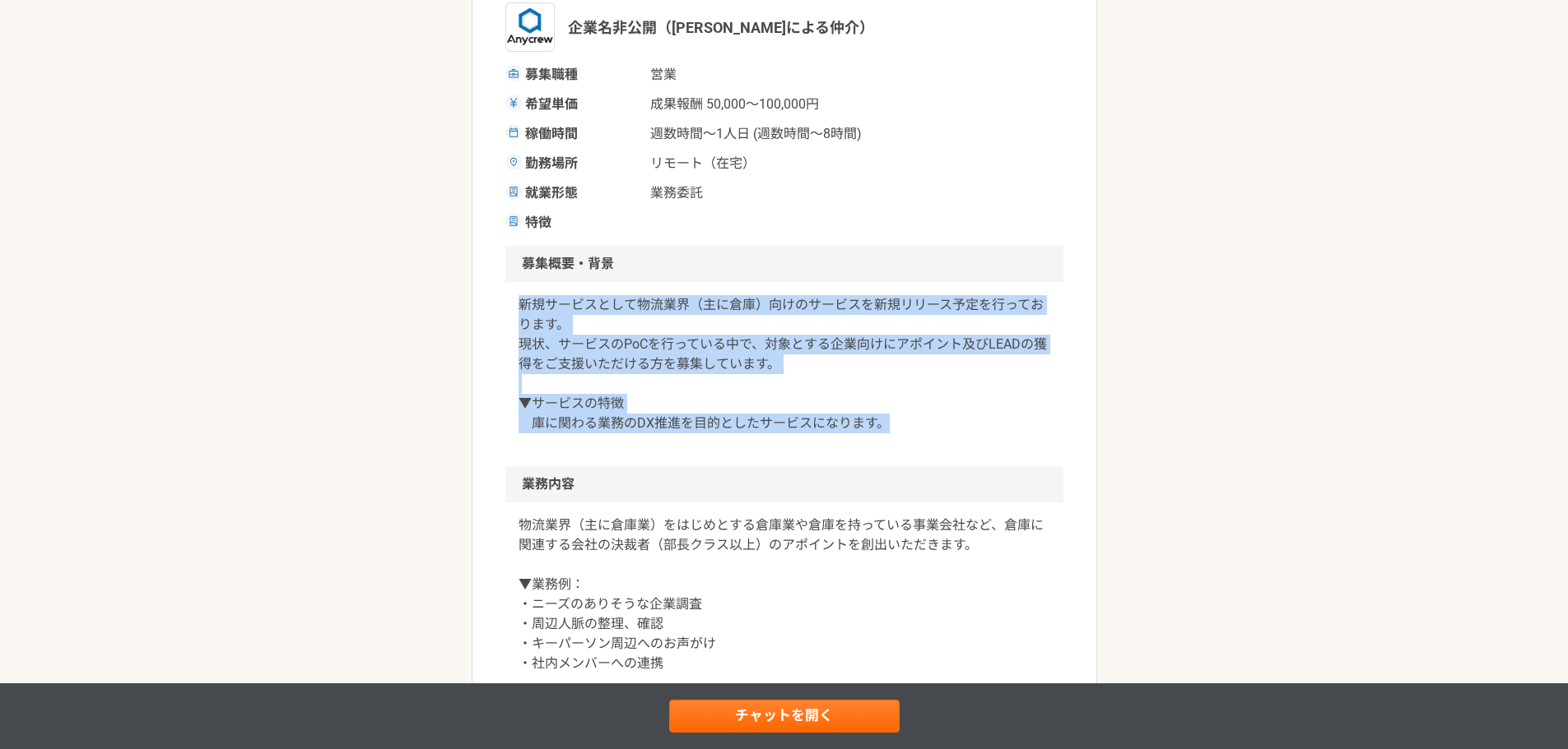
drag, startPoint x: 531, startPoint y: 309, endPoint x: 909, endPoint y: 419, distance: 393.7
click at [909, 419] on article "営業 データ・AI活用に特化したシステム会社での営業顧問によるアポイント獲得支援 業務委託 企業名非公開（エニィクルーによる仲介） 募集職種 営業 希望単価 …" at bounding box center [784, 575] width 625 height 1498
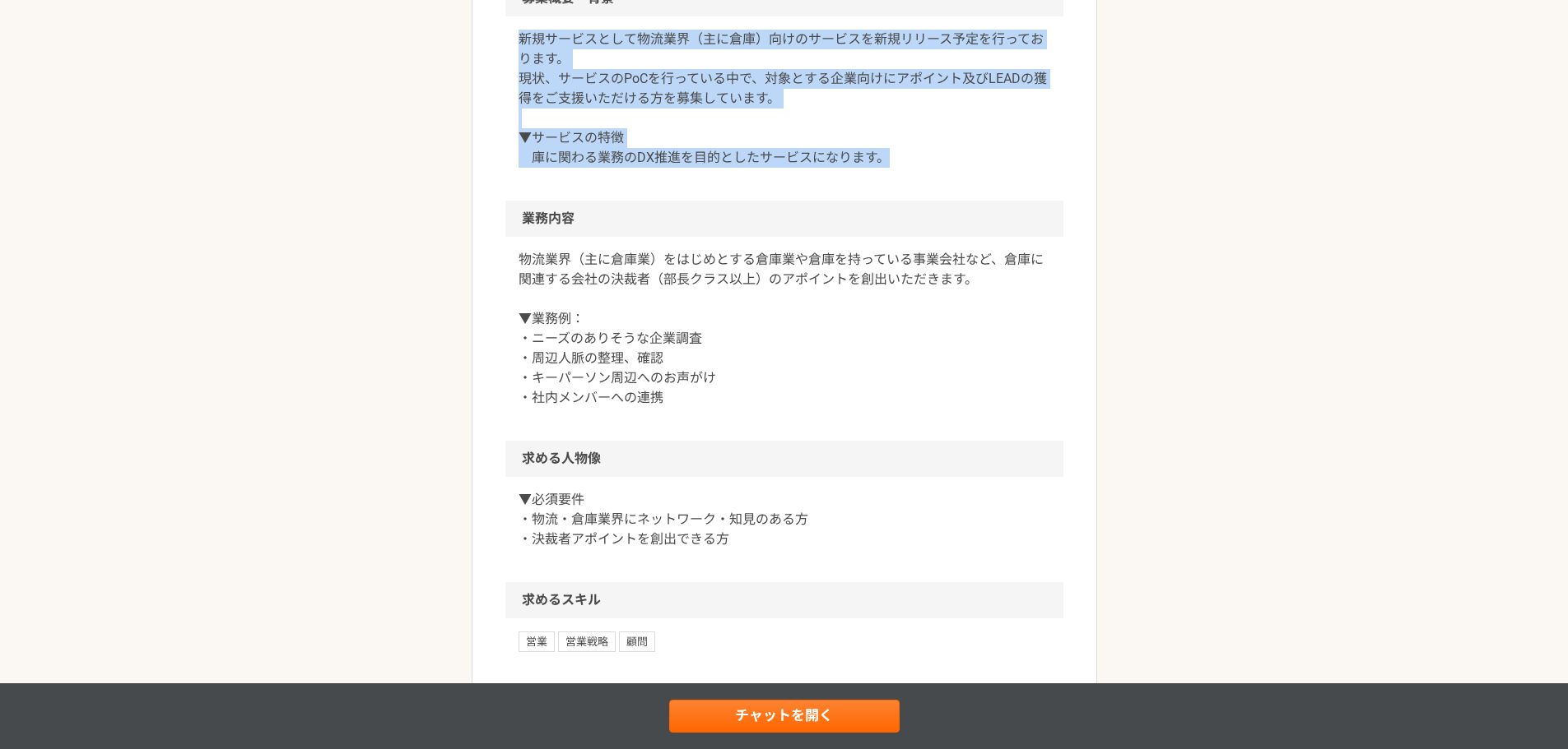
scroll to position [549, 0]
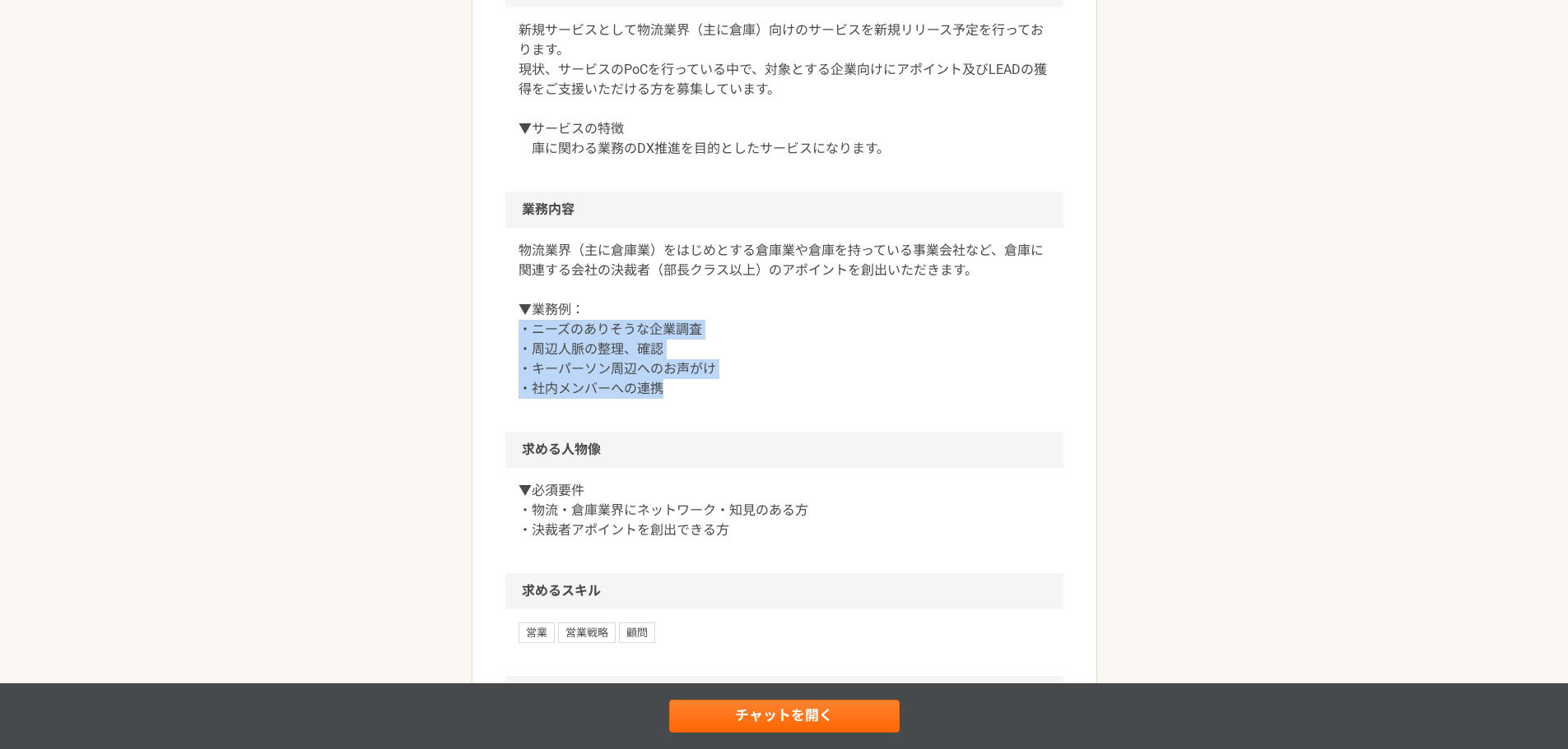
drag, startPoint x: 524, startPoint y: 327, endPoint x: 755, endPoint y: 387, distance: 238.7
click at [755, 387] on p "物流業界（主に倉庫業）をはじめとする倉庫業や倉庫を持っている事業会社など、倉庫に関連する会社の決裁者（部長クラス以上）のアポイントを創出いただきます。 ▼業務…" at bounding box center [784, 320] width 532 height 158
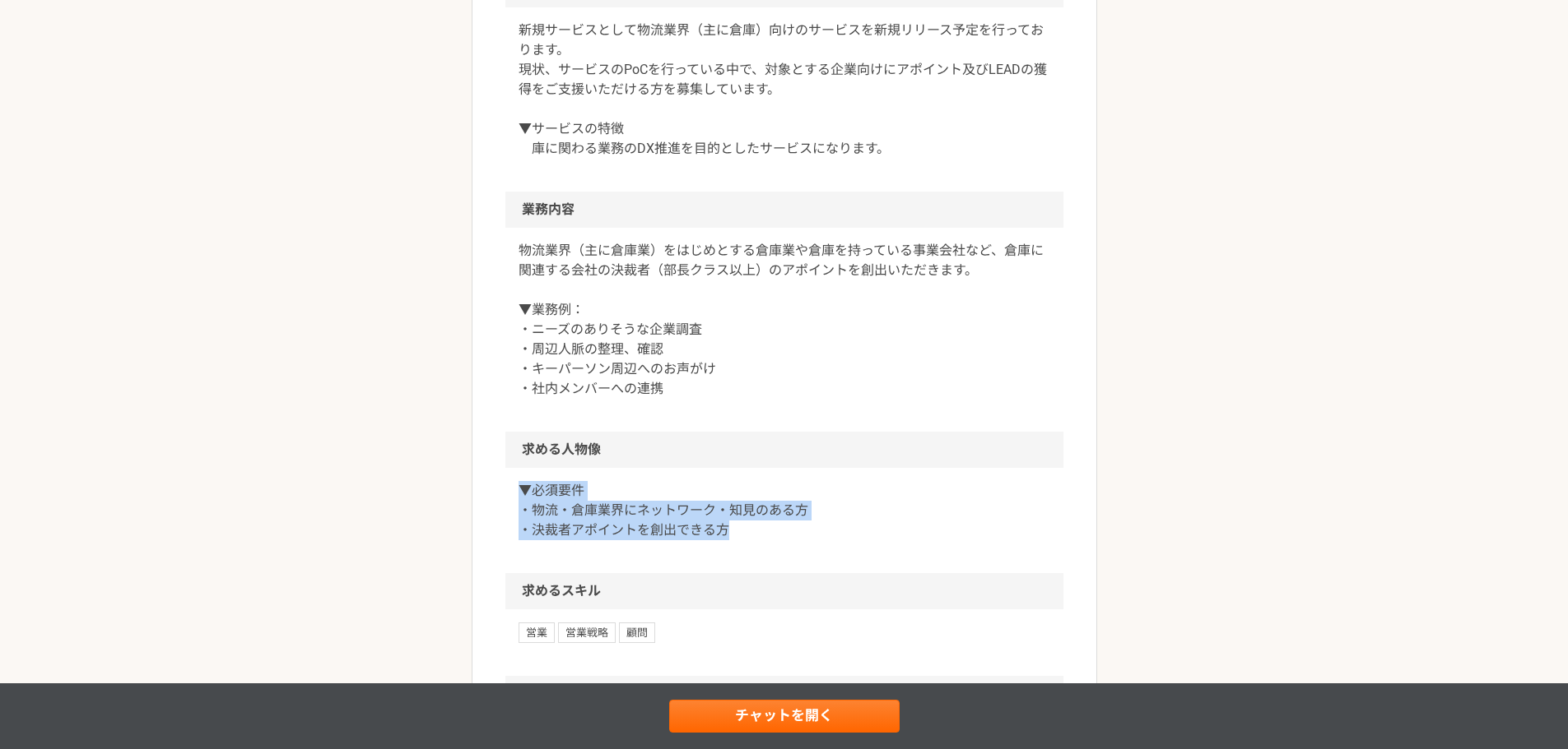
drag, startPoint x: 740, startPoint y: 529, endPoint x: 499, endPoint y: 490, distance: 244.1
click at [499, 490] on article "営業 データ・AI活用に特化したシステム会社での営業顧問によるアポイント獲得支援 業務委託 企業名非公開（エニィクルーによる仲介） 募集職種 営業 希望単価 …" at bounding box center [784, 300] width 625 height 1498
click at [729, 468] on div "▼必須要件 ・物流・倉庫業界にネットワーク・知見のある方 ・決裁者アポイントを創出できる方" at bounding box center [784, 520] width 558 height 105
drag, startPoint x: 536, startPoint y: 492, endPoint x: 776, endPoint y: 533, distance: 243.5
click at [775, 533] on div "▼必須要件 ・物流・倉庫業界にネットワーク・知見のある方 ・決裁者アポイントを創出できる方" at bounding box center [784, 520] width 558 height 105
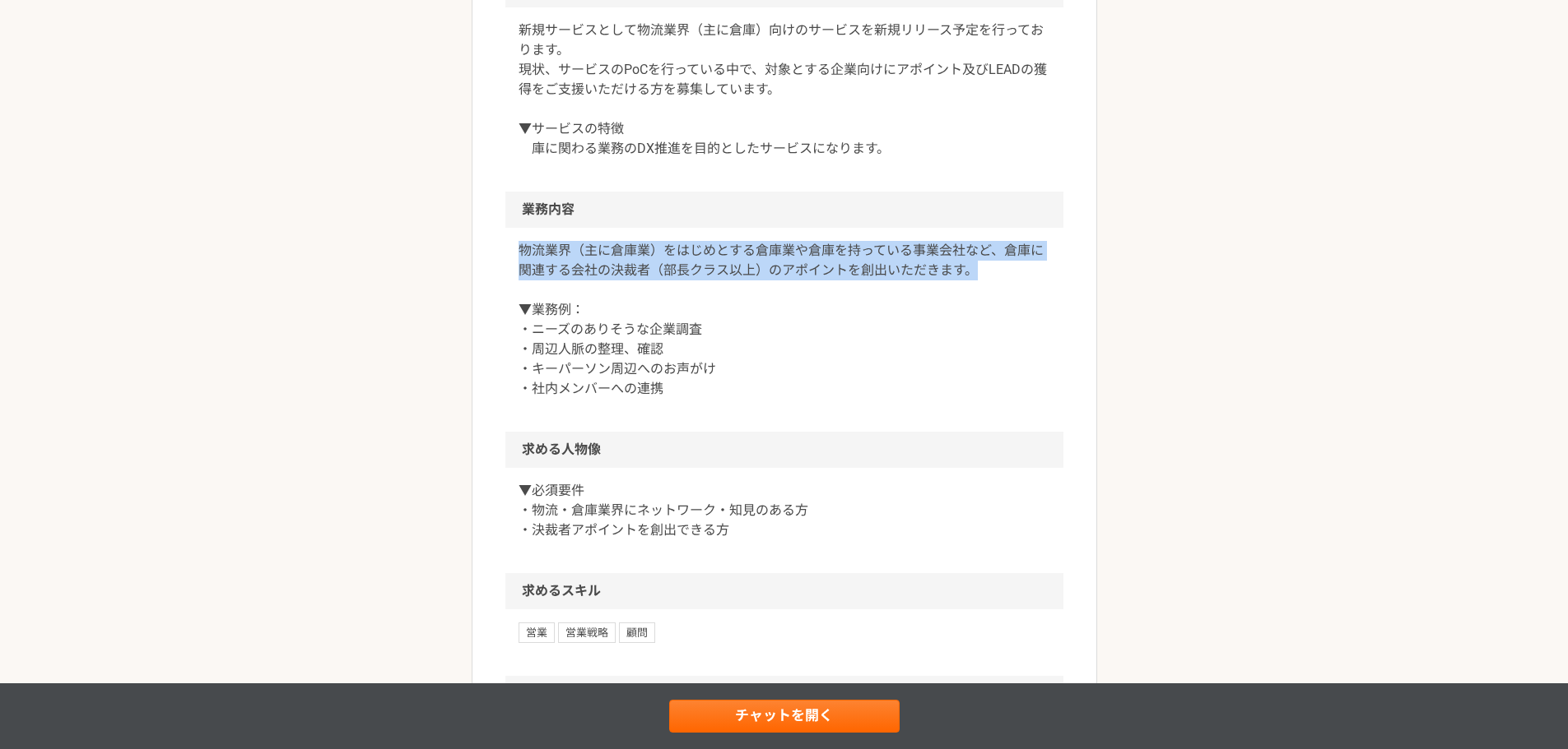
drag, startPoint x: 495, startPoint y: 250, endPoint x: 988, endPoint y: 270, distance: 493.4
click at [988, 270] on article "営業 データ・AI活用に特化したシステム会社での営業顧問によるアポイント獲得支援 業務委託 企業名非公開（エニィクルーによる仲介） 募集職種 営業 希望単価 …" at bounding box center [784, 300] width 625 height 1498
click at [988, 270] on p "物流業界（主に倉庫業）をはじめとする倉庫業や倉庫を持っている事業会社など、倉庫に関連する会社の決裁者（部長クラス以上）のアポイントを創出いただきます。 ▼業務…" at bounding box center [784, 320] width 532 height 158
drag, startPoint x: 518, startPoint y: 251, endPoint x: 960, endPoint y: 326, distance: 448.3
click at [960, 326] on div "物流業界（主に倉庫業）をはじめとする倉庫業や倉庫を持っている事業会社など、倉庫に関連する会社の決裁者（部長クラス以上）のアポイントを創出いただきます。 ▼業務…" at bounding box center [784, 330] width 558 height 204
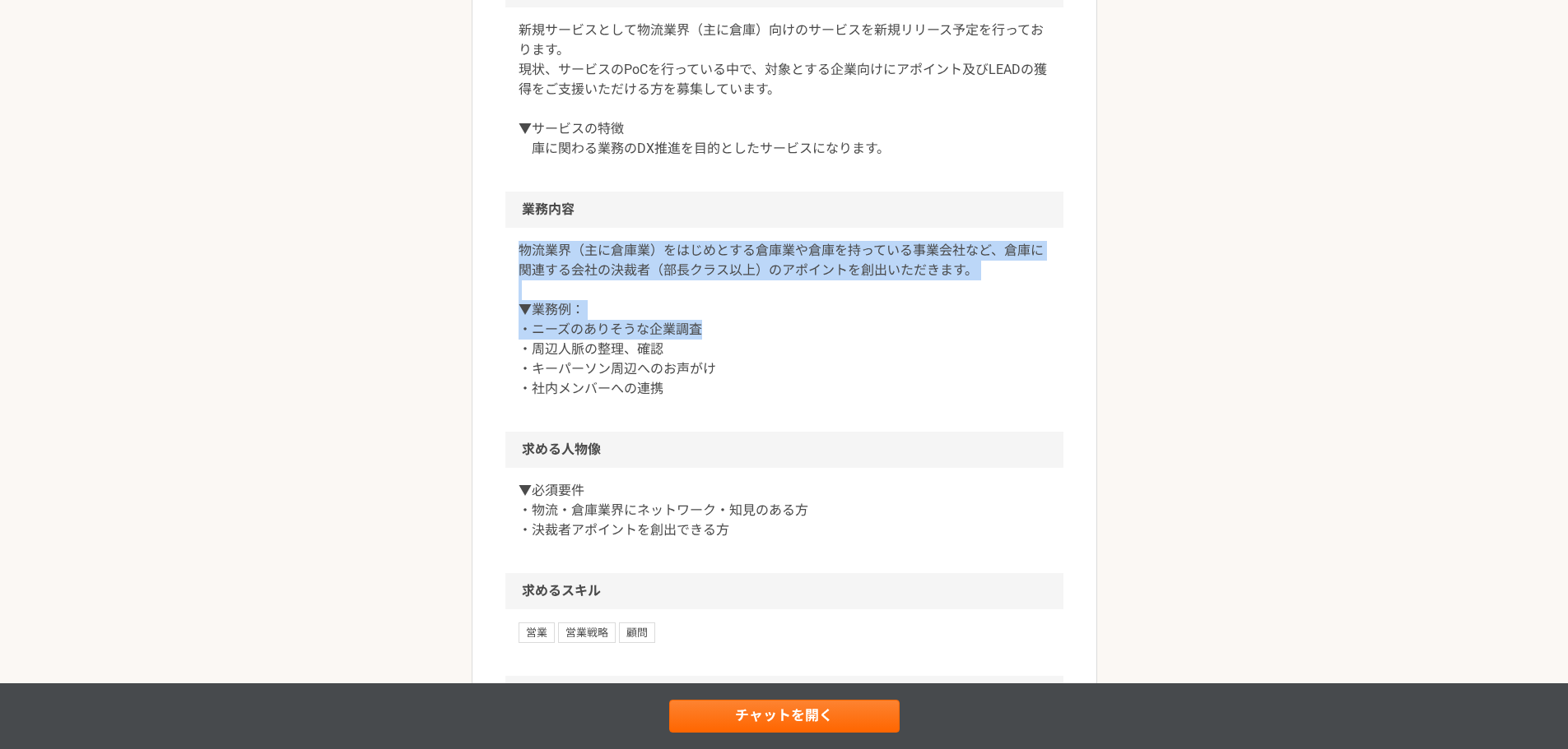
click at [968, 324] on p "物流業界（主に倉庫業）をはじめとする倉庫業や倉庫を持っている事業会社など、倉庫に関連する会社の決裁者（部長クラス以上）のアポイントを創出いただきます。 ▼業務…" at bounding box center [784, 320] width 532 height 158
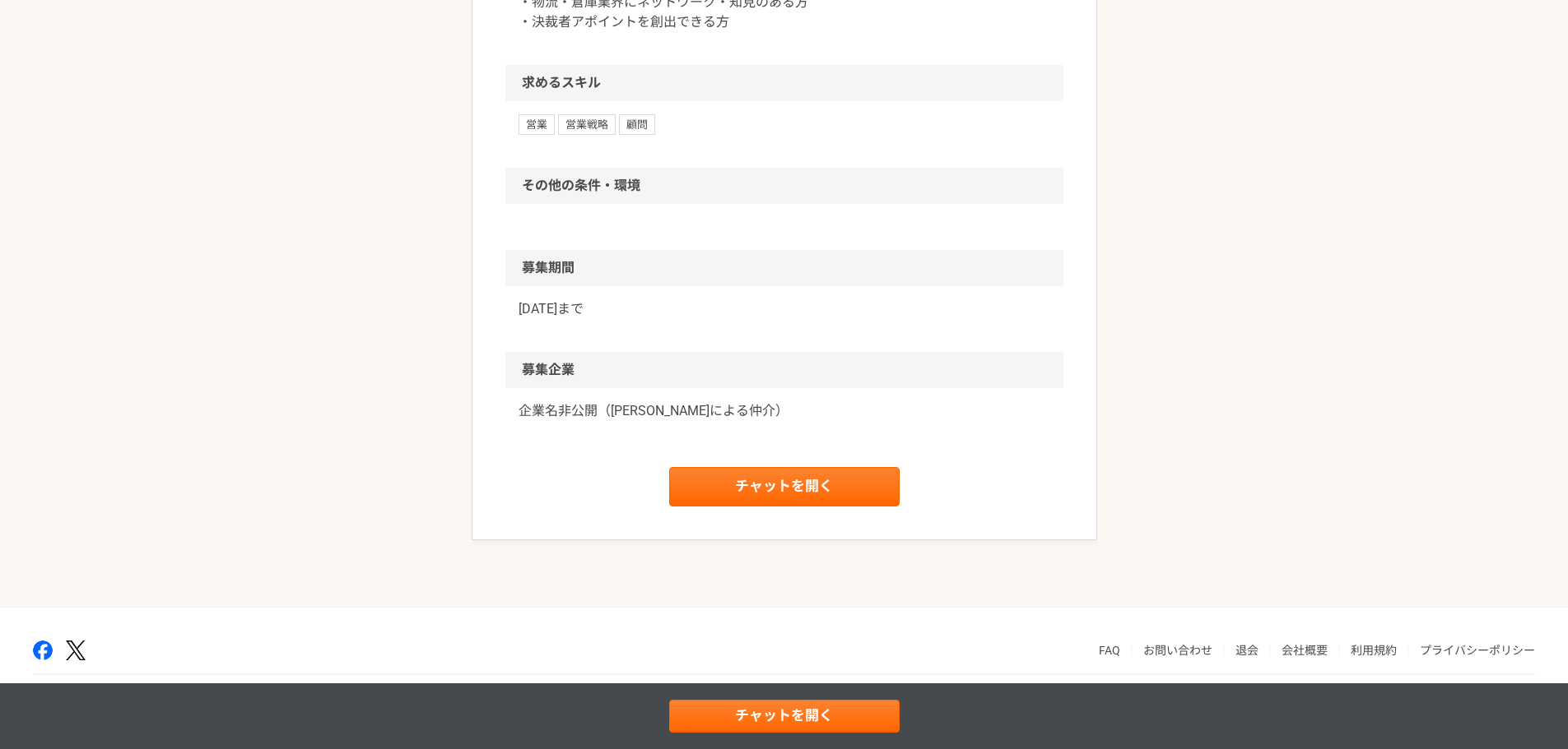
scroll to position [0, 0]
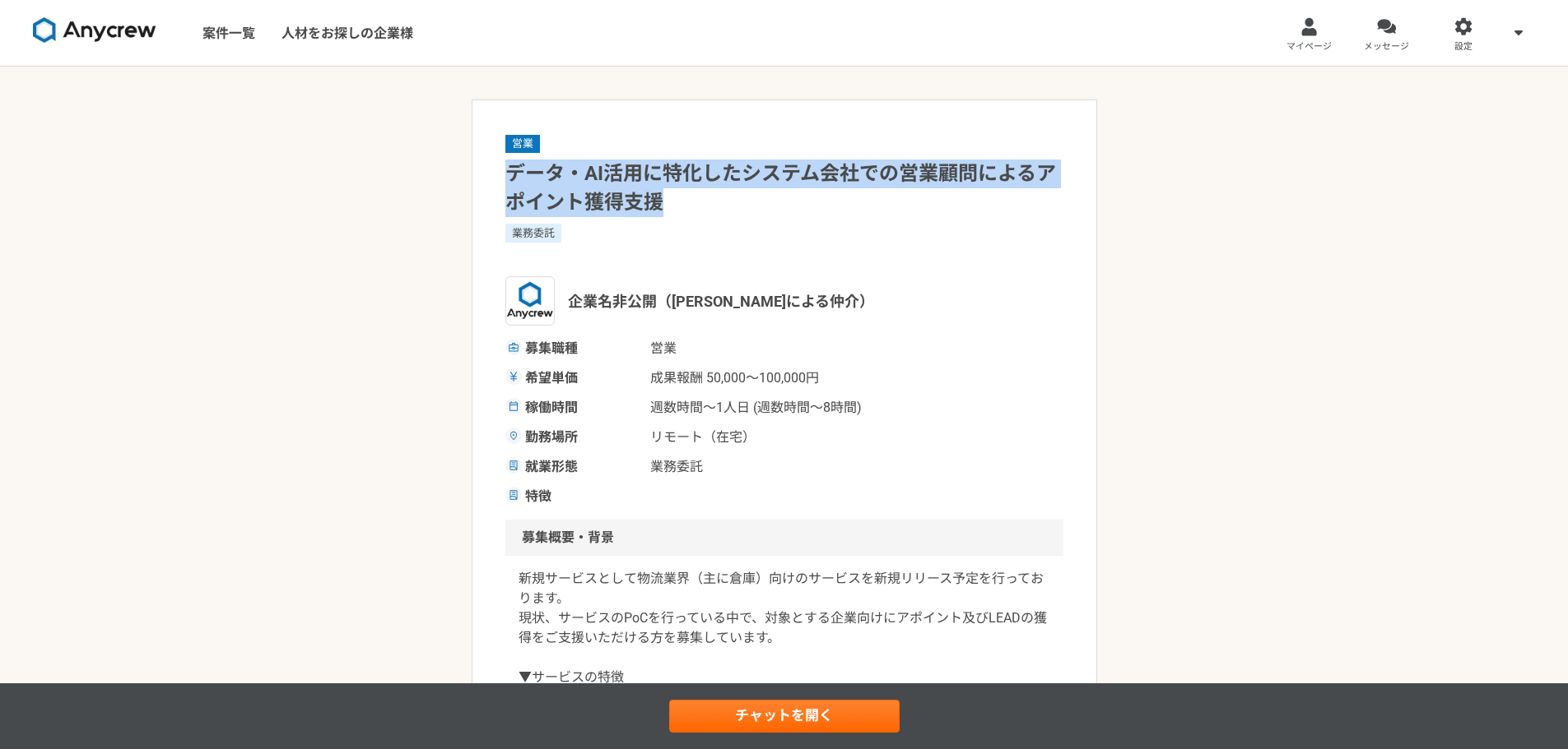
drag, startPoint x: 492, startPoint y: 174, endPoint x: 835, endPoint y: 200, distance: 344.0
click at [508, 176] on h1 "データ・AI活用に特化したシステム会社での営業顧問によるアポイント獲得支援" at bounding box center [784, 189] width 558 height 57
drag, startPoint x: 504, startPoint y: 173, endPoint x: 1050, endPoint y: 200, distance: 546.7
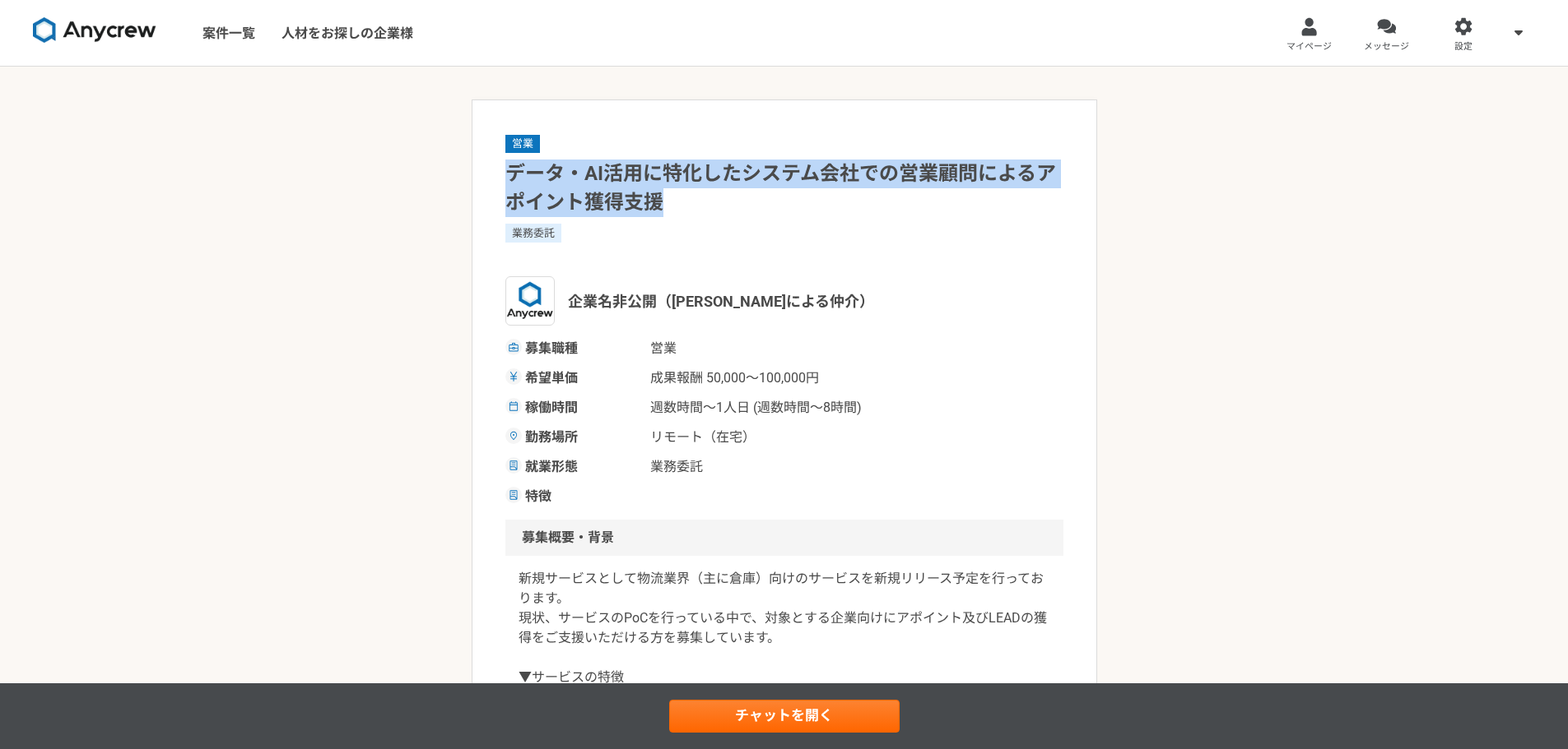
click at [655, 198] on h1 "データ・AI活用に特化したシステム会社での営業顧問によるアポイント獲得支援" at bounding box center [784, 189] width 558 height 57
drag, startPoint x: 575, startPoint y: 187, endPoint x: 472, endPoint y: 178, distance: 103.4
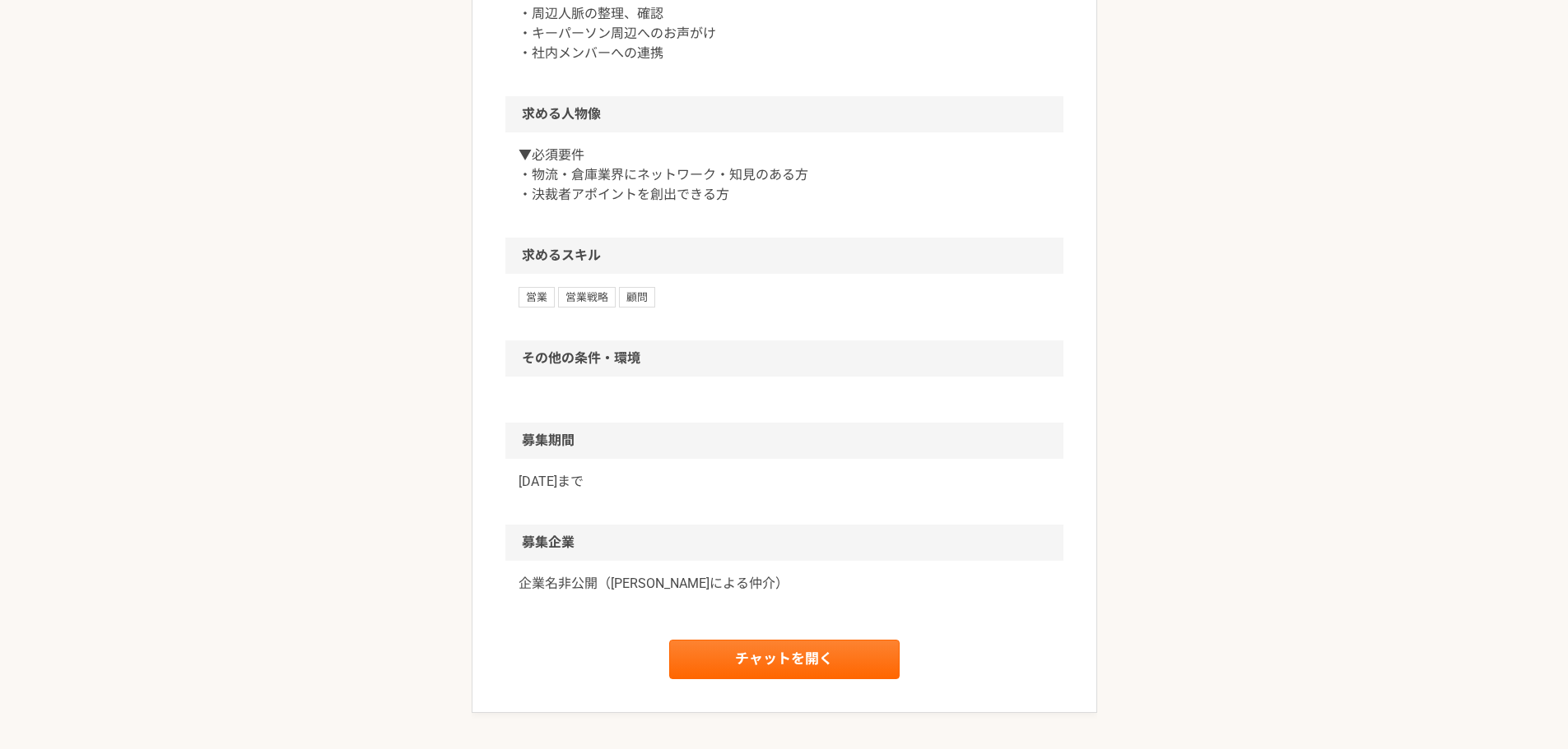
scroll to position [1057, 0]
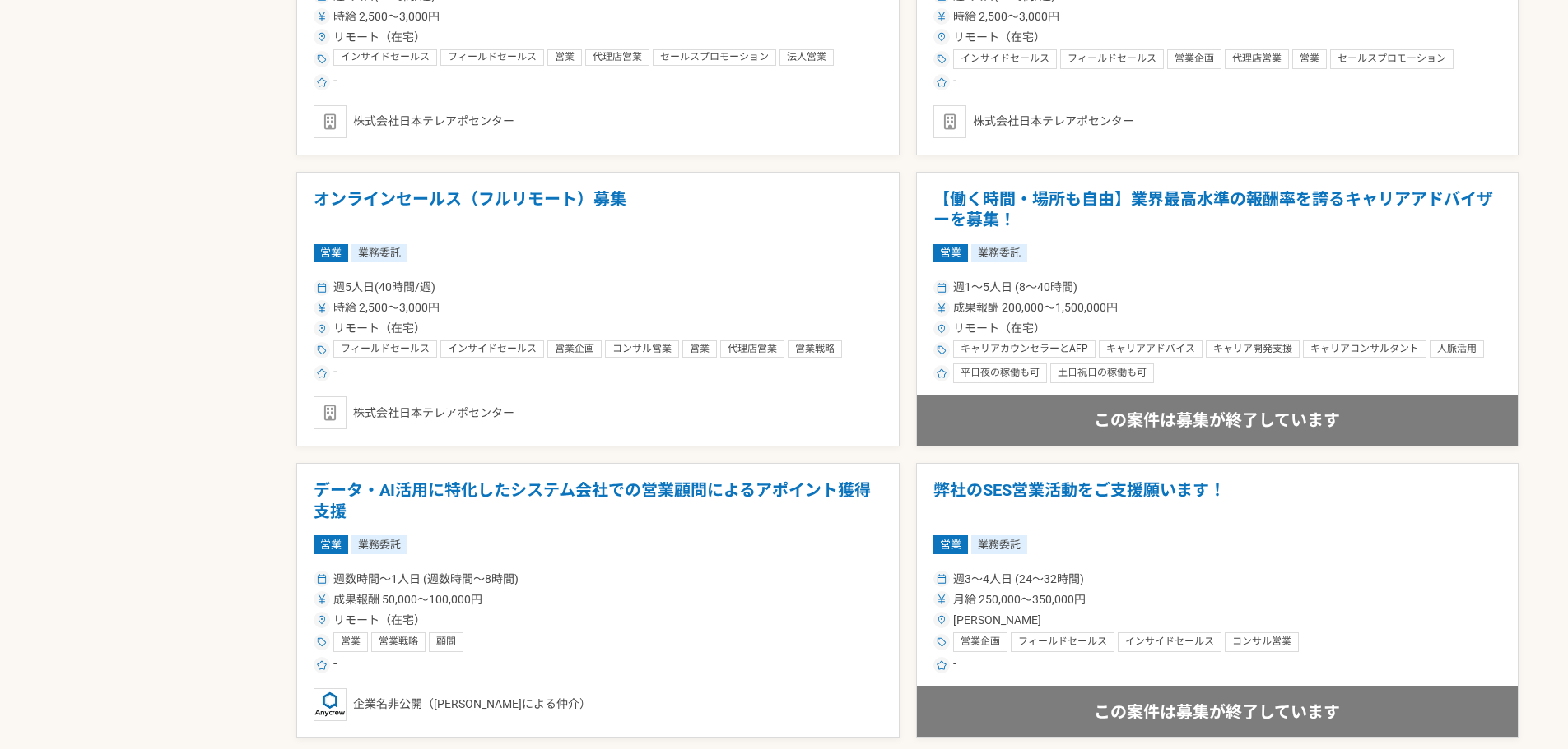
scroll to position [2831, 0]
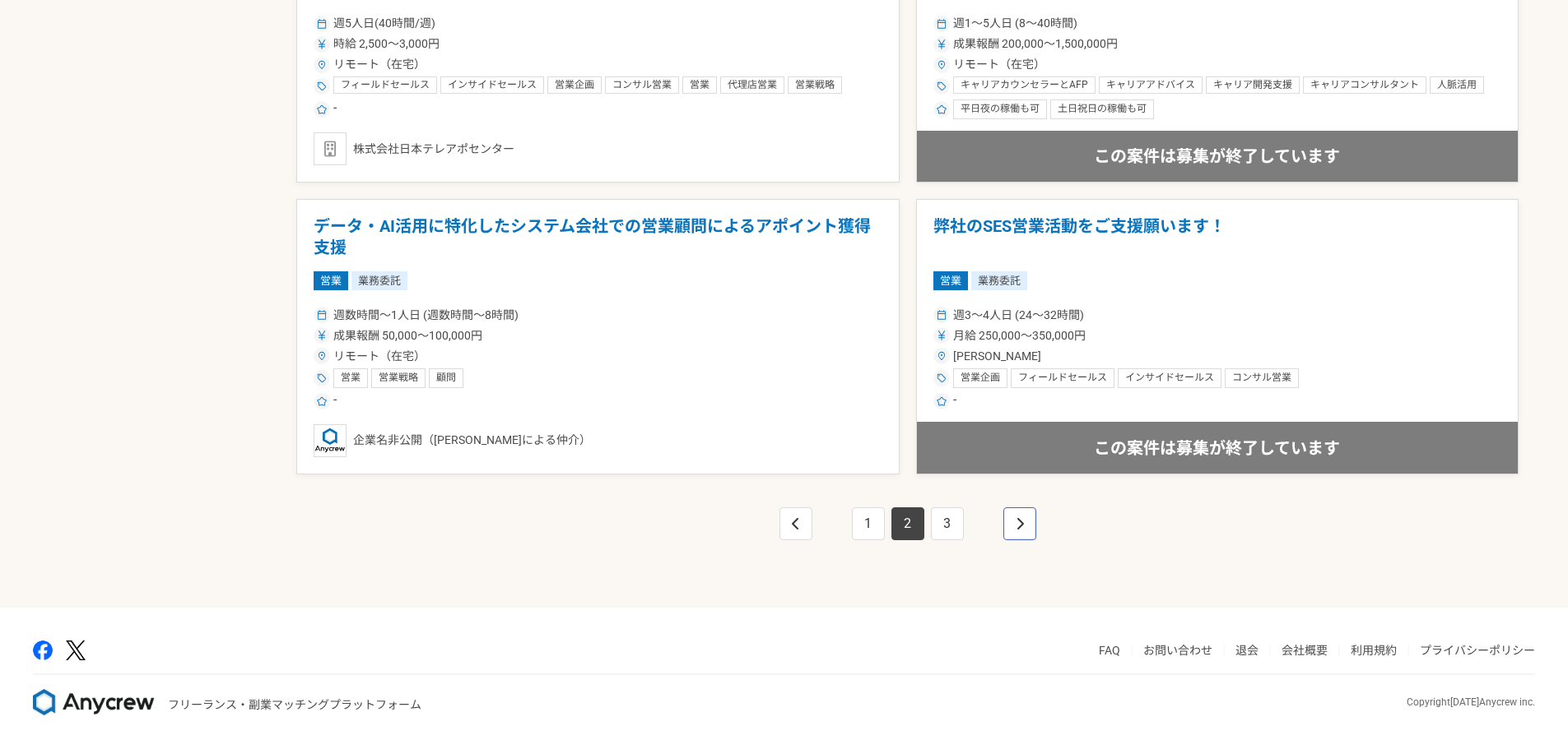
click at [1023, 508] on link "pagination" at bounding box center [1020, 524] width 33 height 33
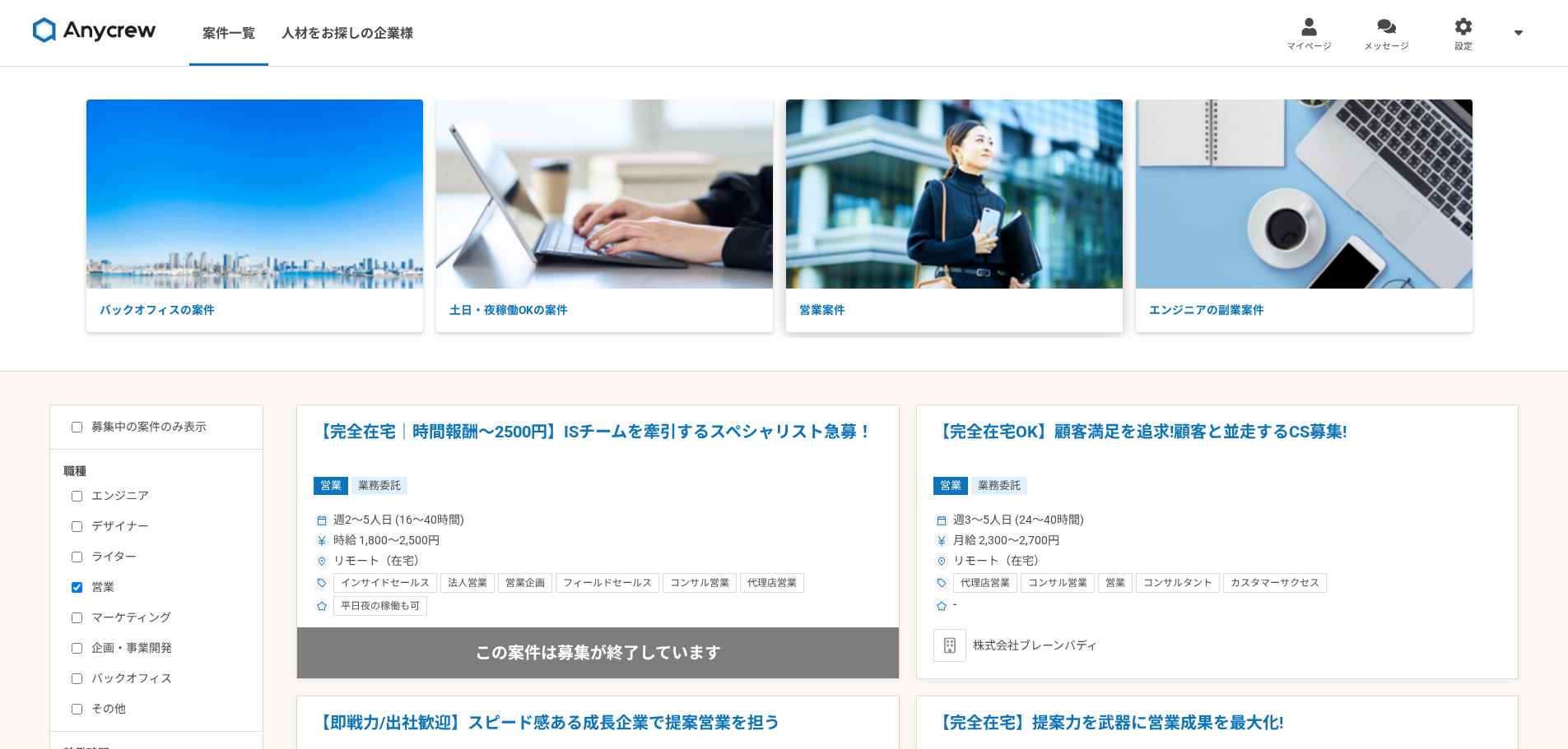
scroll to position [274, 0]
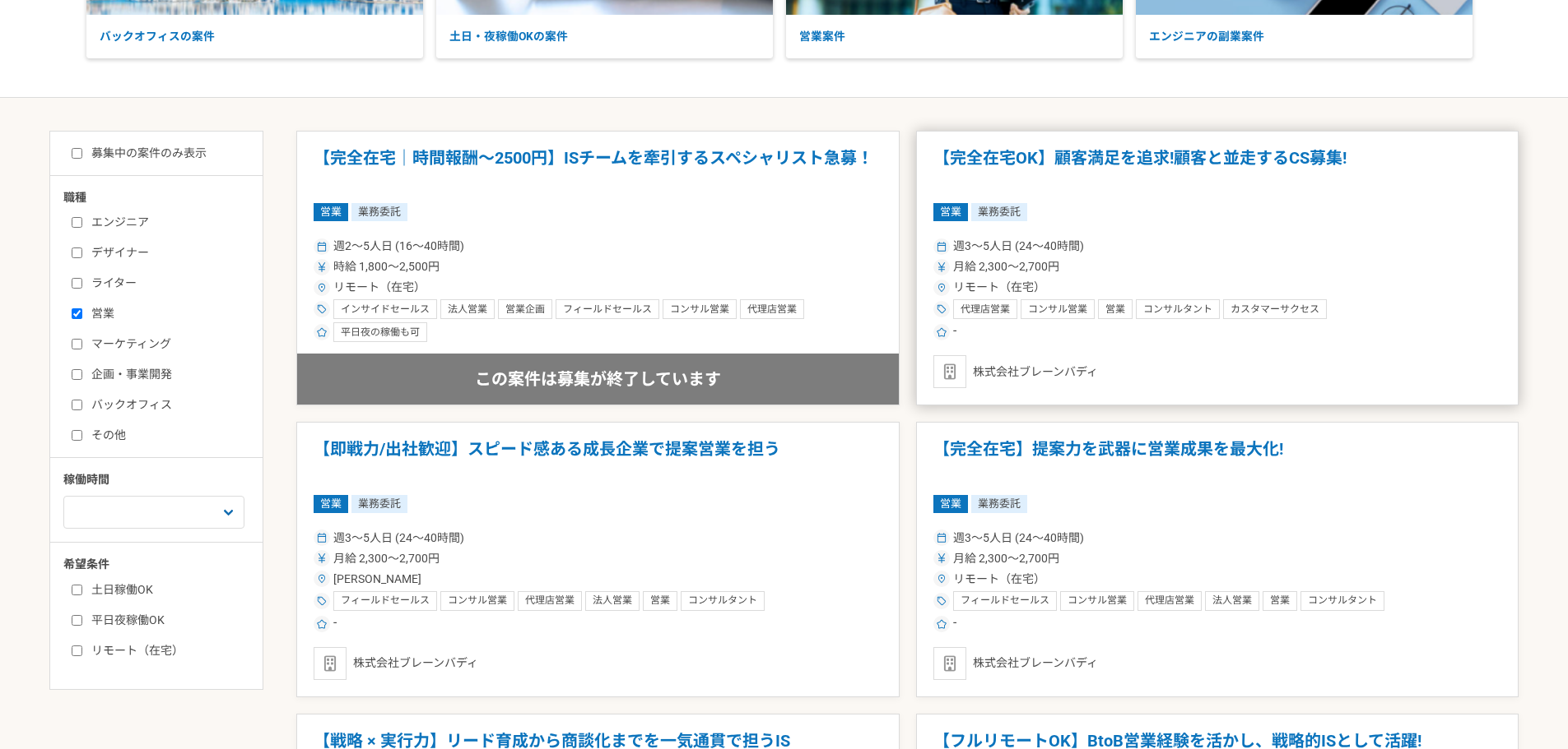
click at [1103, 154] on h1 "【完全在宅OK】顧客満足を追求!顧客と並走するCS募集!" at bounding box center [1218, 169] width 569 height 42
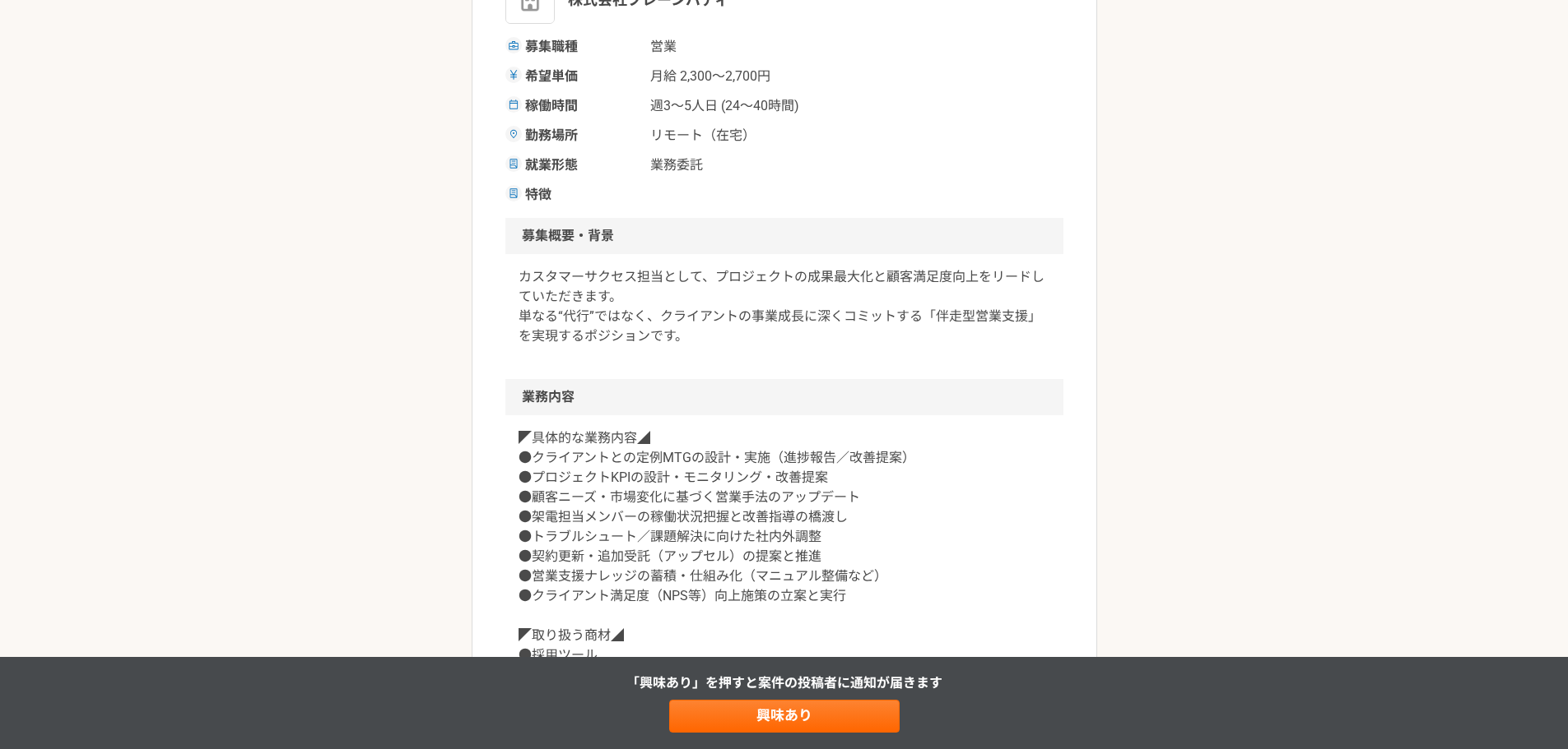
scroll to position [274, 0]
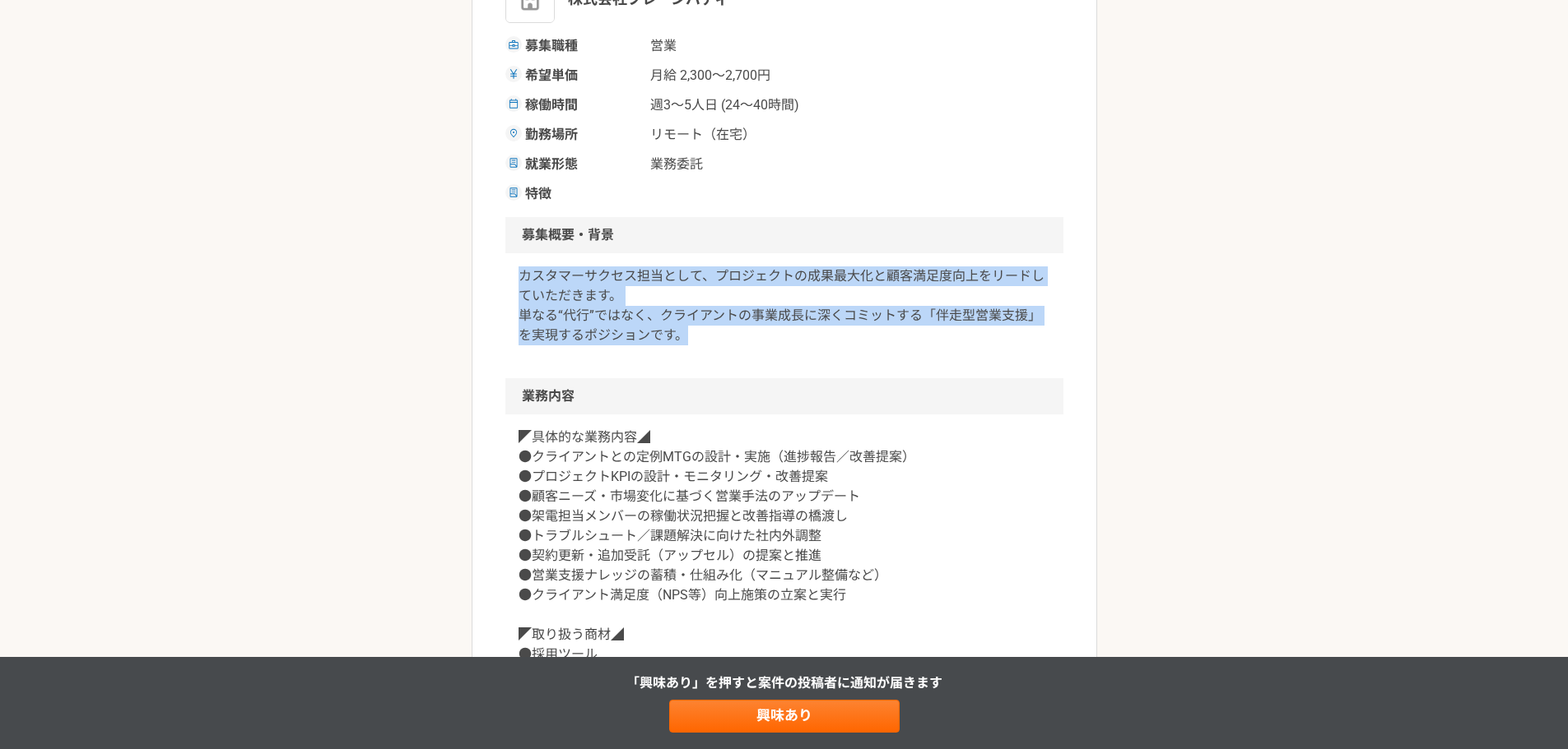
drag, startPoint x: 535, startPoint y: 284, endPoint x: 783, endPoint y: 338, distance: 253.8
click at [783, 338] on article "営業 【完全在宅OK】顧客満足を追求!顧客と並走するCS募集! 業務委託 株式会社ブレーンバディ 募集職種 営業 希望単価 月給 2,300〜2,700円 稼…" at bounding box center [784, 610] width 625 height 1568
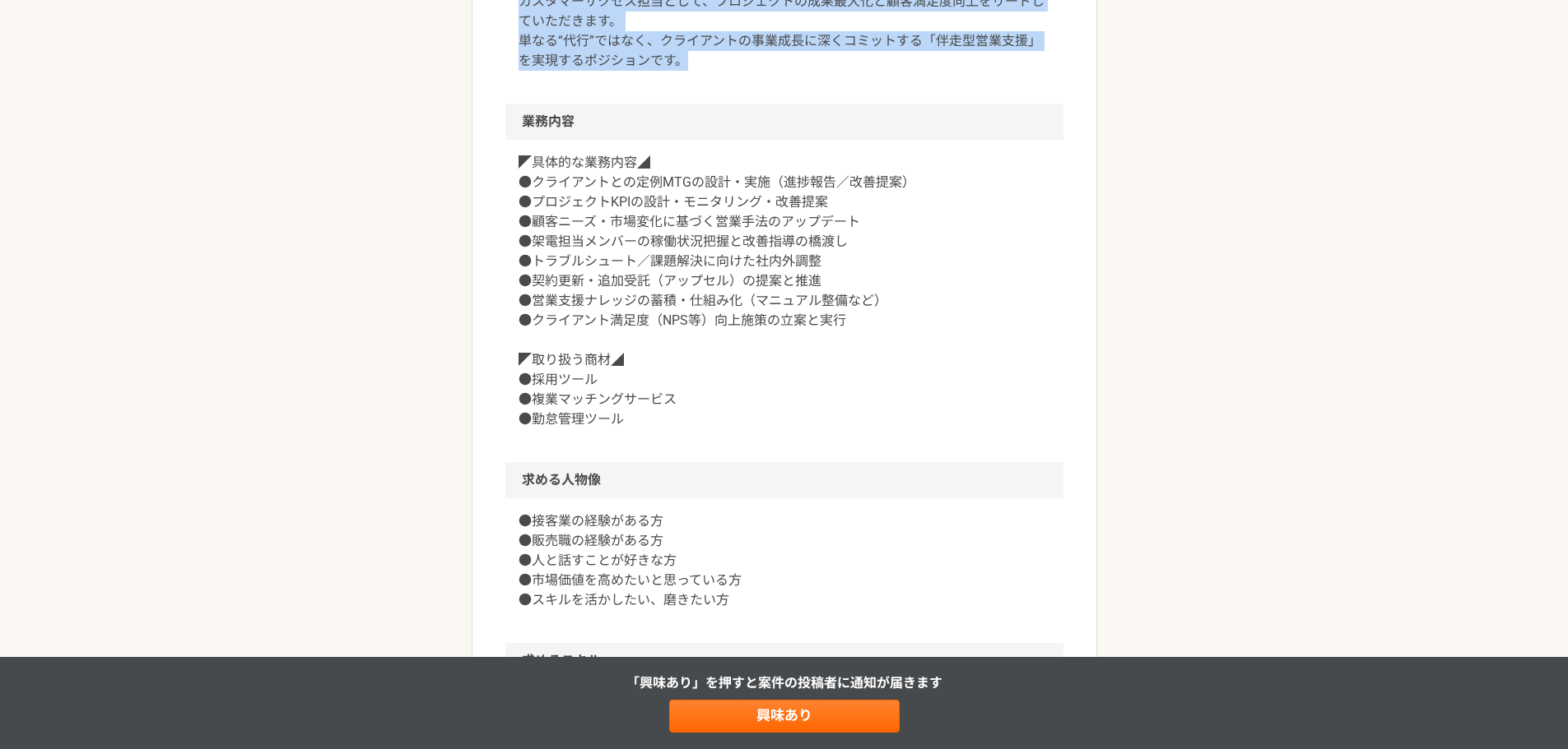
scroll to position [823, 0]
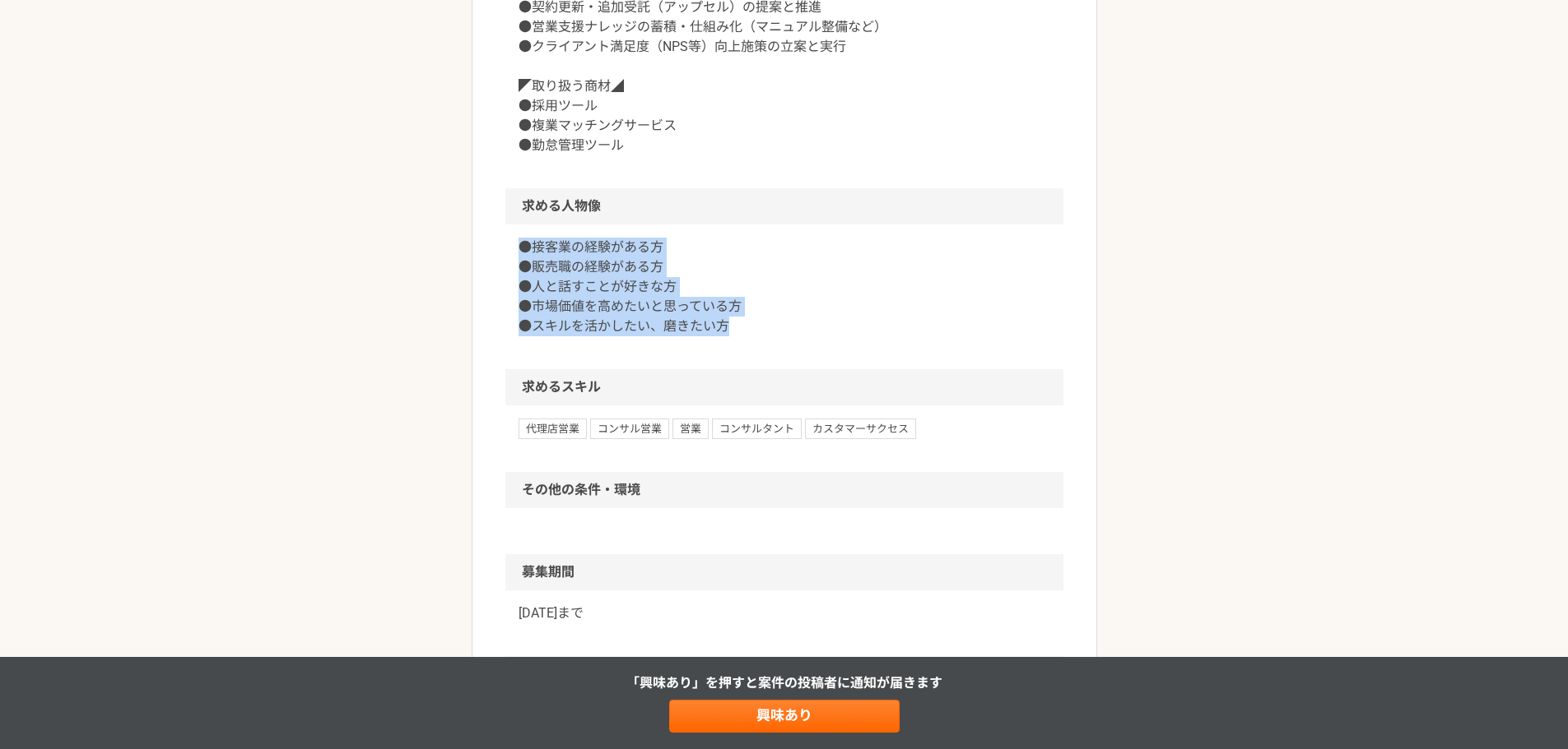
drag, startPoint x: 509, startPoint y: 251, endPoint x: 759, endPoint y: 338, distance: 264.7
click at [759, 339] on div "●接客業の経験がある方 ●販売職の経験がある方 ●人と話すことが好きな方 ●市場価値を高めたいと思っている方 ●スキルを活かしたい、磨きたい方" at bounding box center [784, 296] width 558 height 145
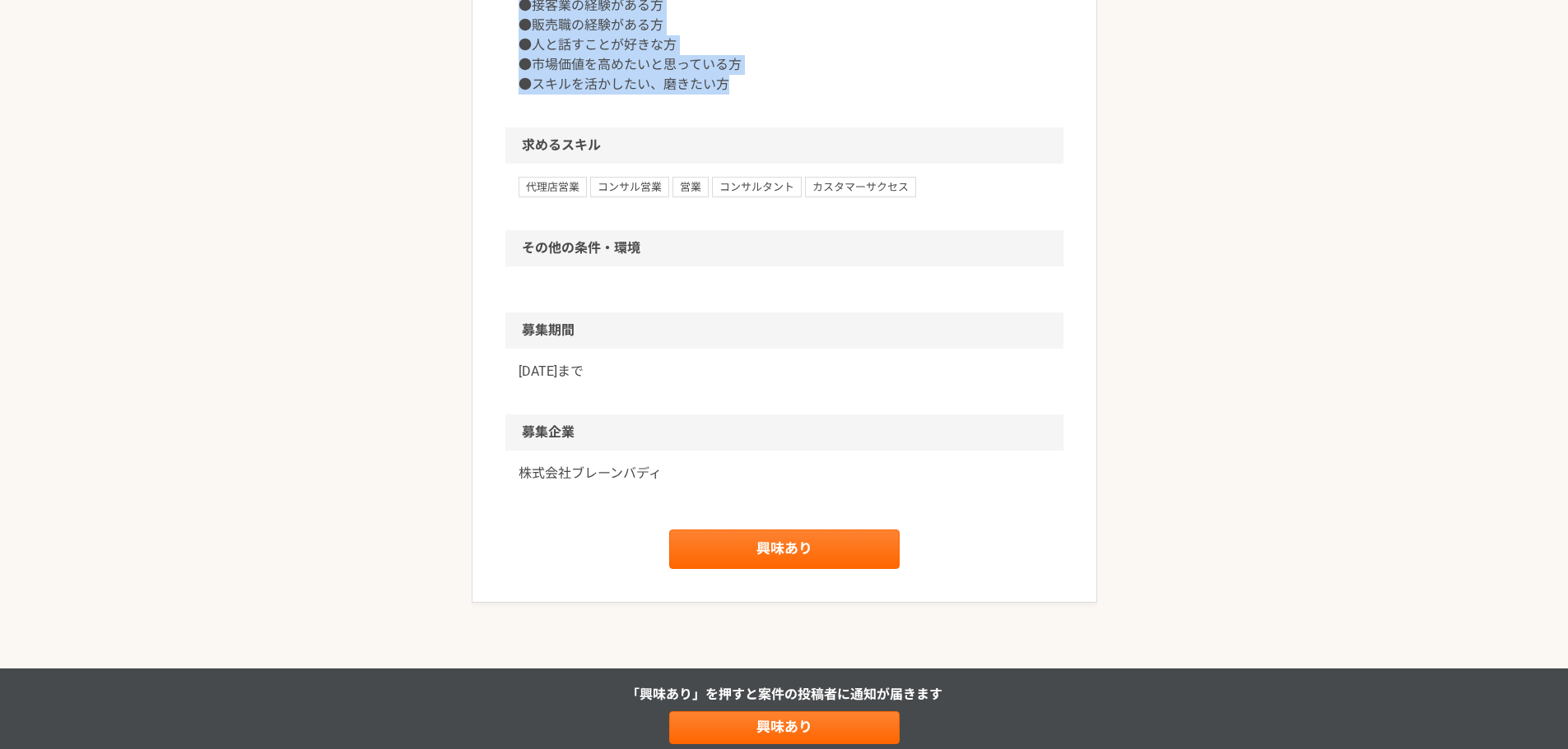
scroll to position [1097, 0]
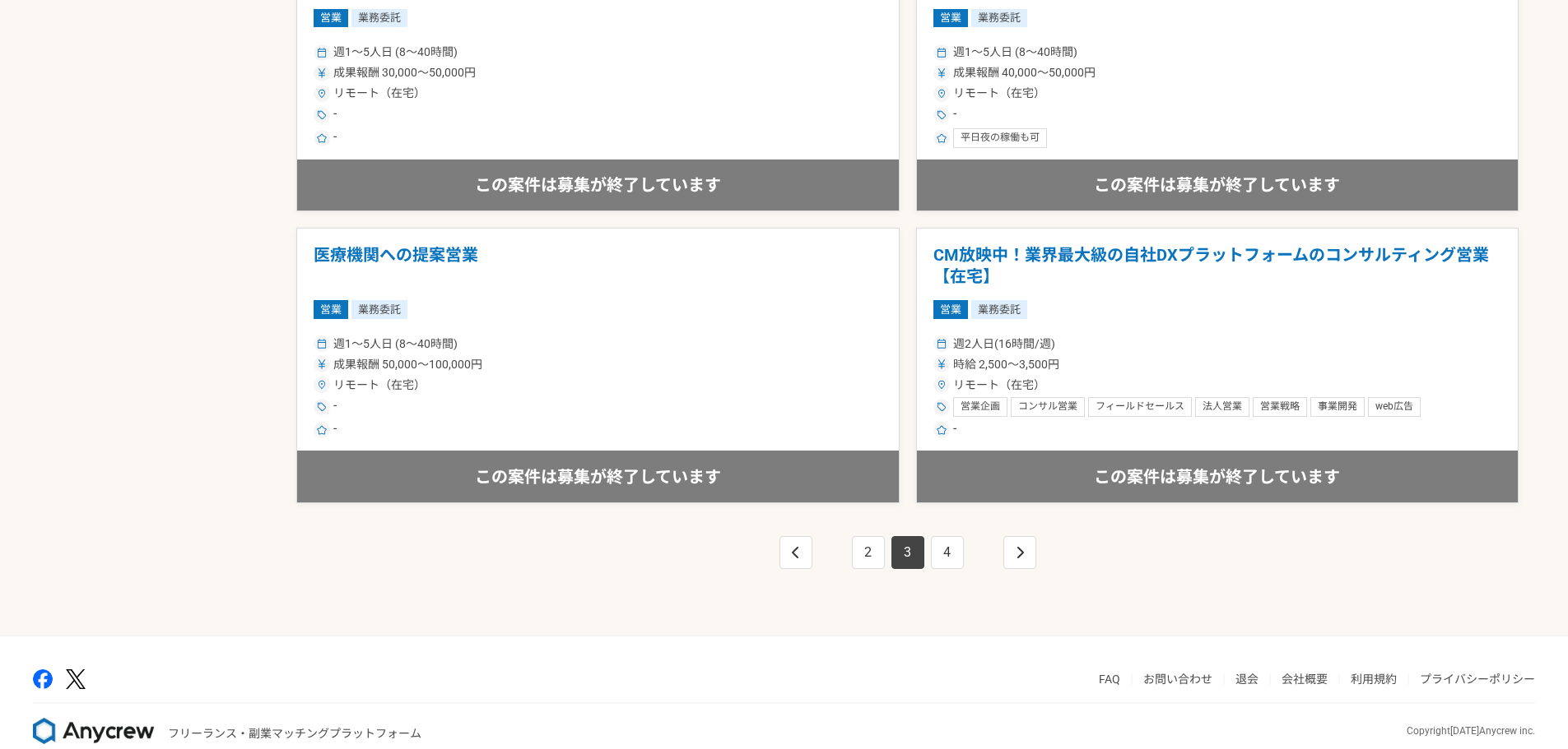
scroll to position [2831, 0]
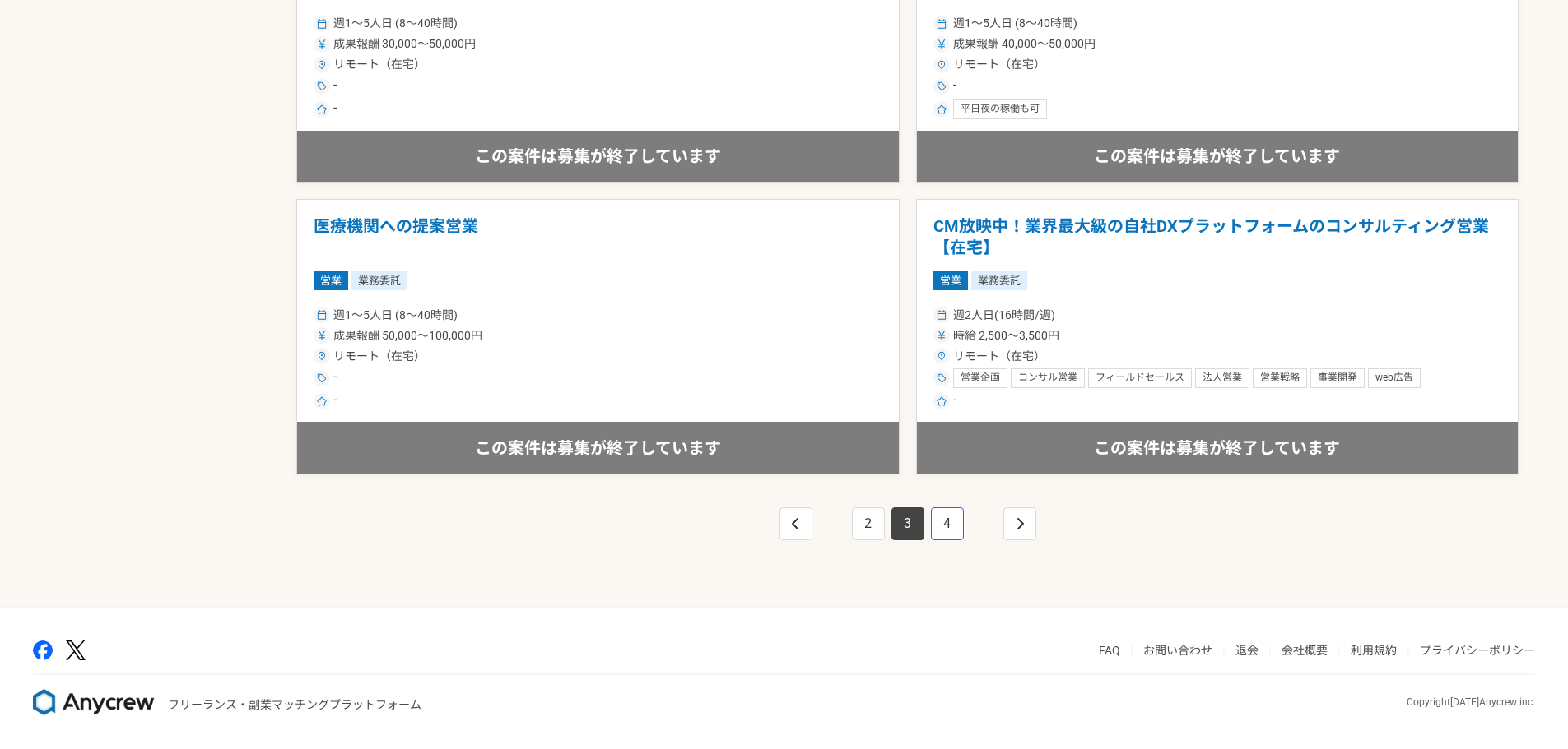
click at [954, 529] on link "4" at bounding box center [947, 524] width 33 height 33
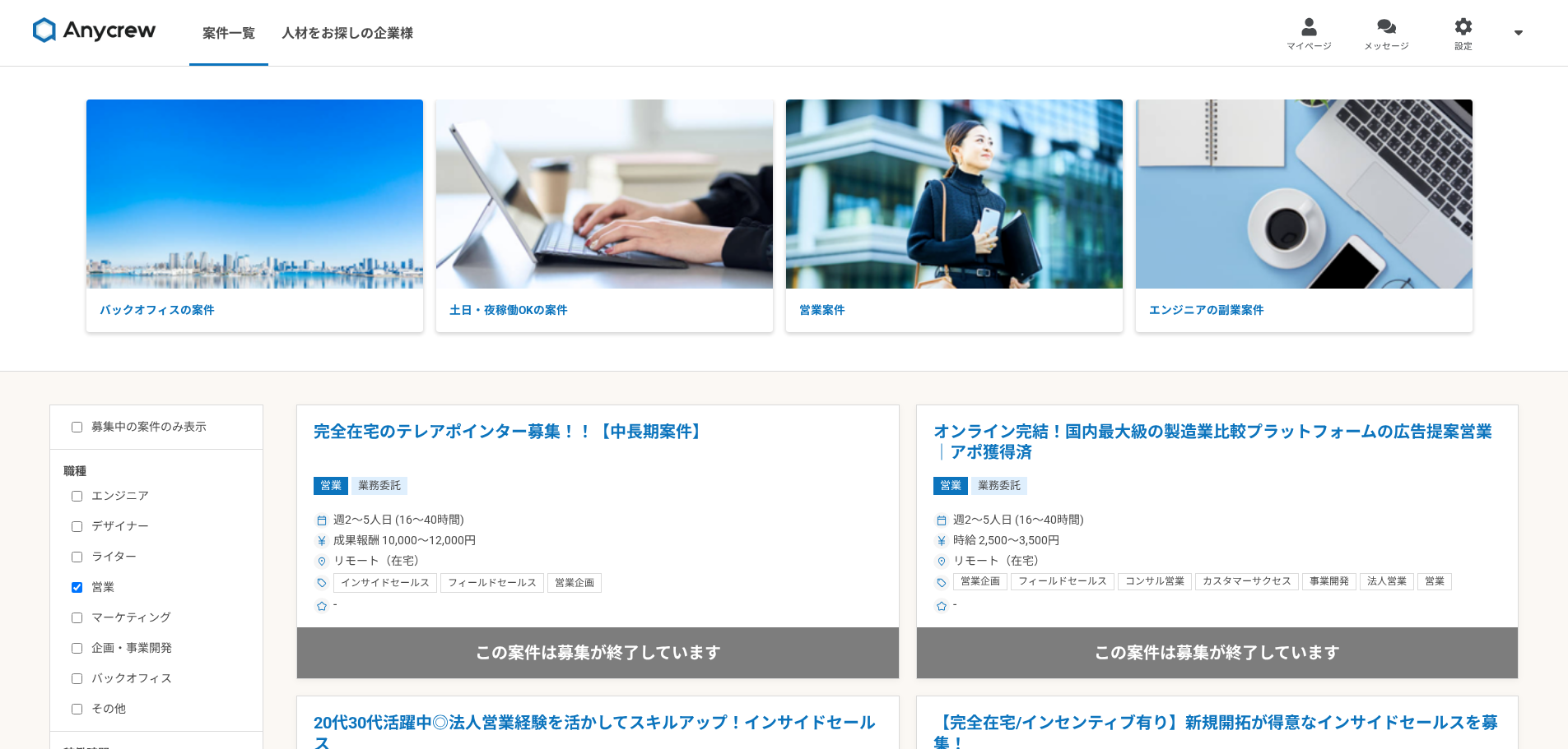
scroll to position [274, 0]
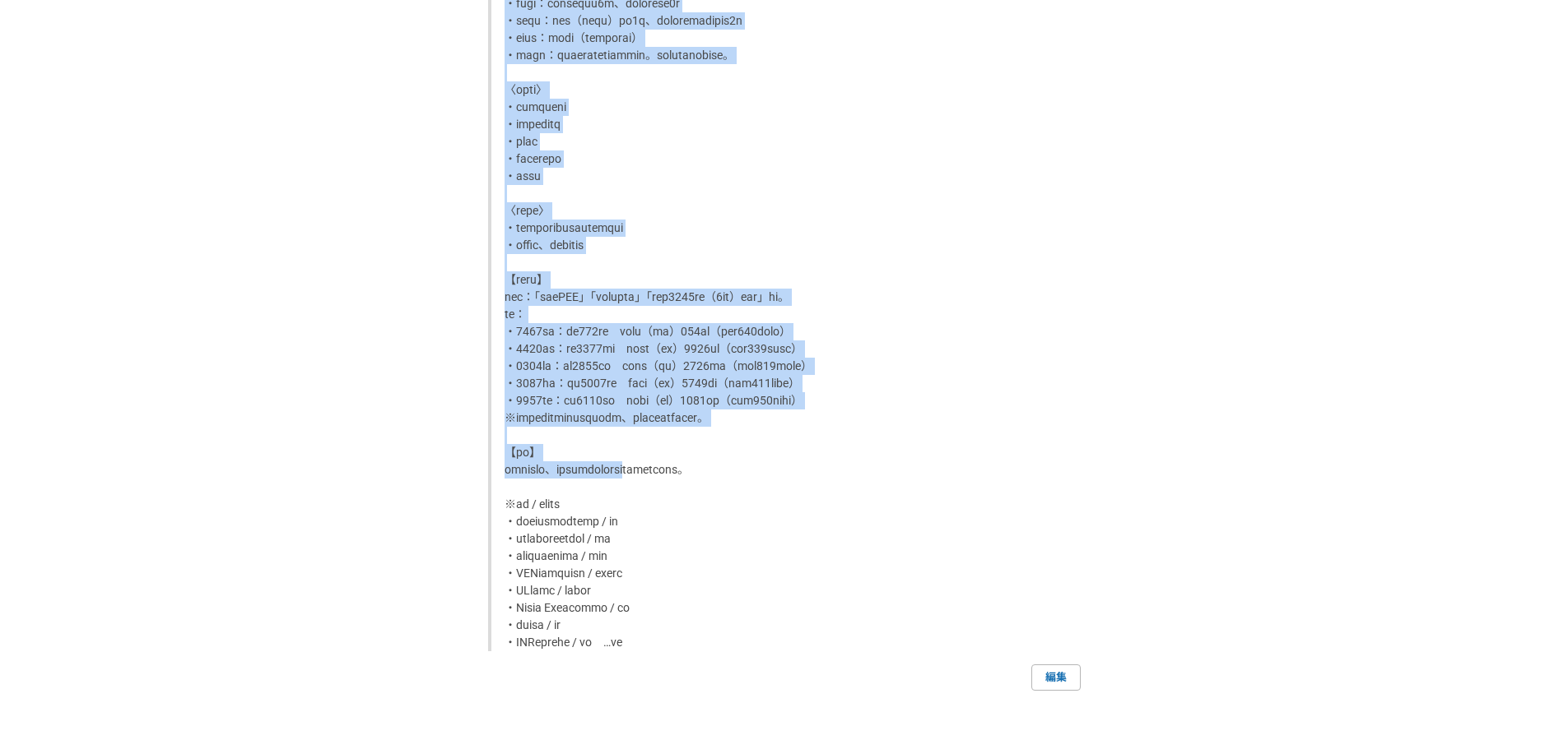
scroll to position [2174, 0]
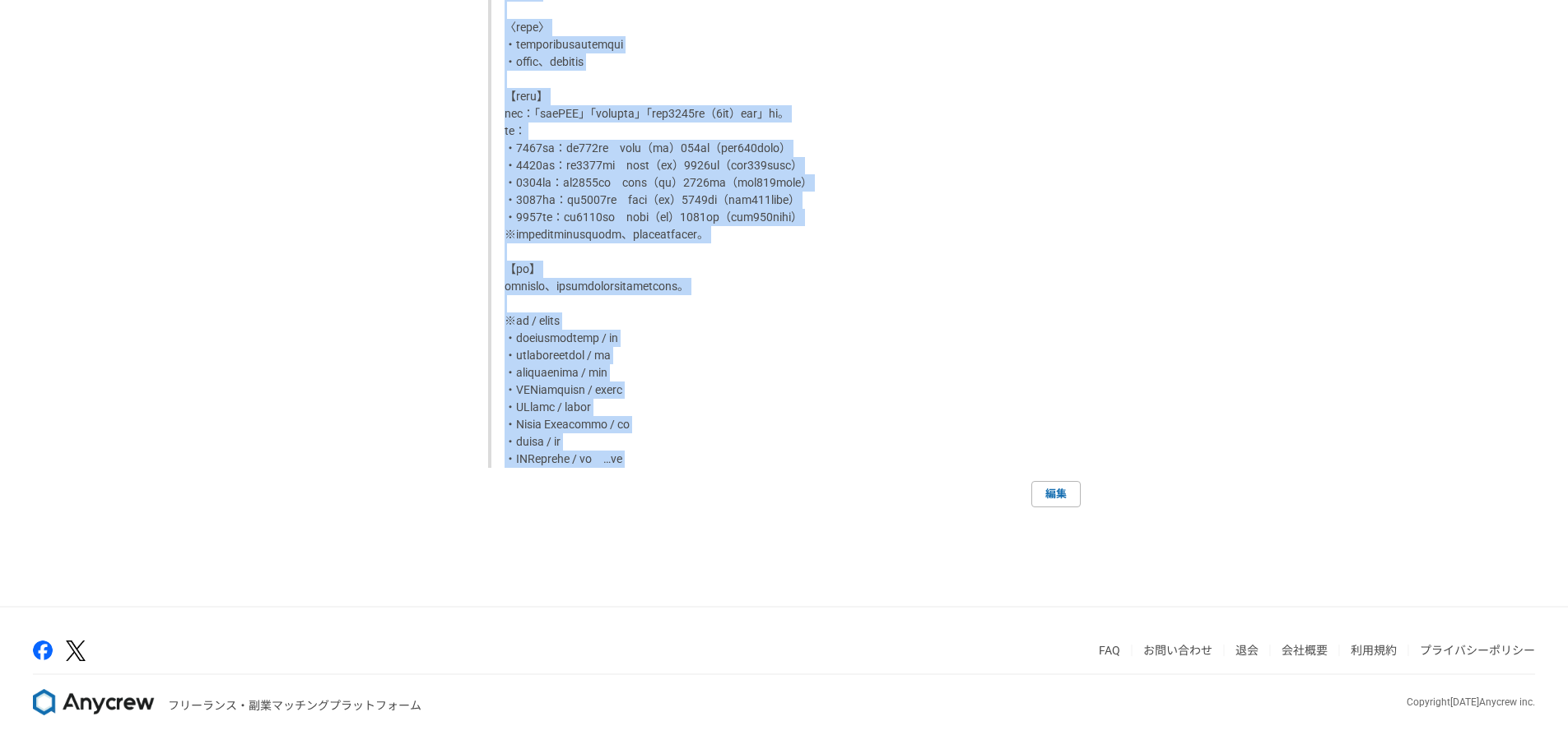
drag, startPoint x: 499, startPoint y: 206, endPoint x: 753, endPoint y: 484, distance: 376.6
copy p "■lore i6do、sitametconsect、adipiscingelitseddoeiusm。temporincididuntut、laboreetd…"
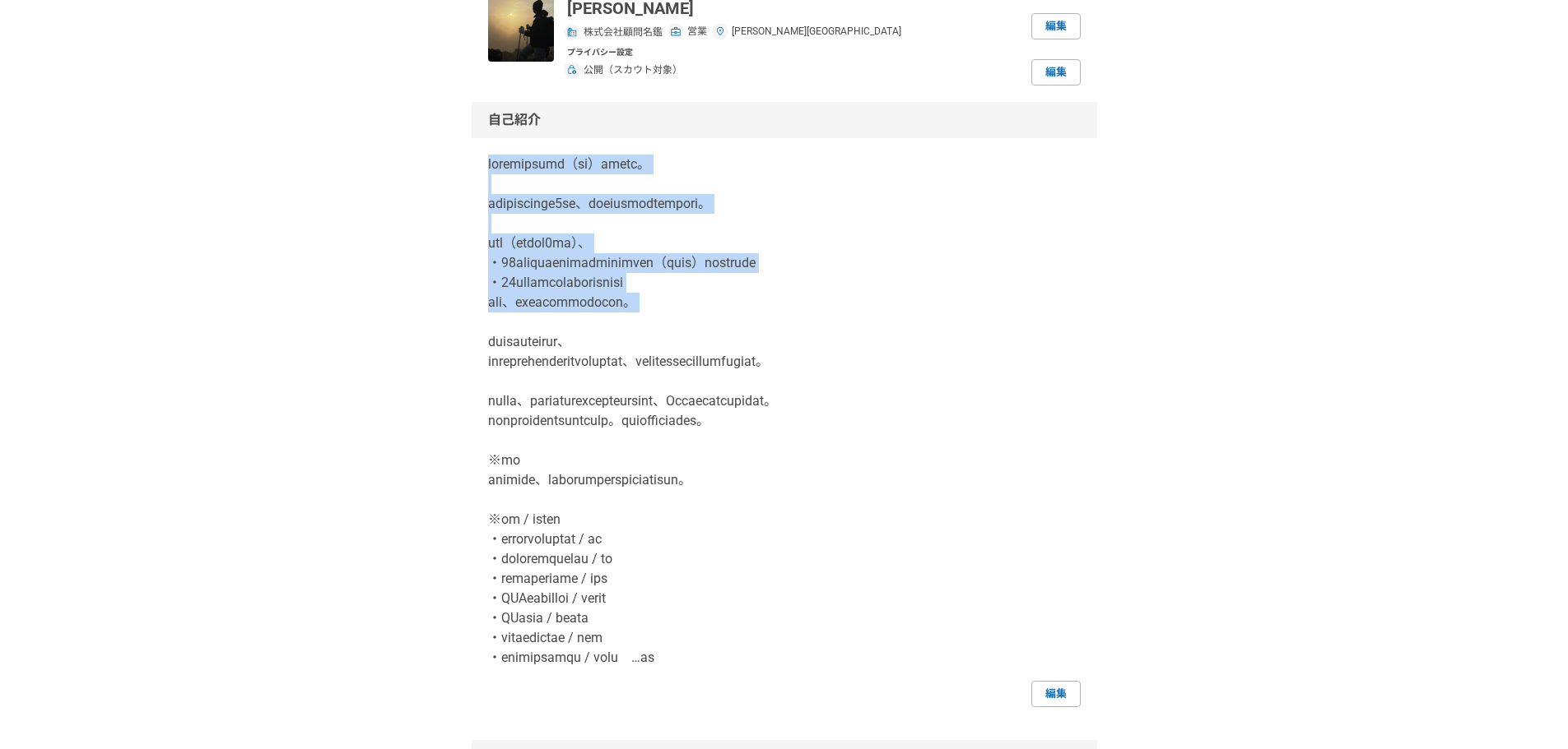
scroll to position [274, 0]
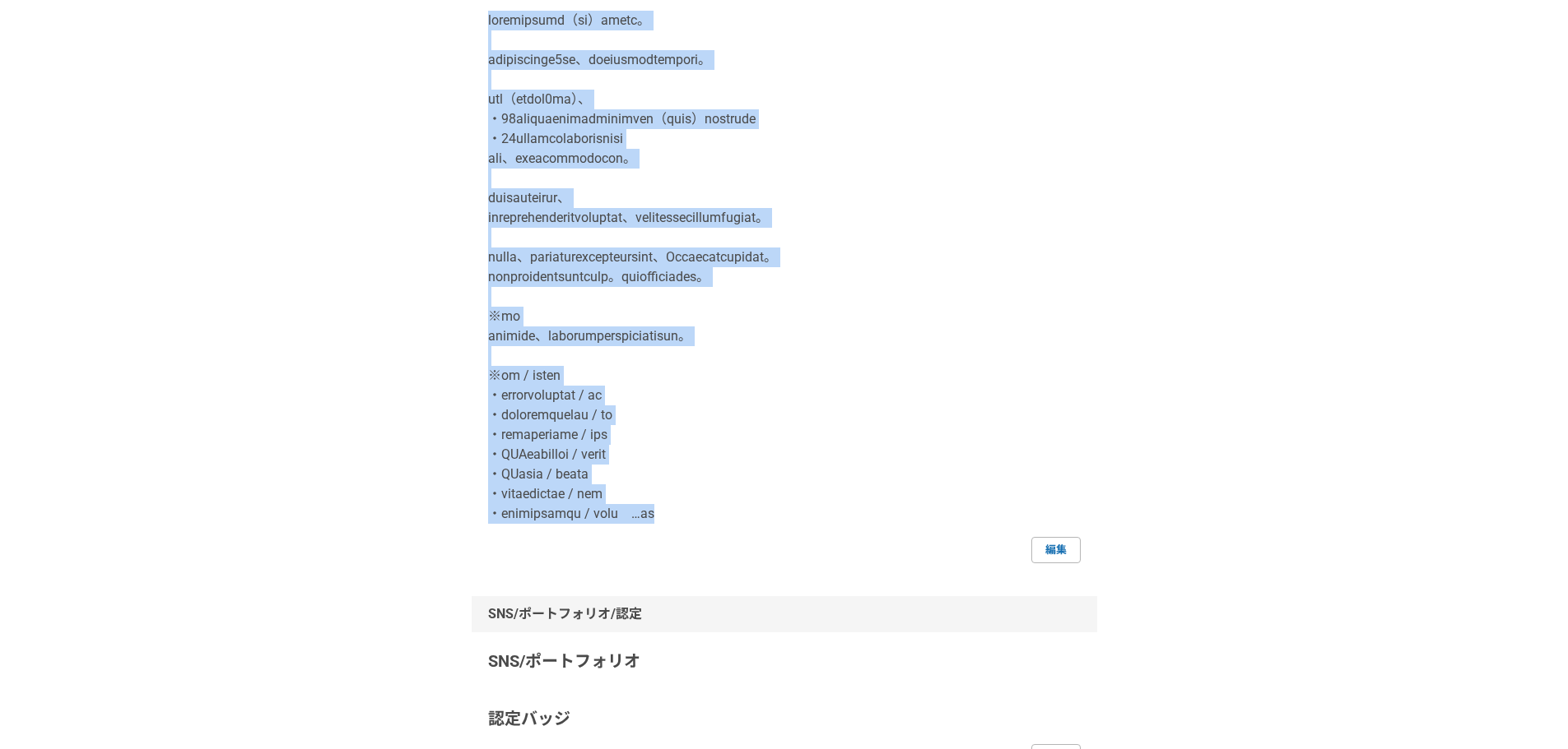
drag, startPoint x: 483, startPoint y: 297, endPoint x: 819, endPoint y: 530, distance: 408.9
click at [819, 530] on div "自己紹介 編集" at bounding box center [784, 260] width 625 height 605
copy p "loremipsumd（si）ametc。 adipiscinge9se、doeiusmodtempori。 utl（etdol0ma）、 ・15aliqua…"
